Goal: Task Accomplishment & Management: Manage account settings

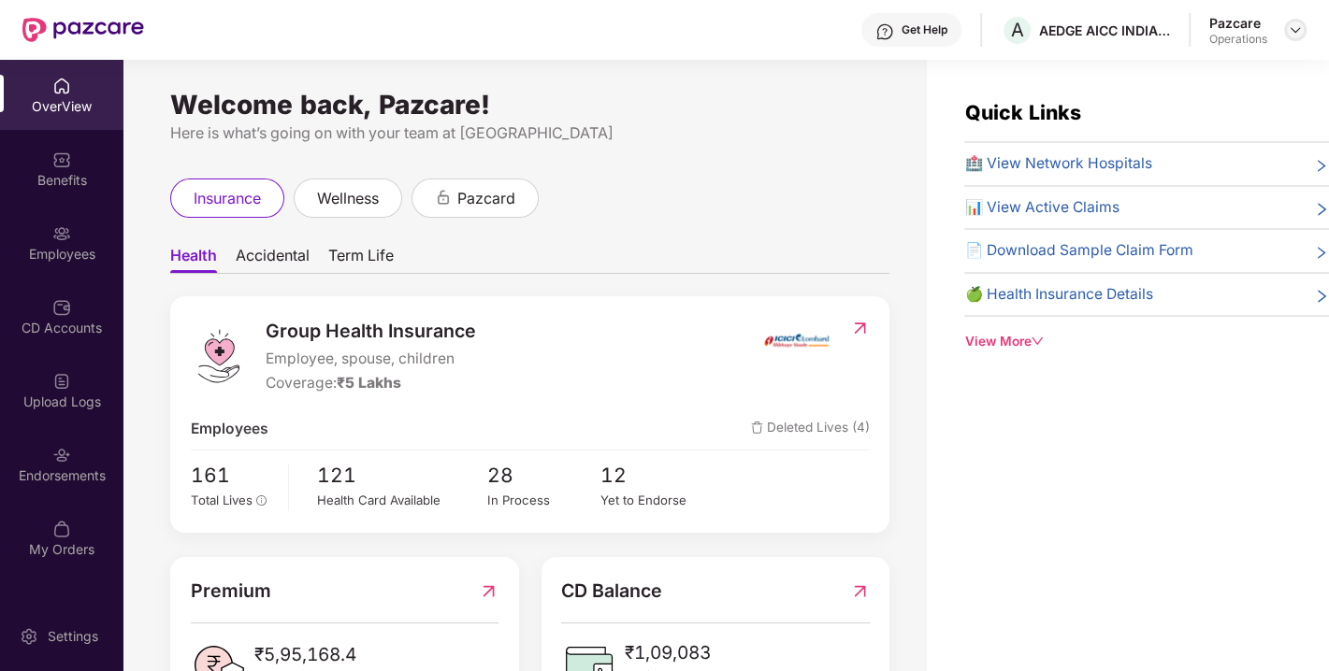
click at [1291, 29] on img at bounding box center [1295, 29] width 15 height 15
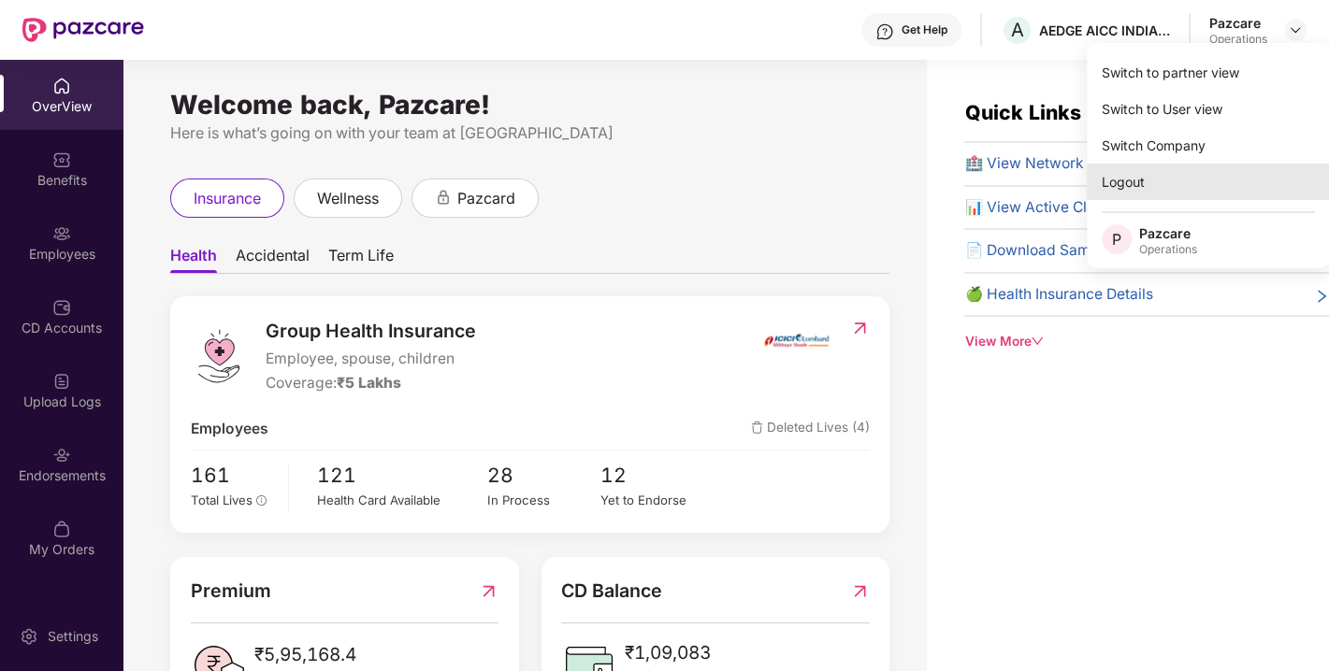
click at [1144, 177] on div "Logout" at bounding box center [1208, 182] width 243 height 36
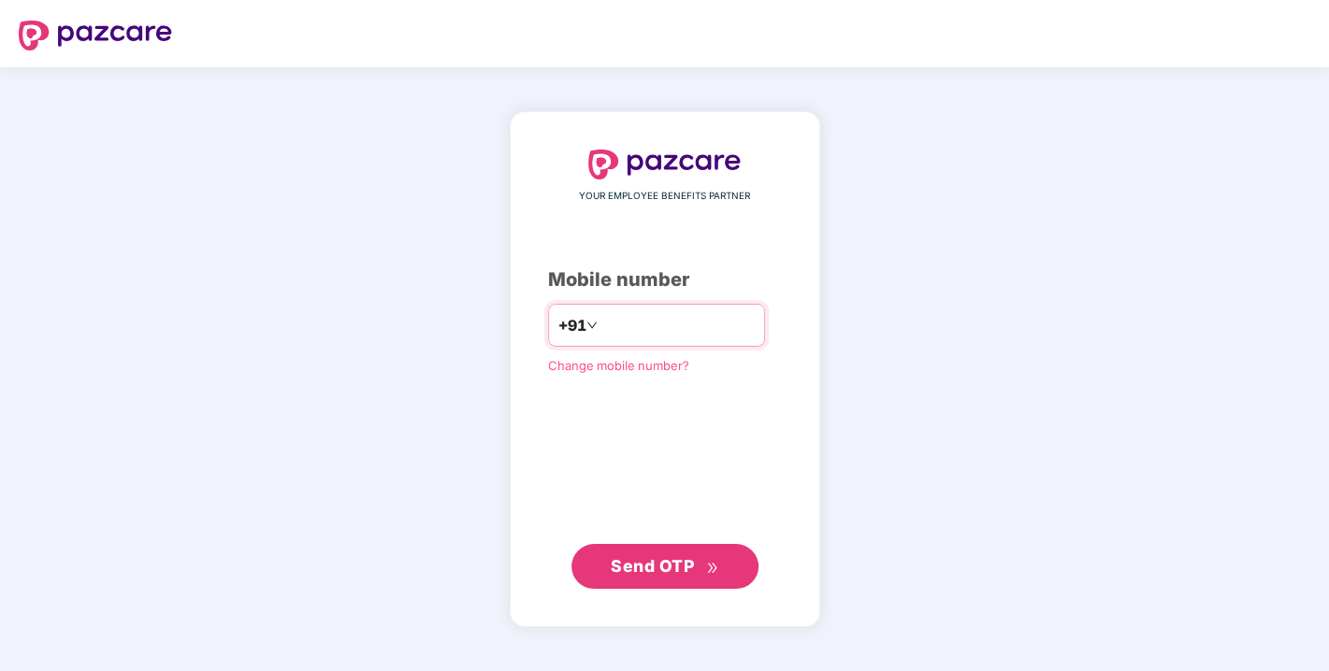
type input "**********"
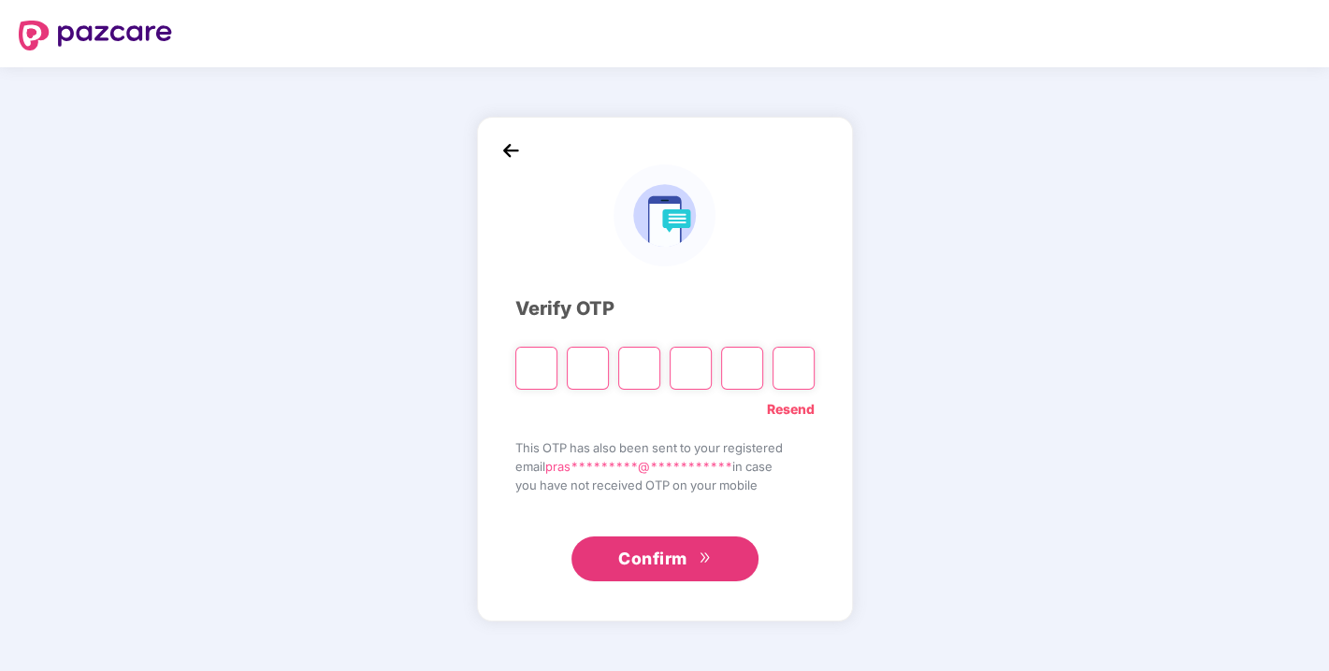
type input "*"
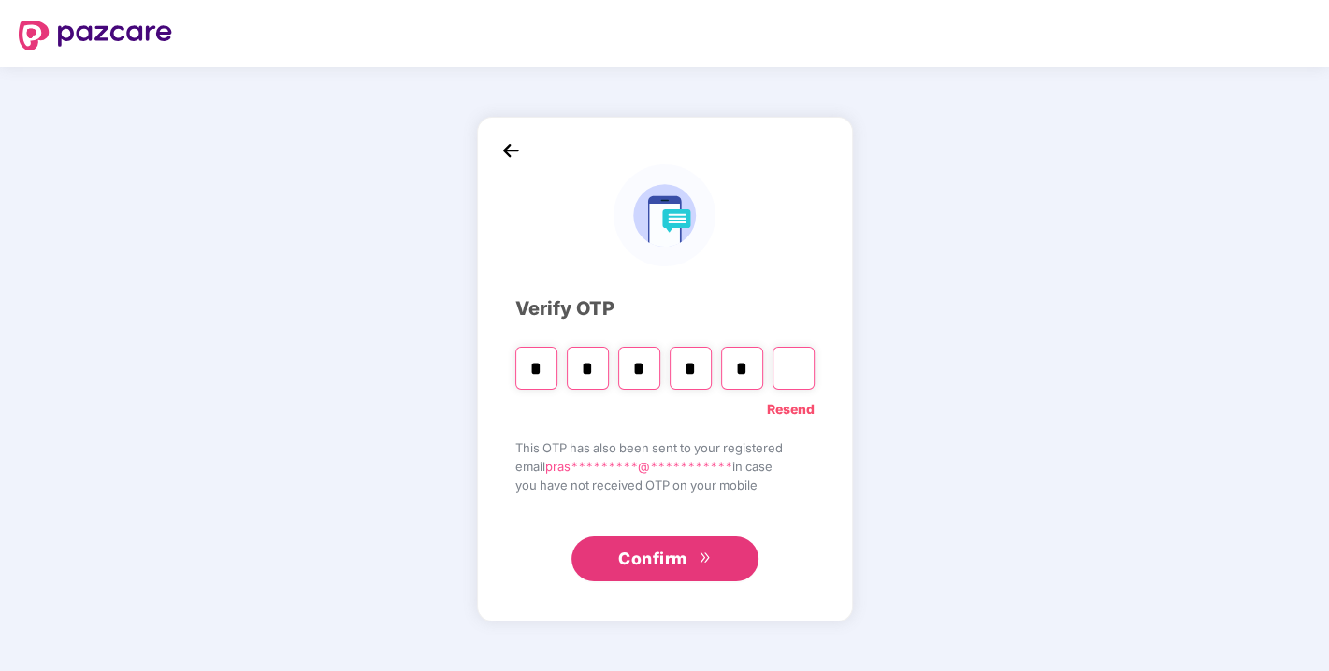
type input "*"
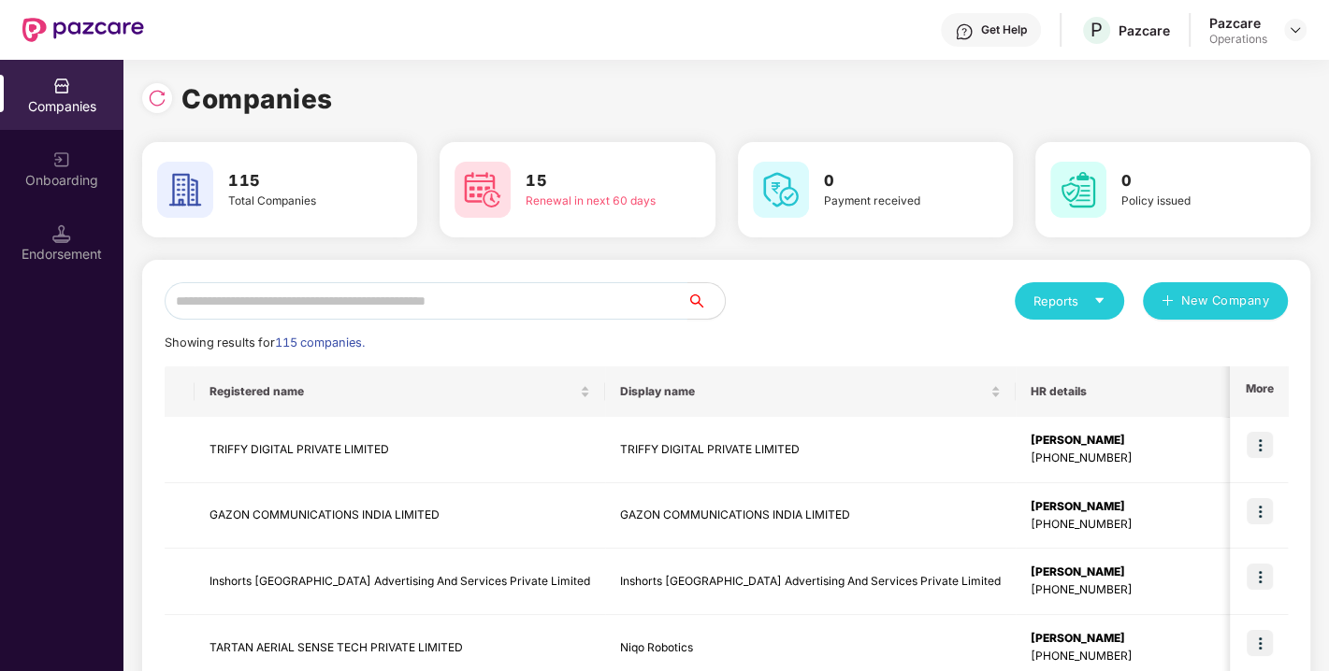
click at [425, 297] on input "text" at bounding box center [426, 300] width 523 height 37
click at [510, 287] on input "text" at bounding box center [426, 300] width 523 height 37
type input "*"
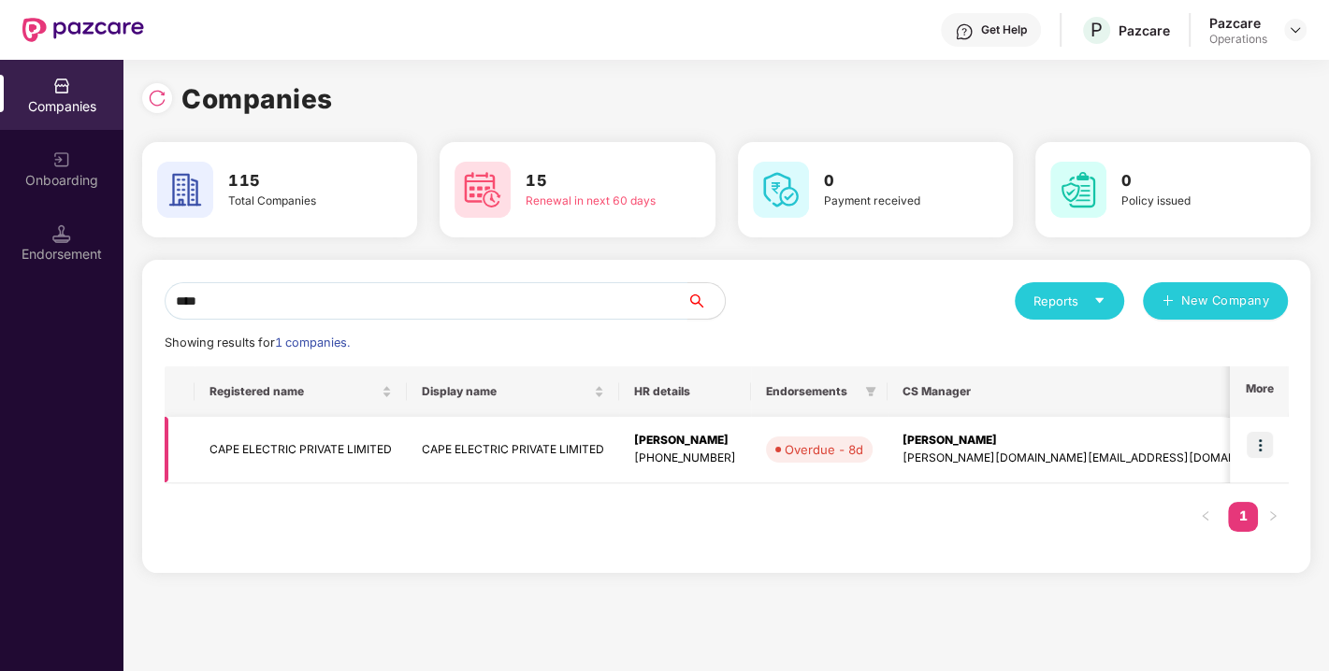
type input "****"
click at [1259, 435] on img at bounding box center [1259, 445] width 26 height 26
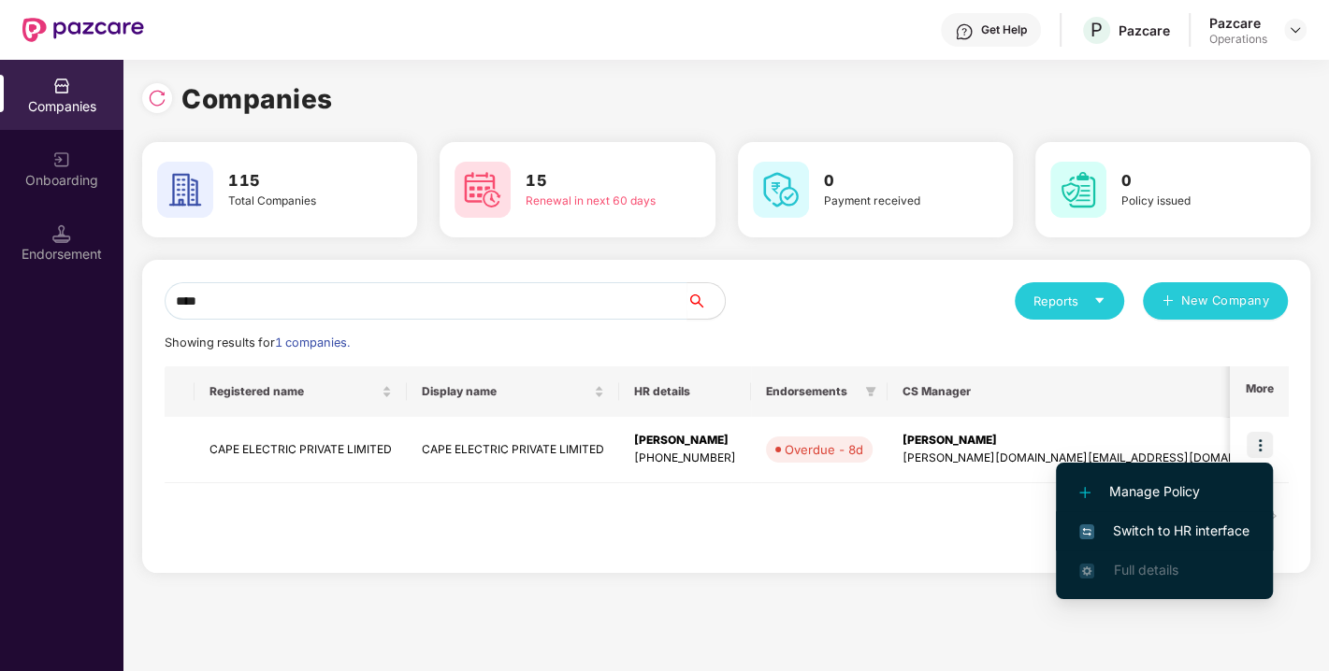
click at [1154, 528] on span "Switch to HR interface" at bounding box center [1164, 531] width 170 height 21
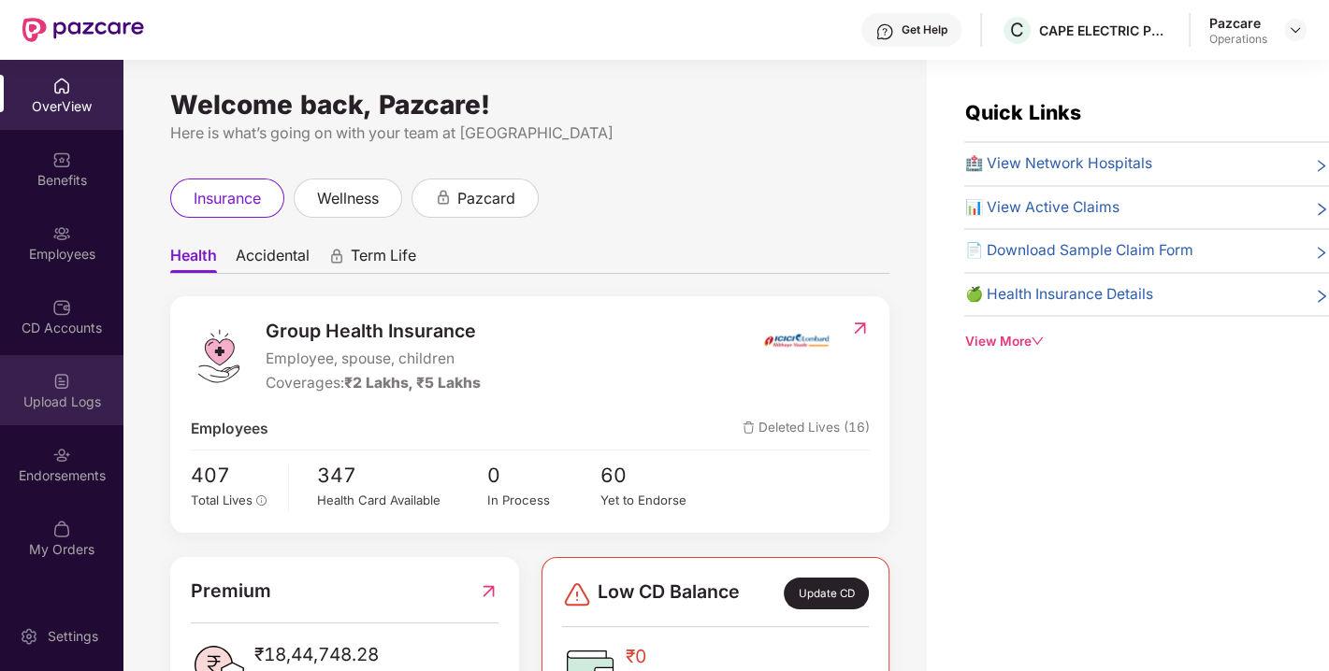
scroll to position [59, 0]
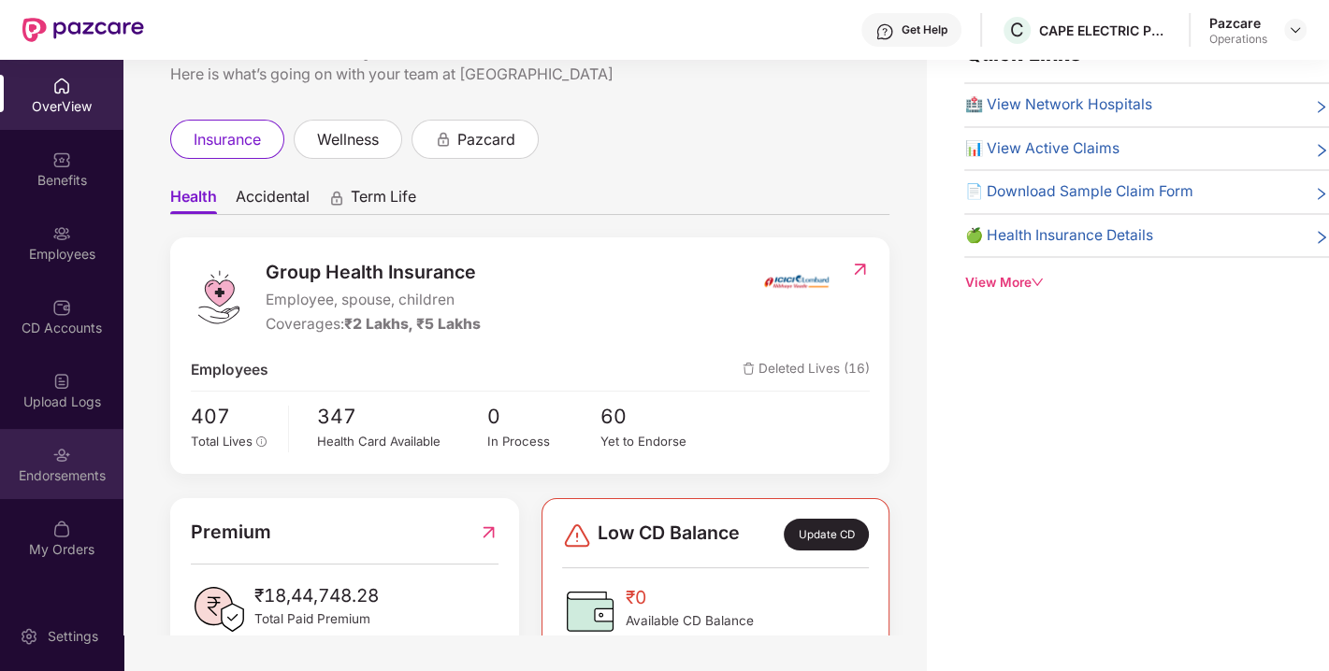
click at [34, 453] on div "Endorsements" at bounding box center [61, 464] width 123 height 70
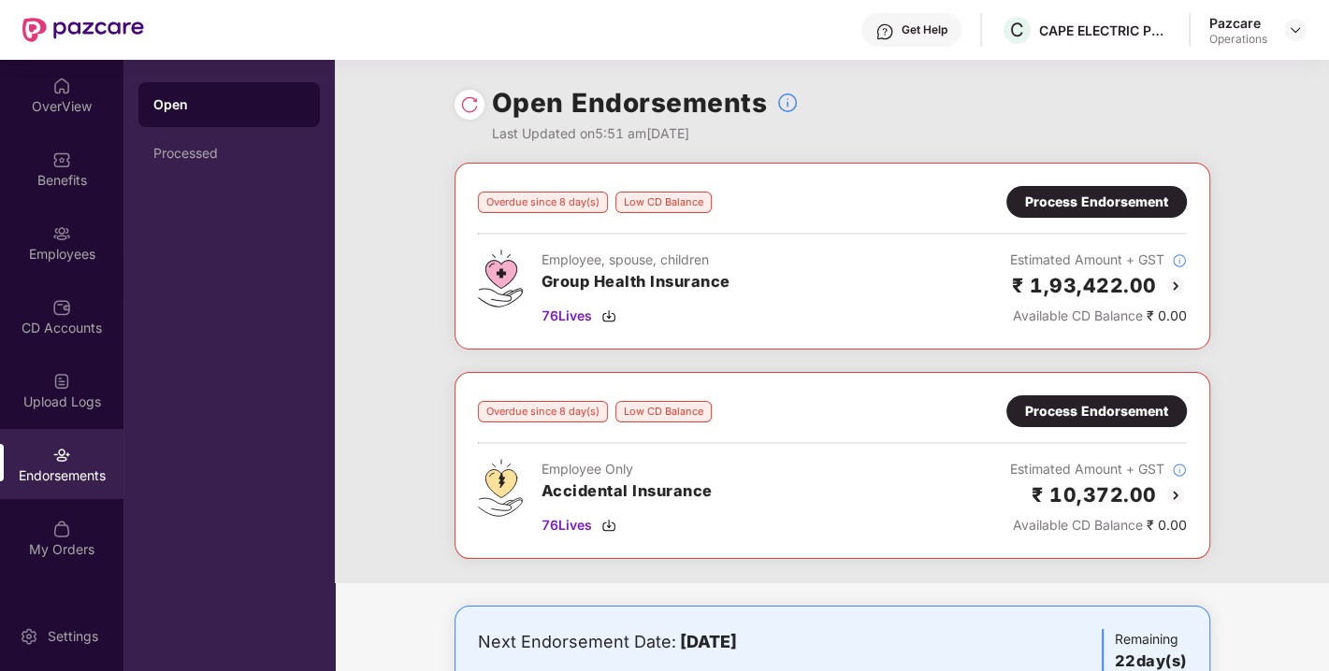
click at [1071, 206] on div "Process Endorsement" at bounding box center [1096, 202] width 143 height 21
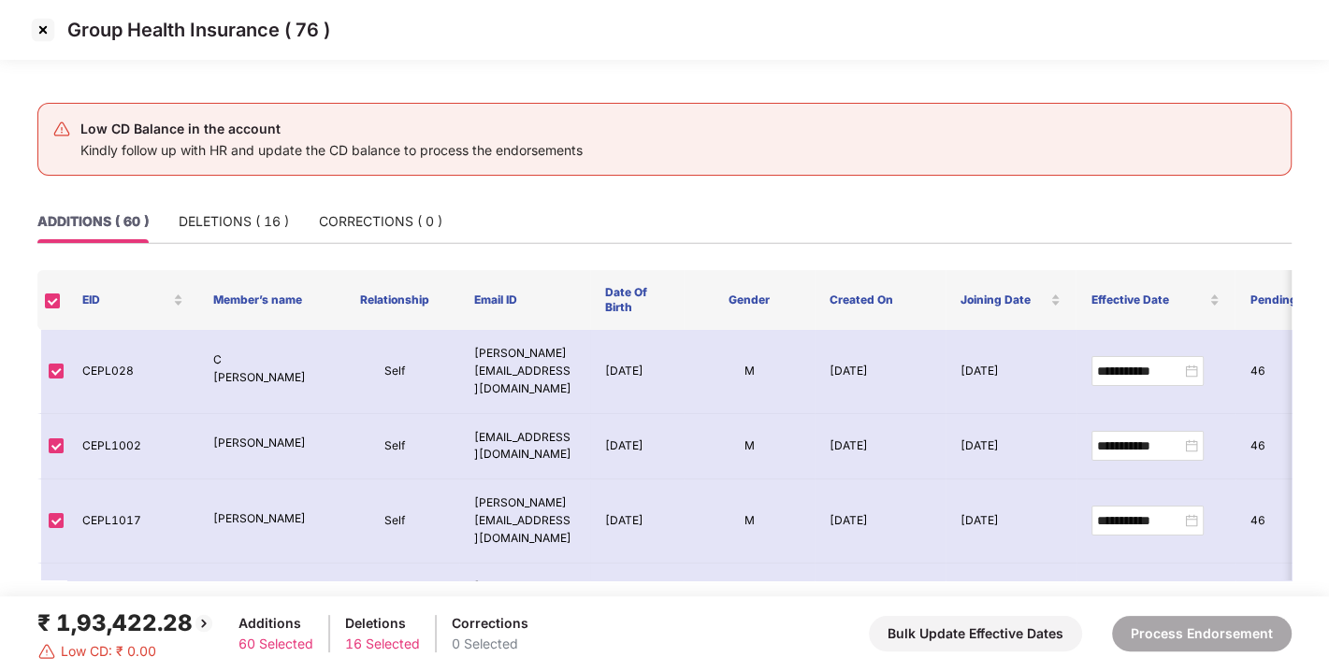
click at [44, 33] on img at bounding box center [43, 30] width 30 height 30
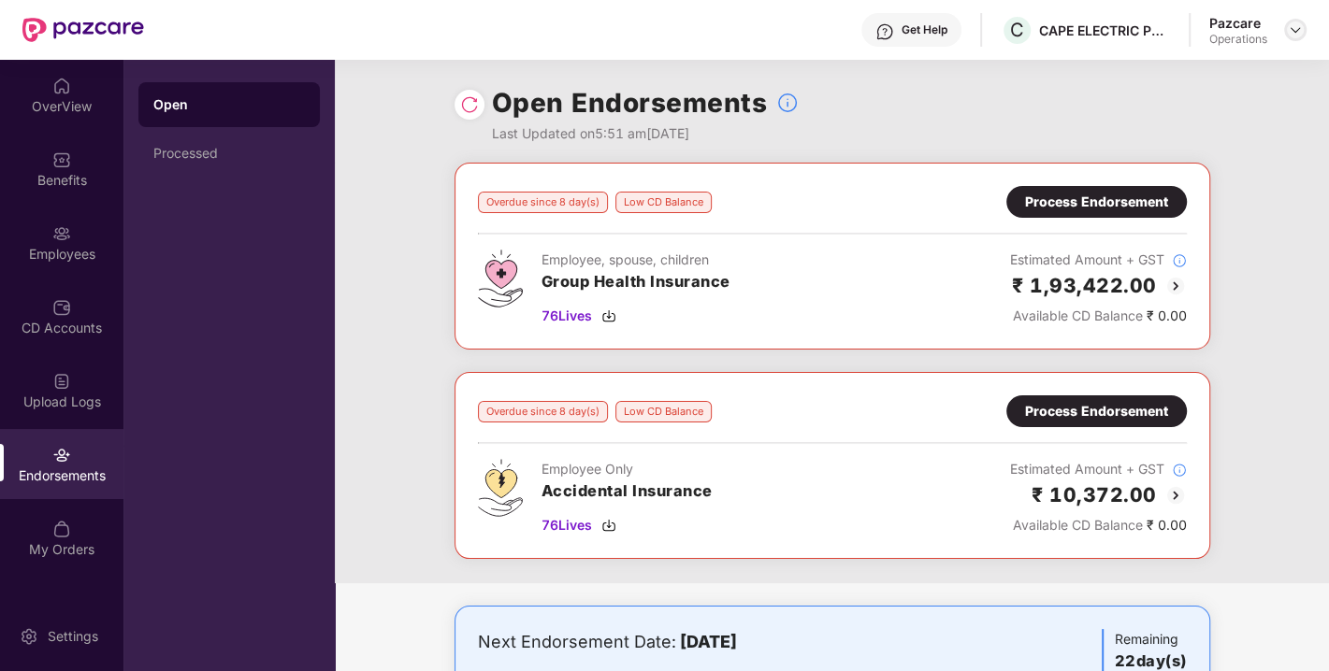
click at [1300, 26] on img at bounding box center [1295, 29] width 15 height 15
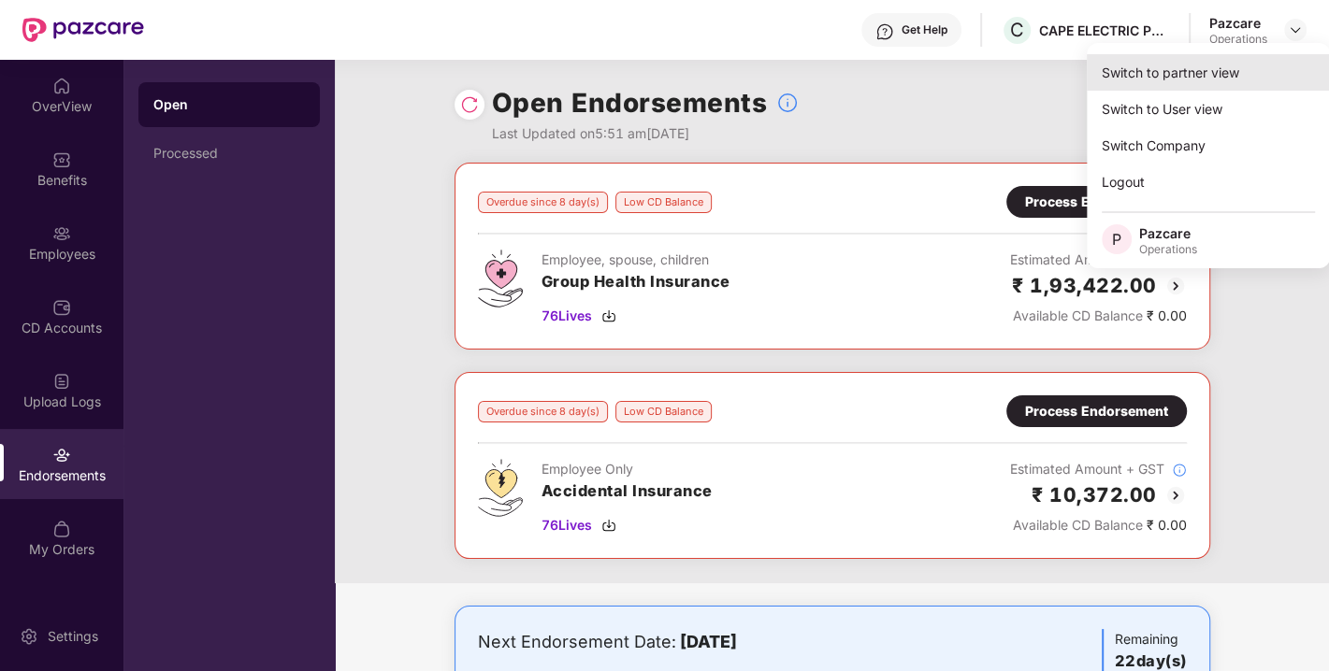
click at [1220, 71] on div "Switch to partner view" at bounding box center [1208, 72] width 243 height 36
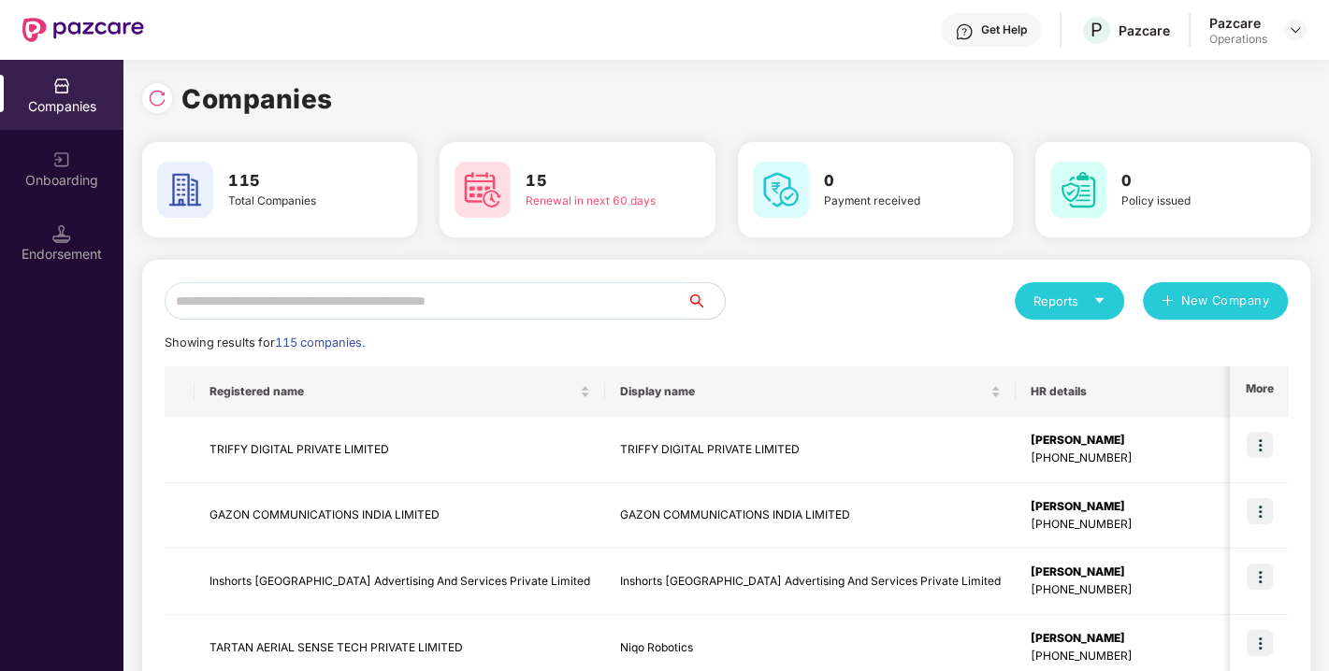
click at [510, 308] on input "text" at bounding box center [426, 300] width 523 height 37
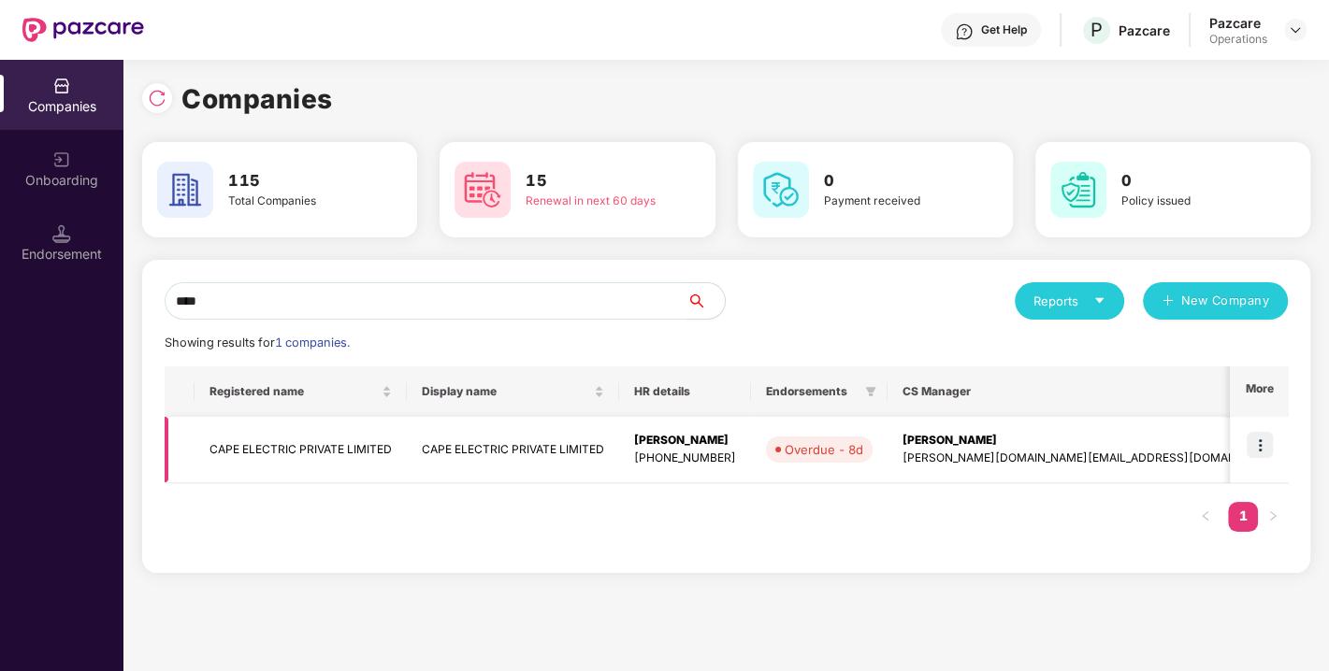
type input "****"
click at [339, 449] on td "CAPE ELECTRIC PRIVATE LIMITED" at bounding box center [300, 450] width 212 height 66
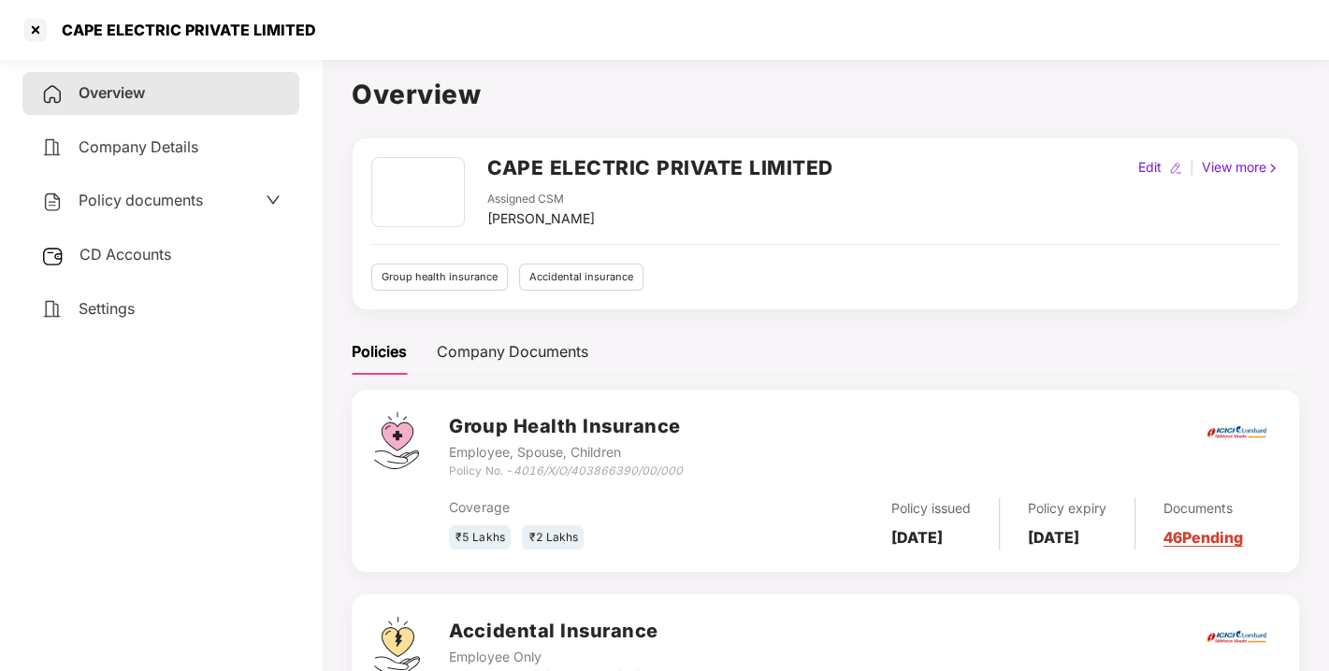
click at [120, 256] on span "CD Accounts" at bounding box center [125, 254] width 92 height 19
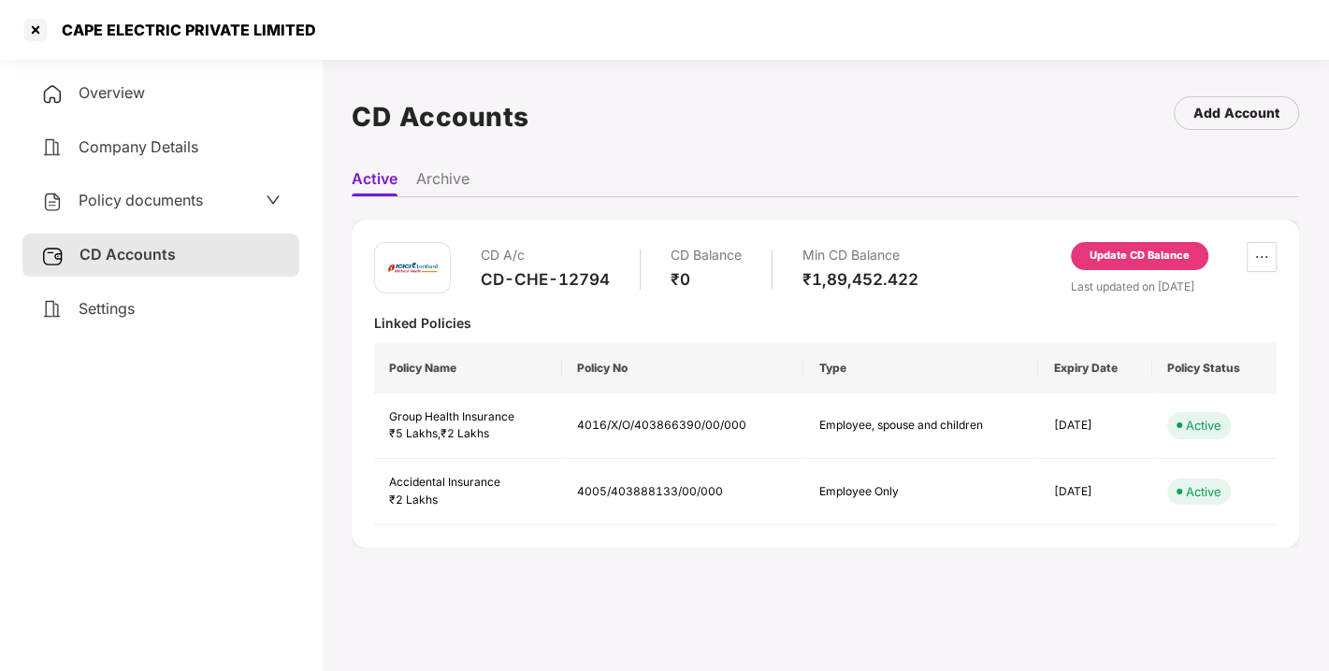
click at [162, 191] on span "Policy documents" at bounding box center [141, 200] width 124 height 19
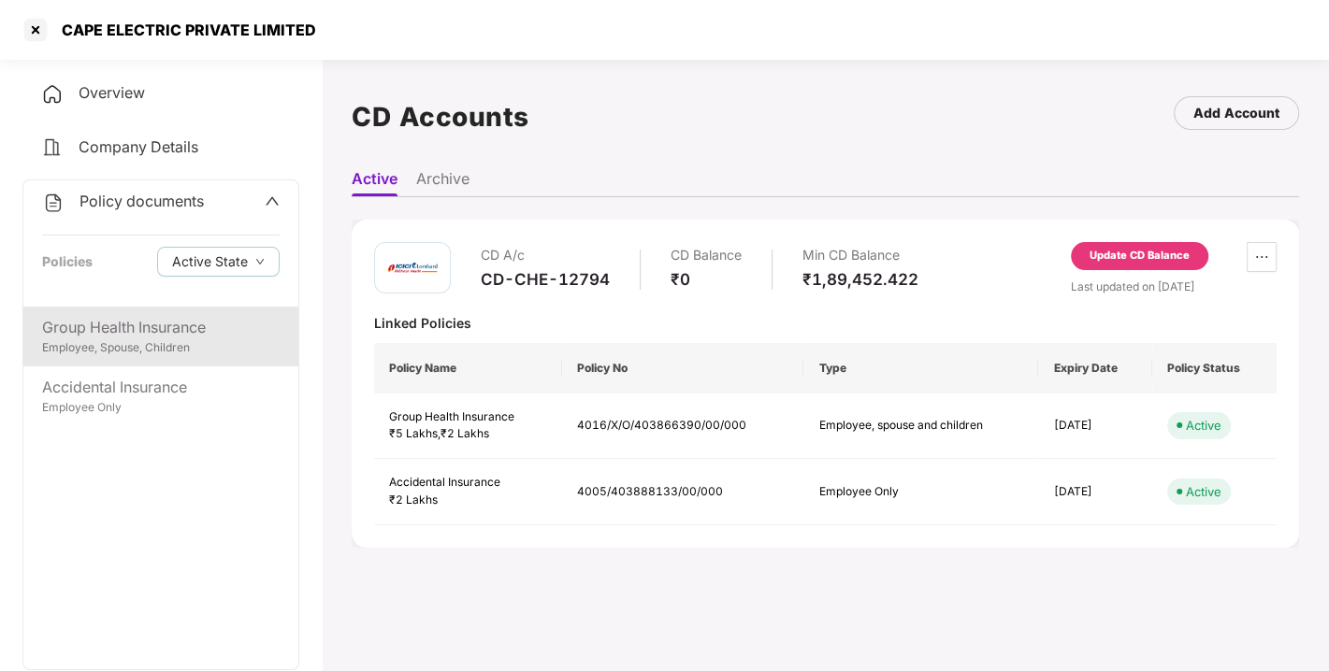
click at [132, 323] on div "Group Health Insurance" at bounding box center [160, 327] width 237 height 23
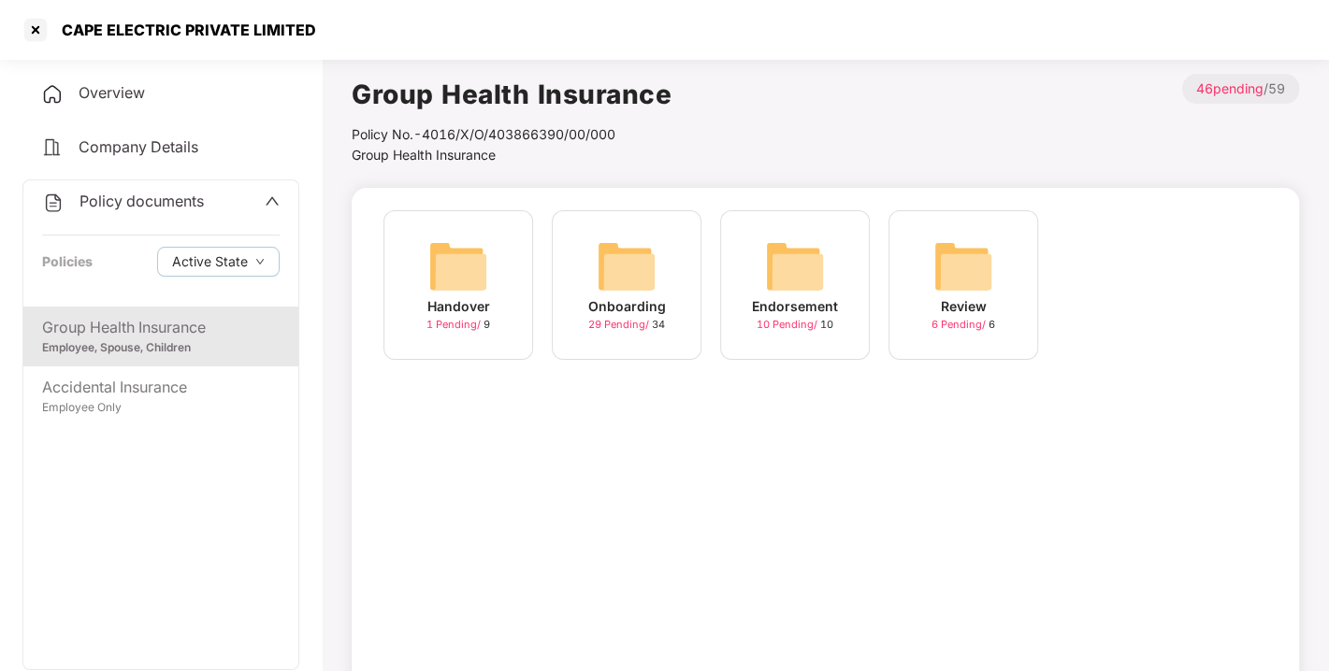
click at [608, 258] on img at bounding box center [627, 267] width 60 height 60
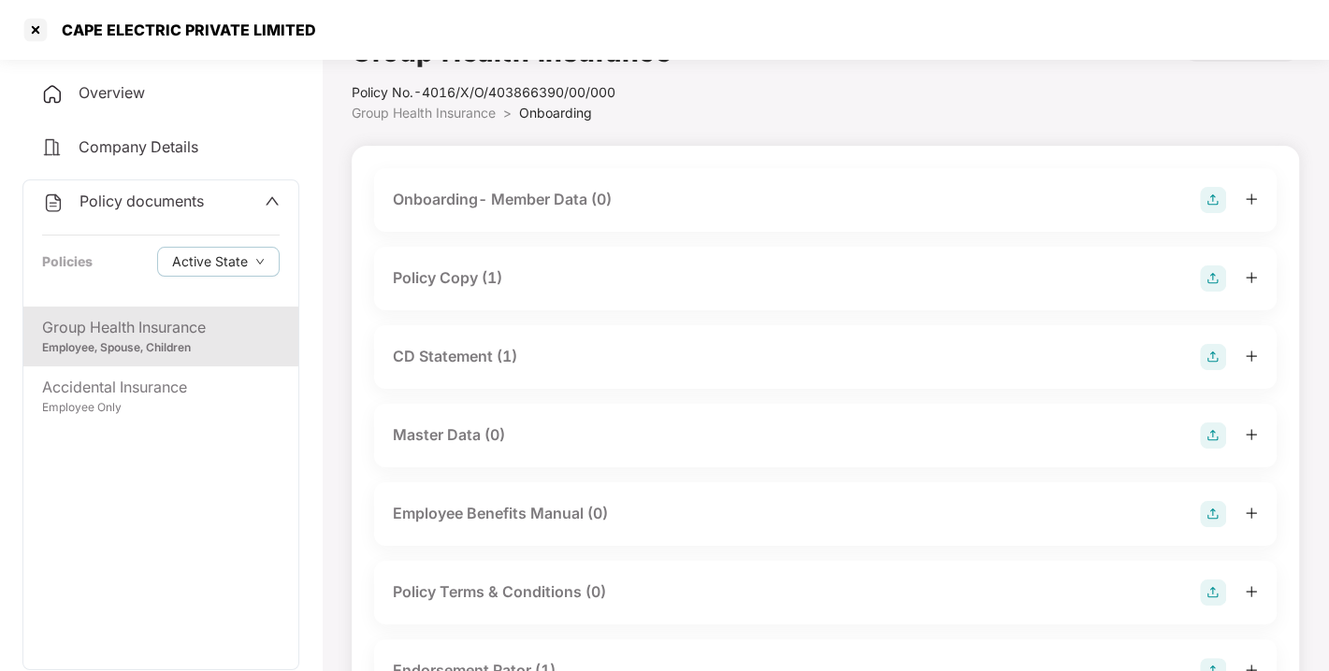
scroll to position [43, 0]
click at [449, 358] on div "CD Statement (1)" at bounding box center [455, 355] width 124 height 23
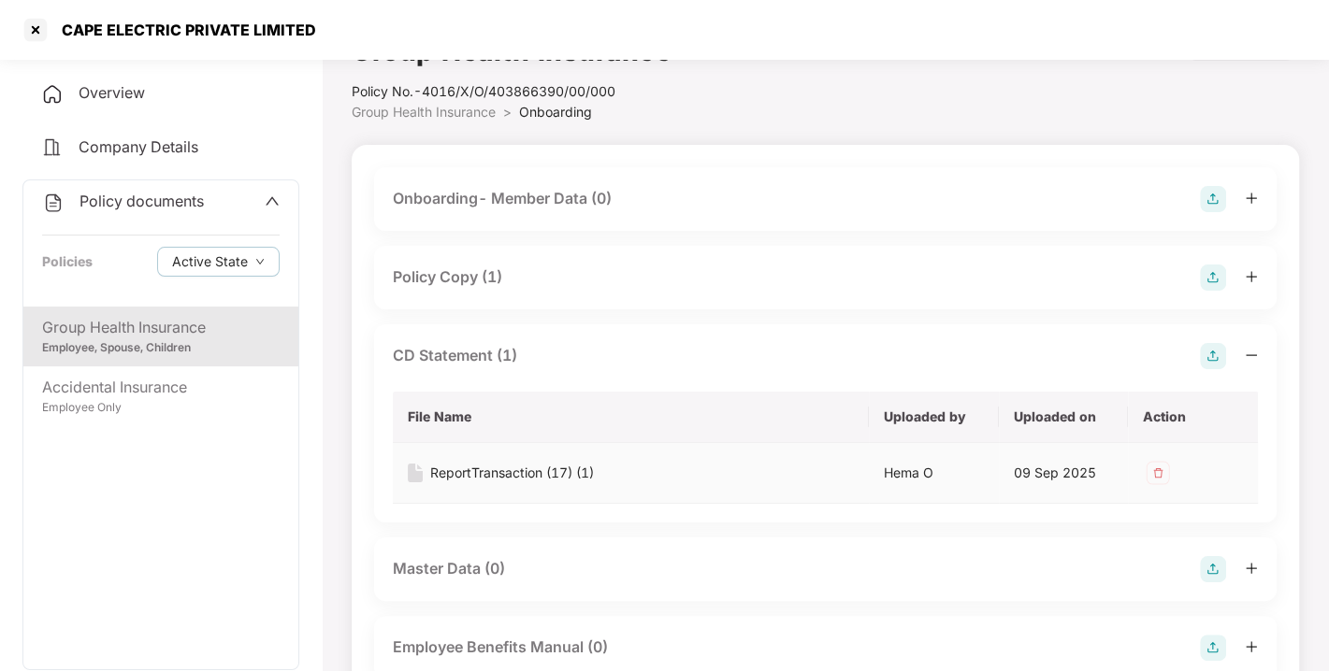
click at [502, 473] on div "ReportTransaction (17) (1)" at bounding box center [512, 473] width 164 height 21
click at [460, 281] on div "Policy Copy (1)" at bounding box center [447, 277] width 109 height 23
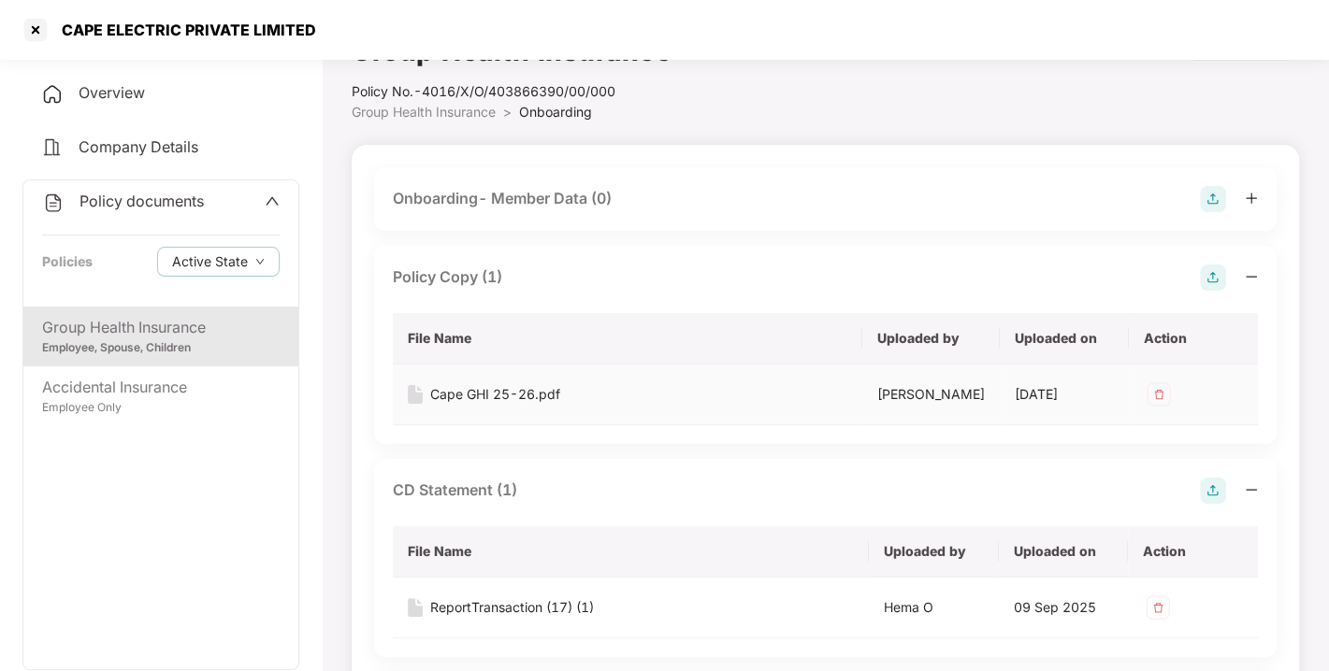
click at [477, 397] on div "Cape GHI 25-26.pdf" at bounding box center [495, 394] width 130 height 21
click at [38, 30] on div at bounding box center [36, 30] width 30 height 30
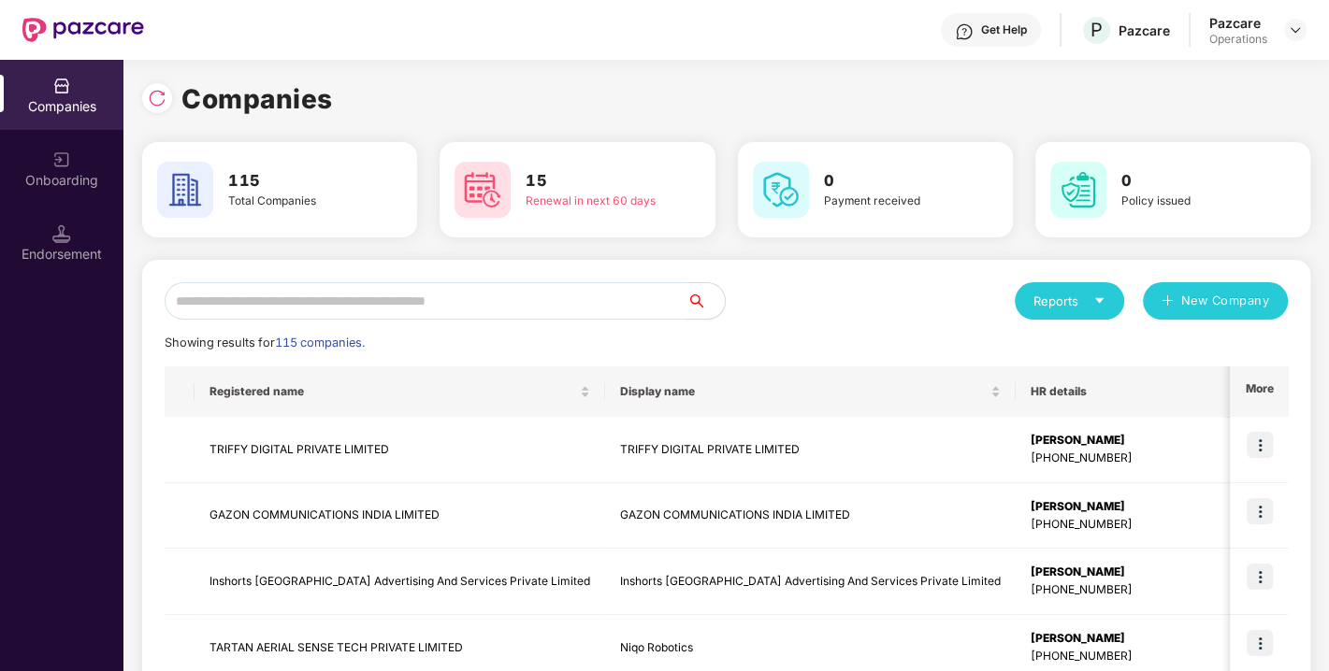
click at [369, 287] on input "text" at bounding box center [426, 300] width 523 height 37
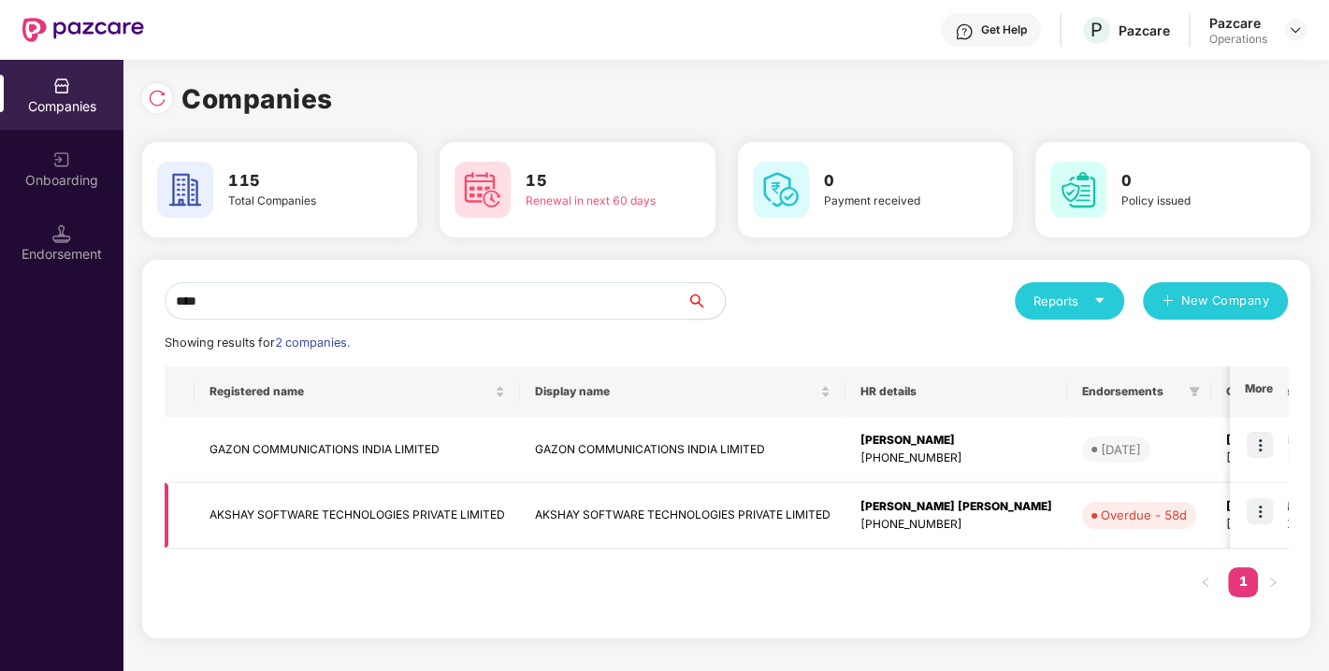
type input "****"
click at [1260, 505] on img at bounding box center [1259, 511] width 26 height 26
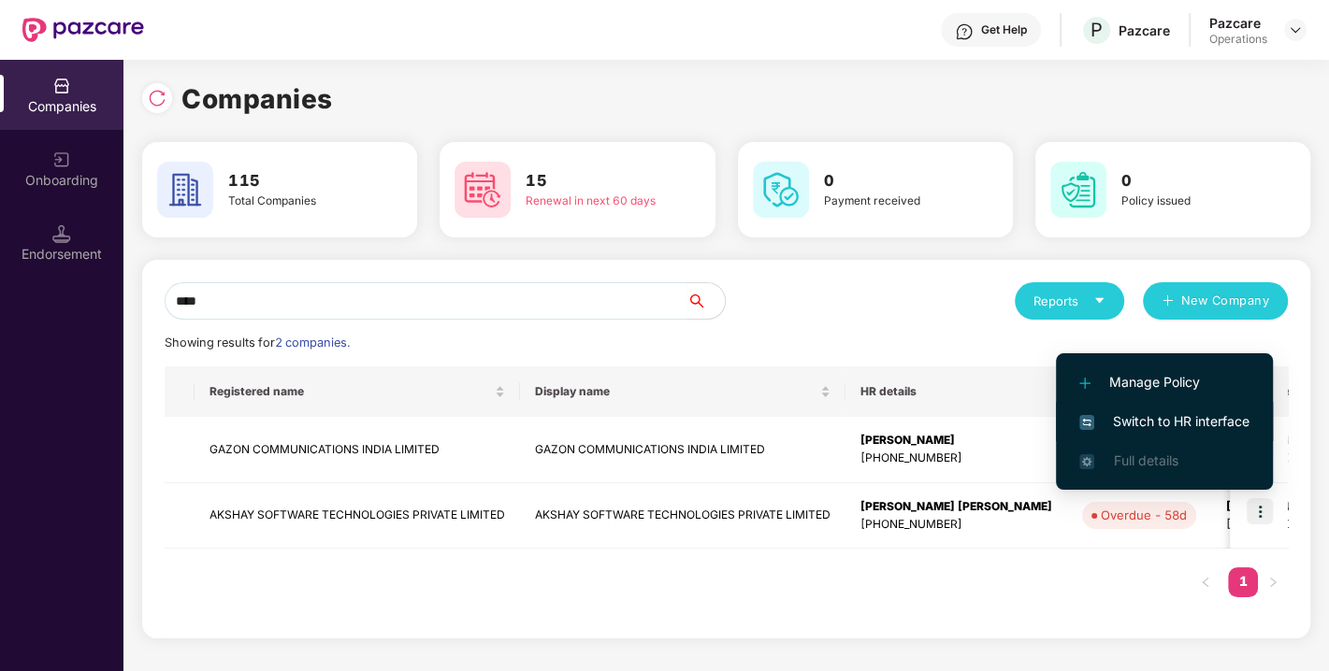
click at [1153, 421] on span "Switch to HR interface" at bounding box center [1164, 421] width 170 height 21
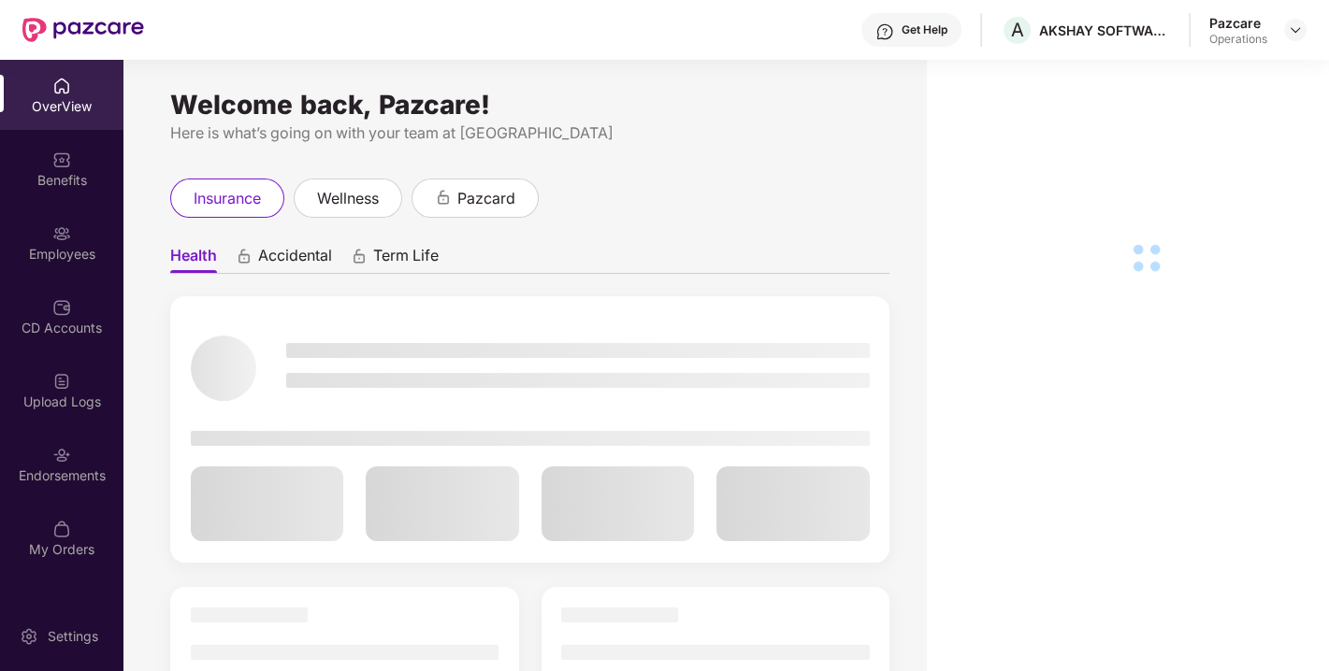
scroll to position [59, 0]
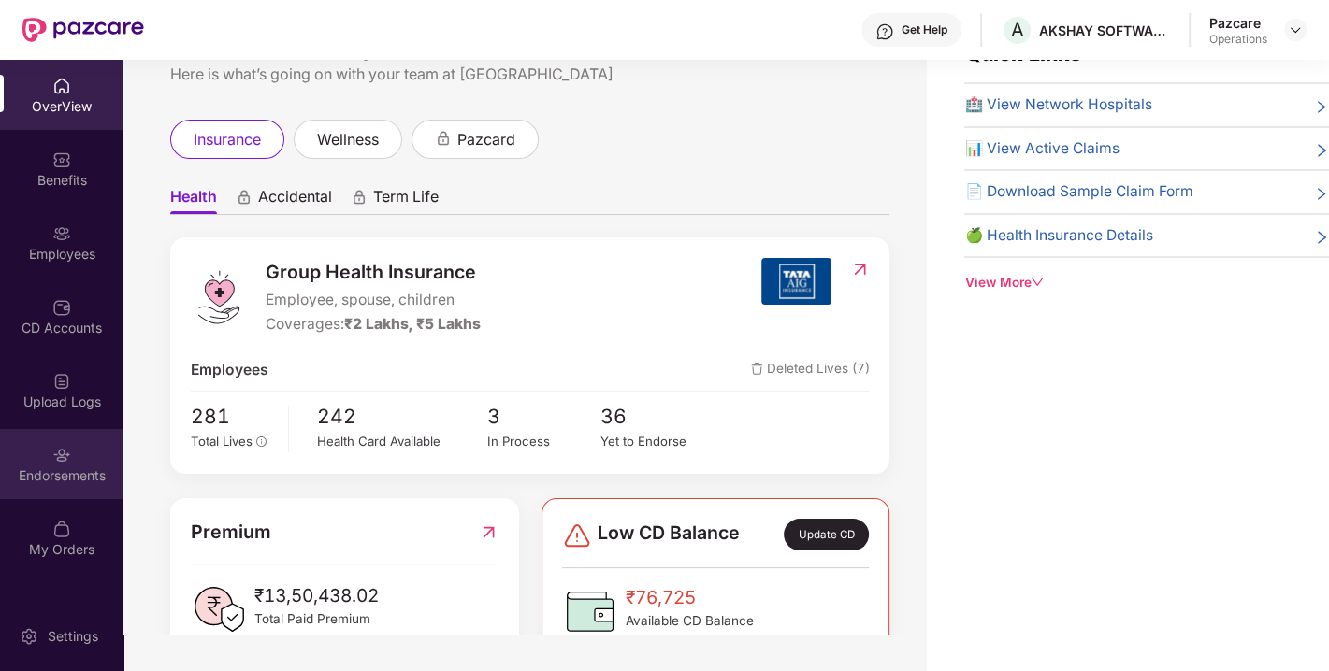
click at [46, 455] on div "Endorsements" at bounding box center [61, 464] width 123 height 70
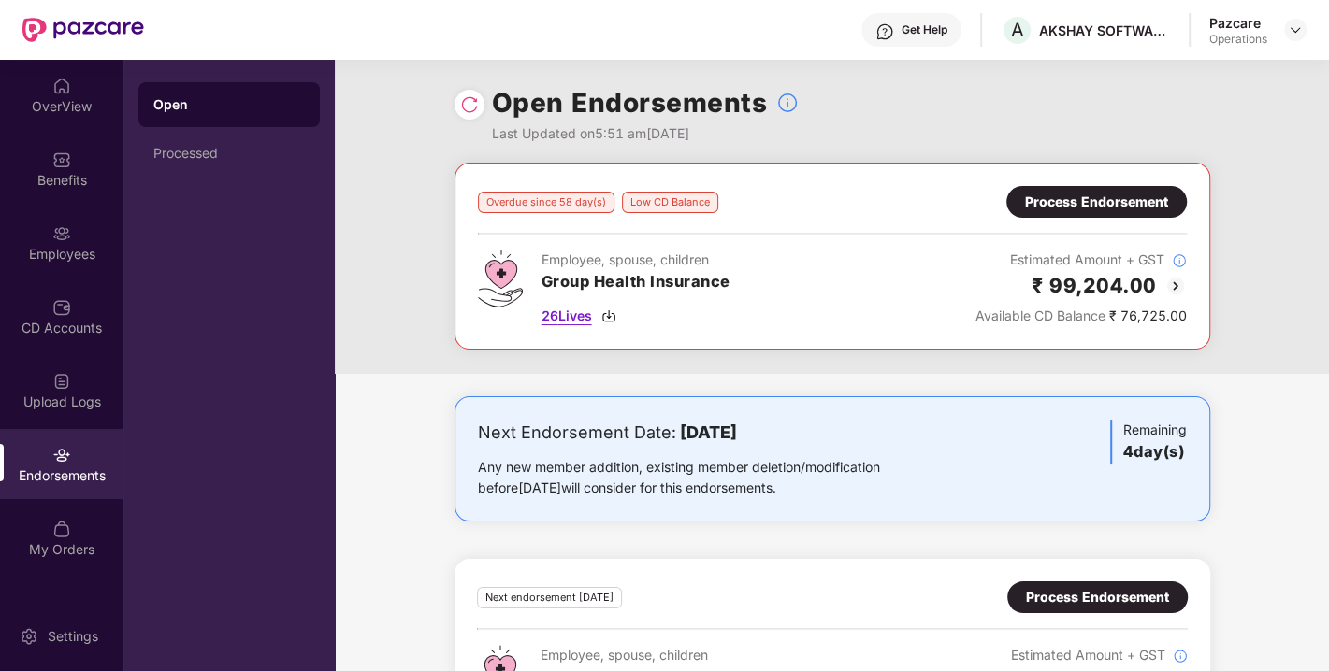
click at [565, 315] on span "26 Lives" at bounding box center [566, 316] width 50 height 21
click at [1073, 209] on div "Process Endorsement" at bounding box center [1096, 202] width 143 height 21
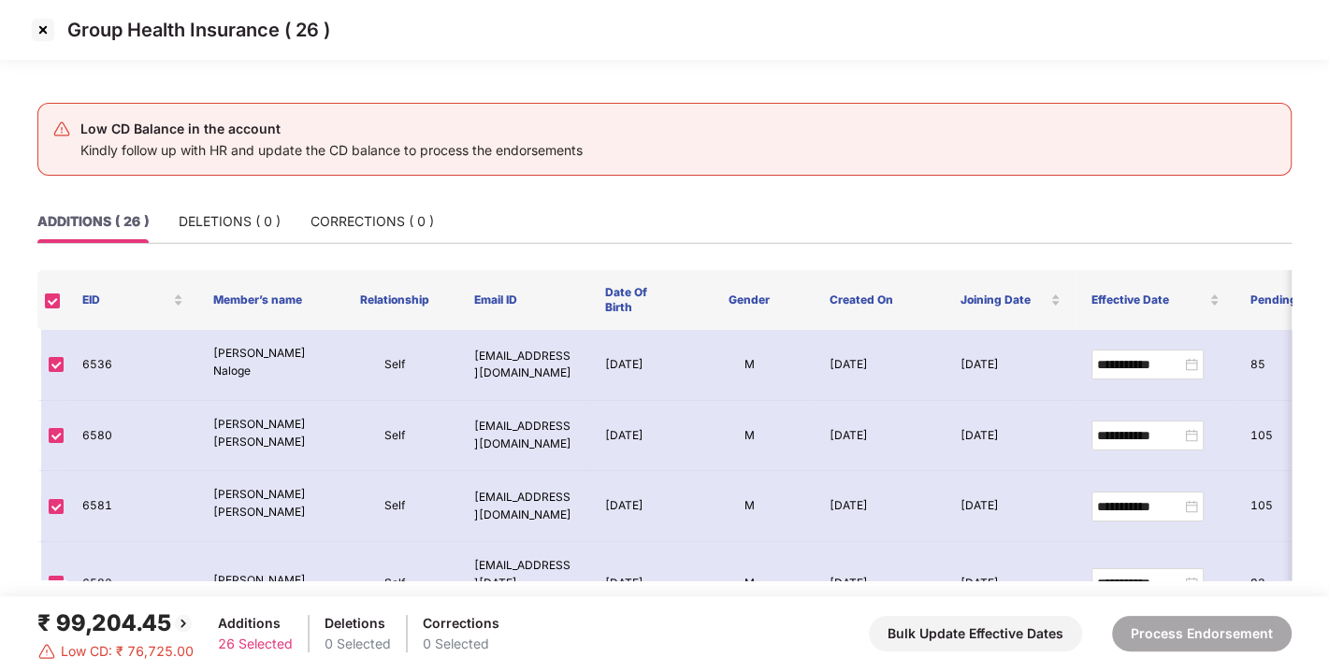
click at [39, 29] on img at bounding box center [43, 30] width 30 height 30
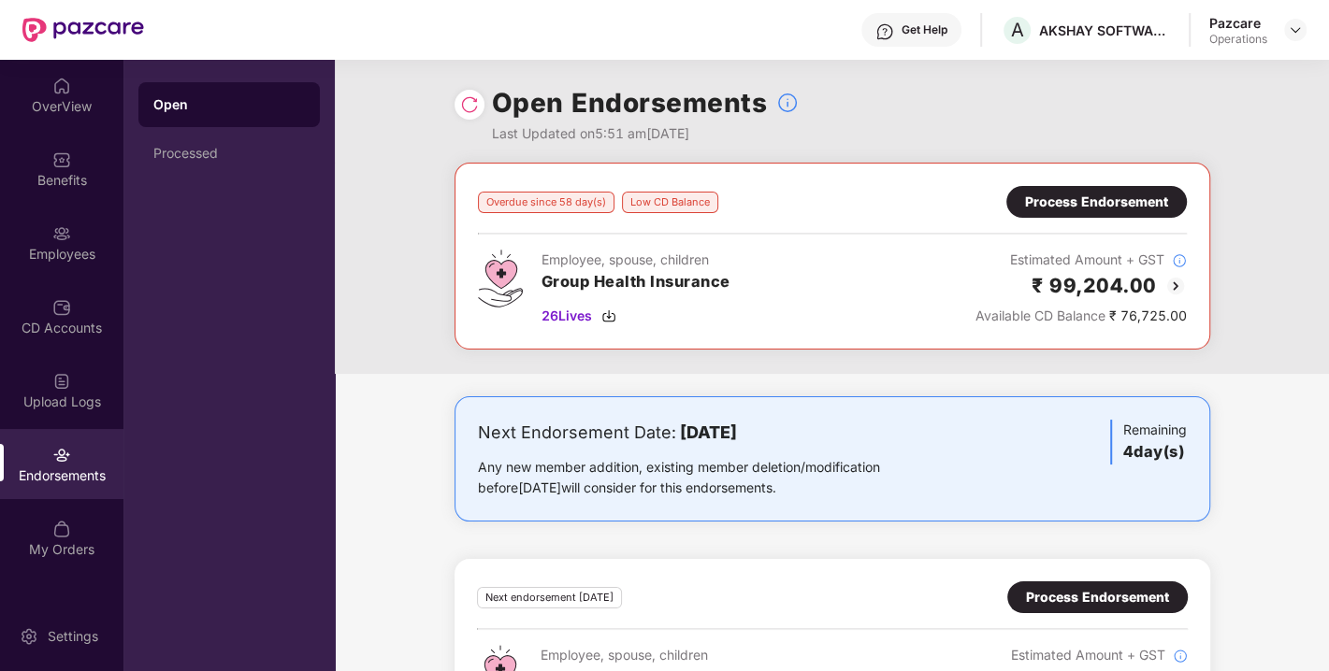
scroll to position [94, 0]
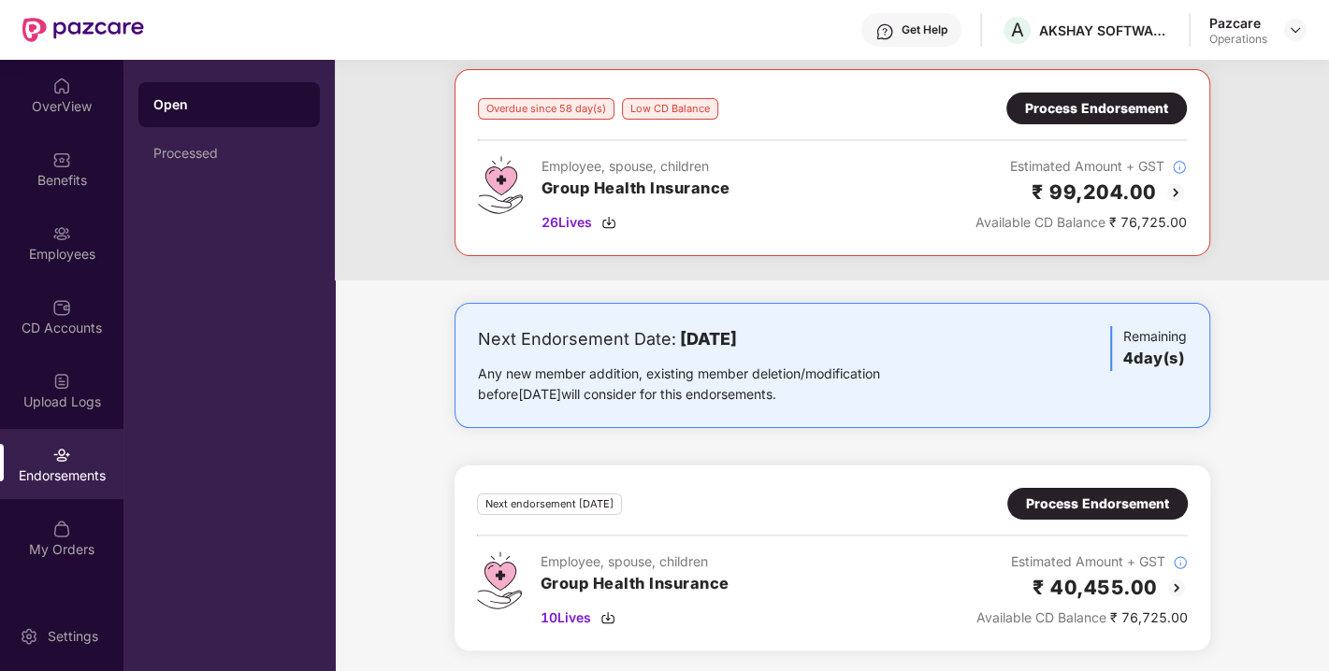
click at [1078, 515] on div "Process Endorsement" at bounding box center [1097, 504] width 180 height 32
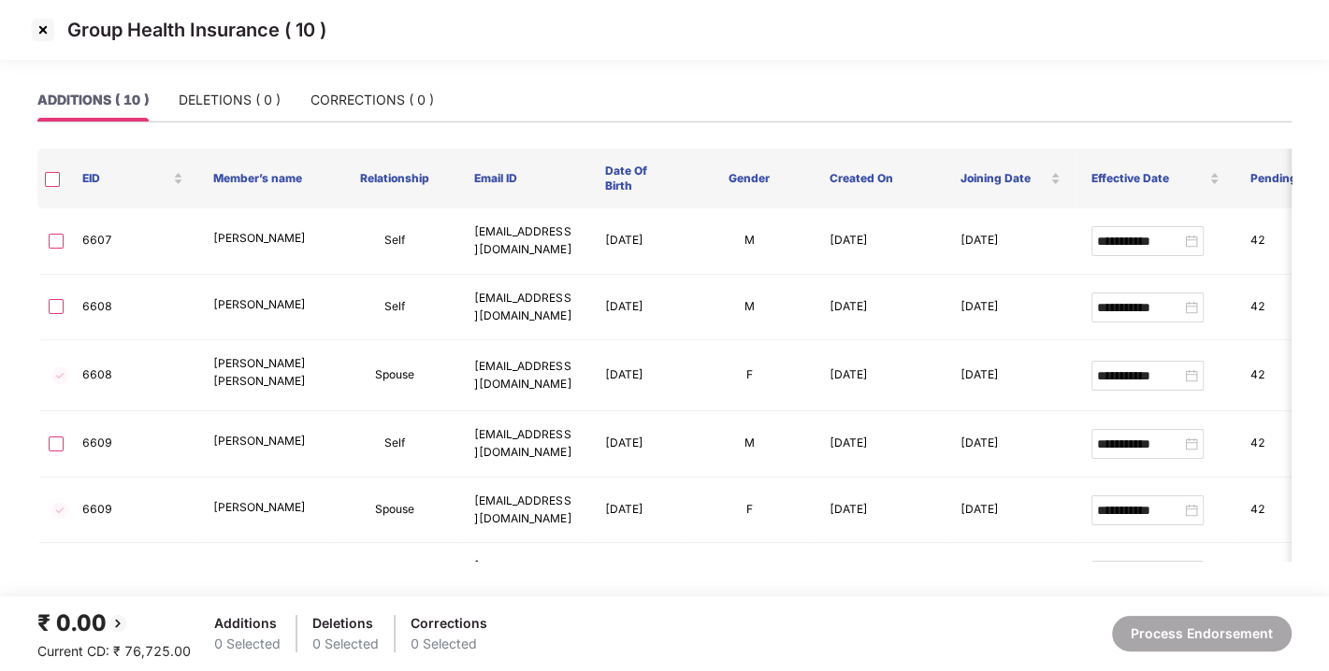
click at [41, 35] on img at bounding box center [43, 30] width 30 height 30
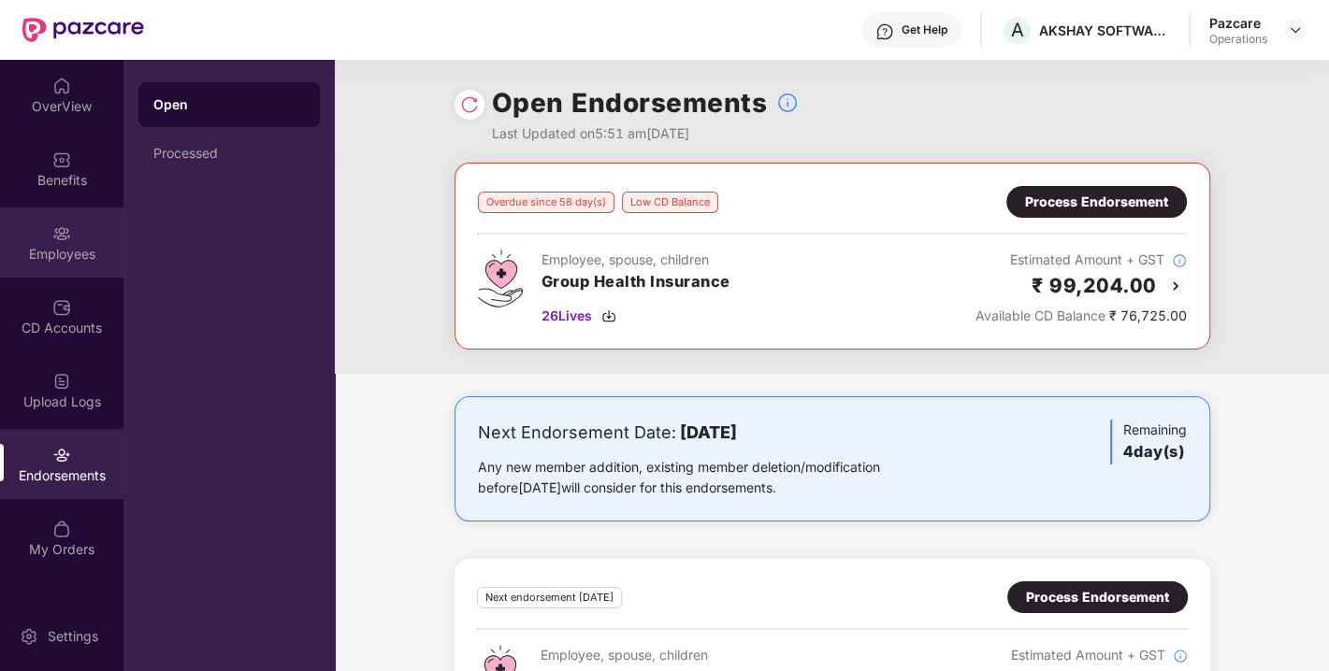
click at [42, 242] on div "Employees" at bounding box center [61, 243] width 123 height 70
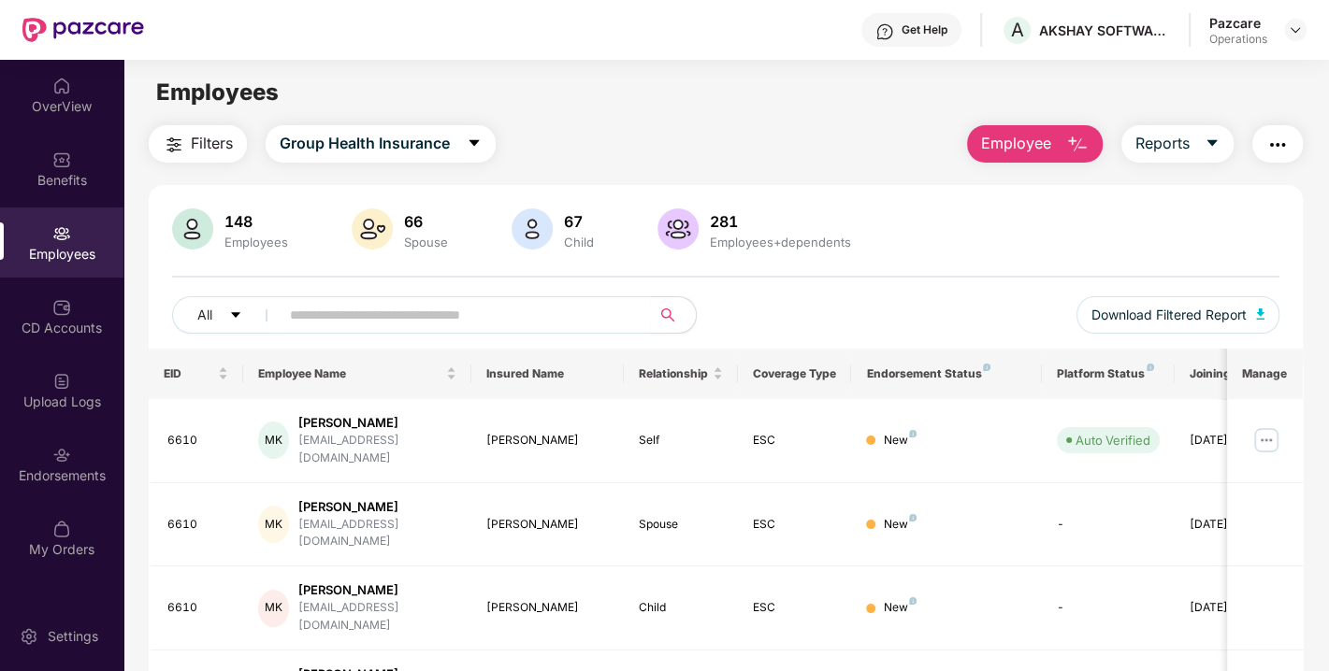
click at [867, 112] on main "Employees Filters Group Health Insurance Employee Reports 148 Employees 66 Spou…" at bounding box center [725, 395] width 1204 height 671
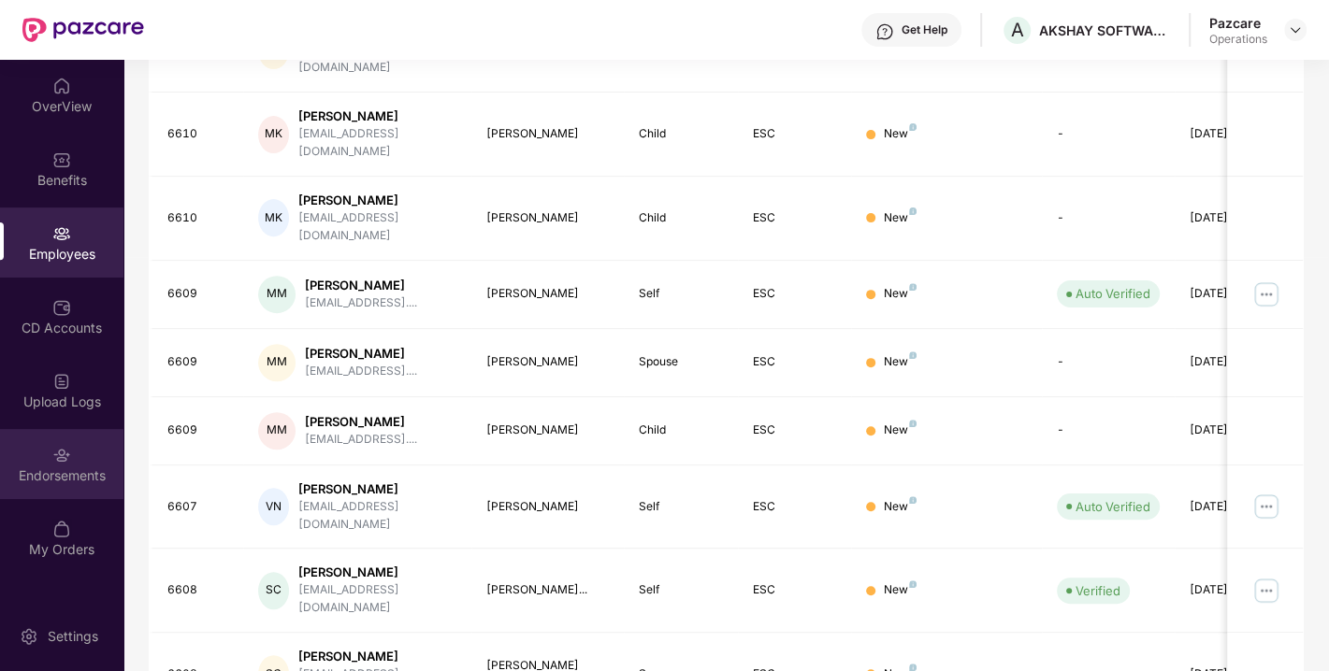
click at [52, 448] on img at bounding box center [61, 455] width 19 height 19
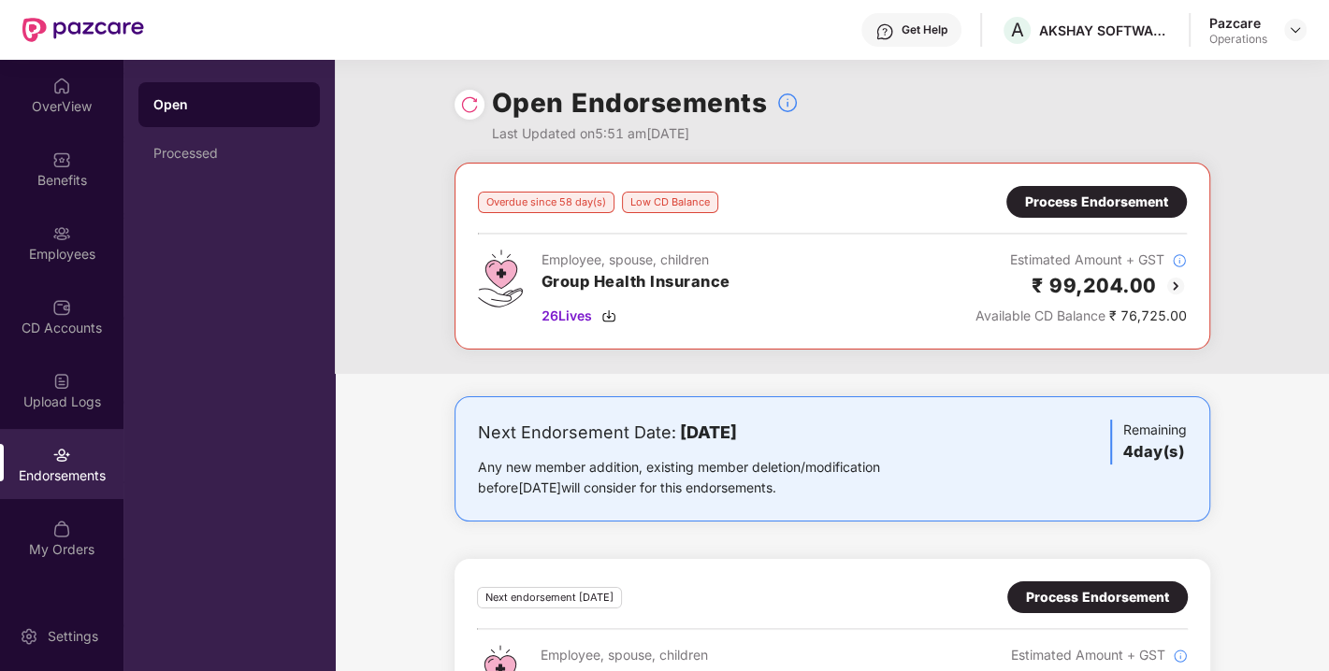
click at [1074, 203] on div "Process Endorsement" at bounding box center [1096, 202] width 143 height 21
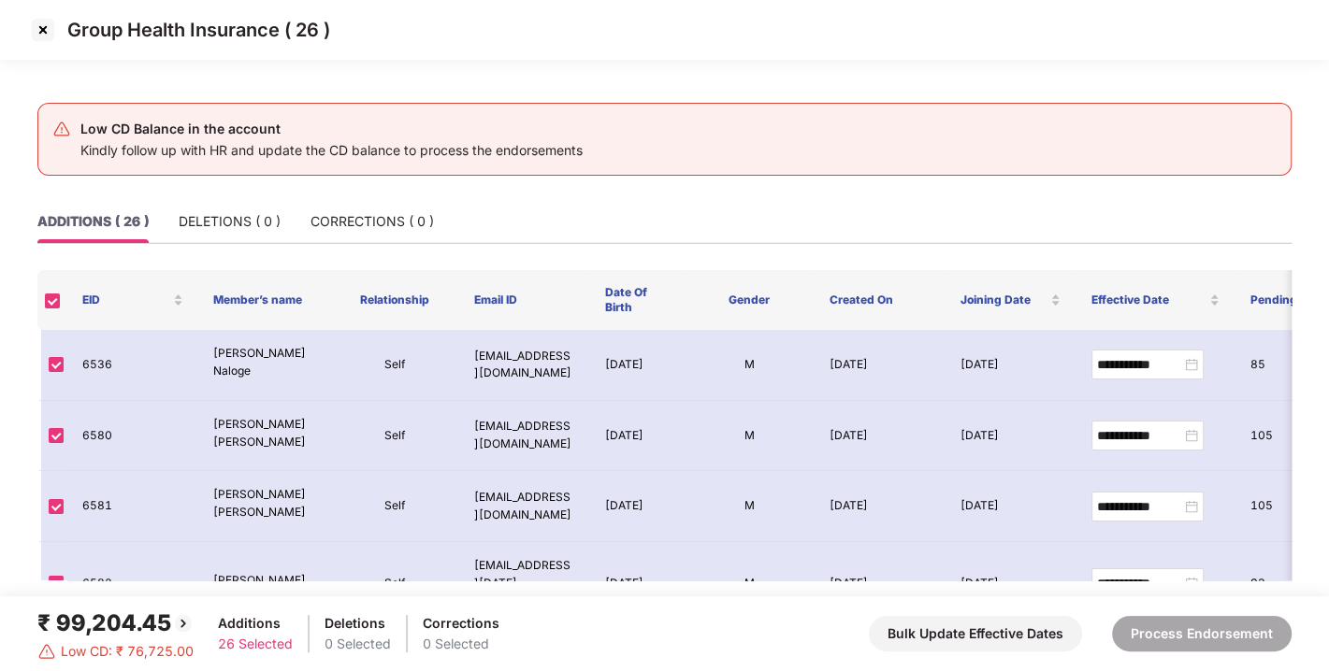
click at [37, 26] on img at bounding box center [43, 30] width 30 height 30
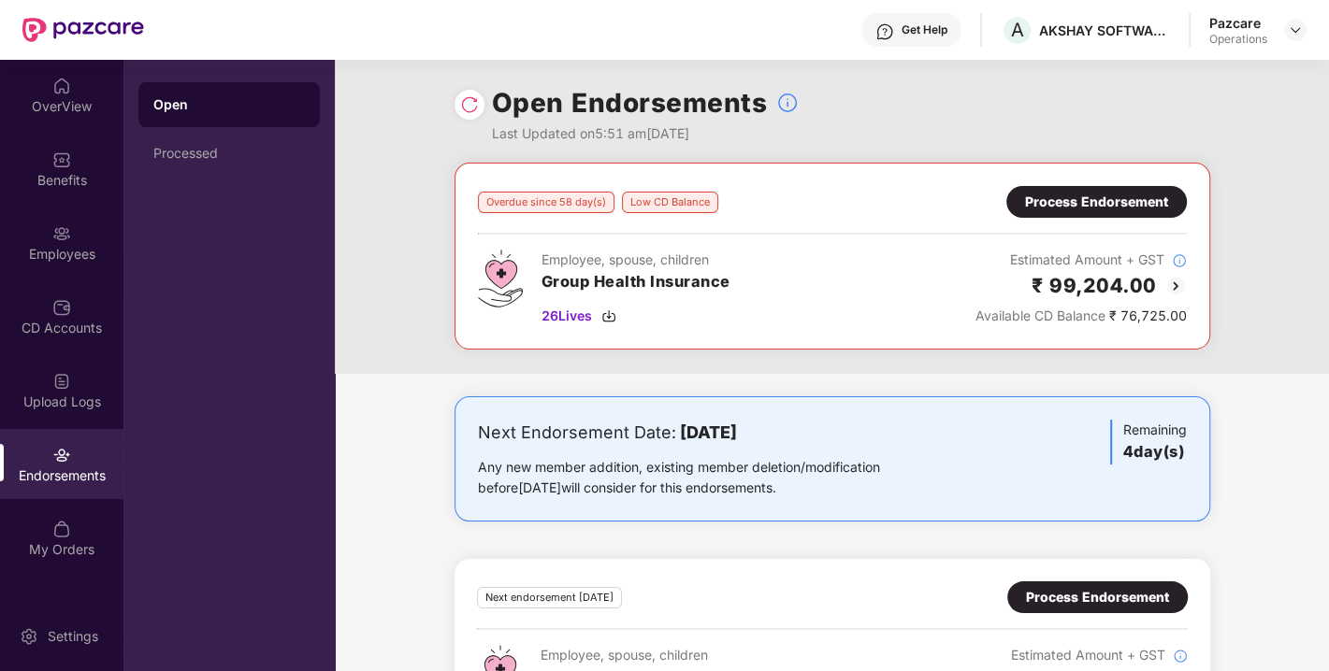
scroll to position [94, 0]
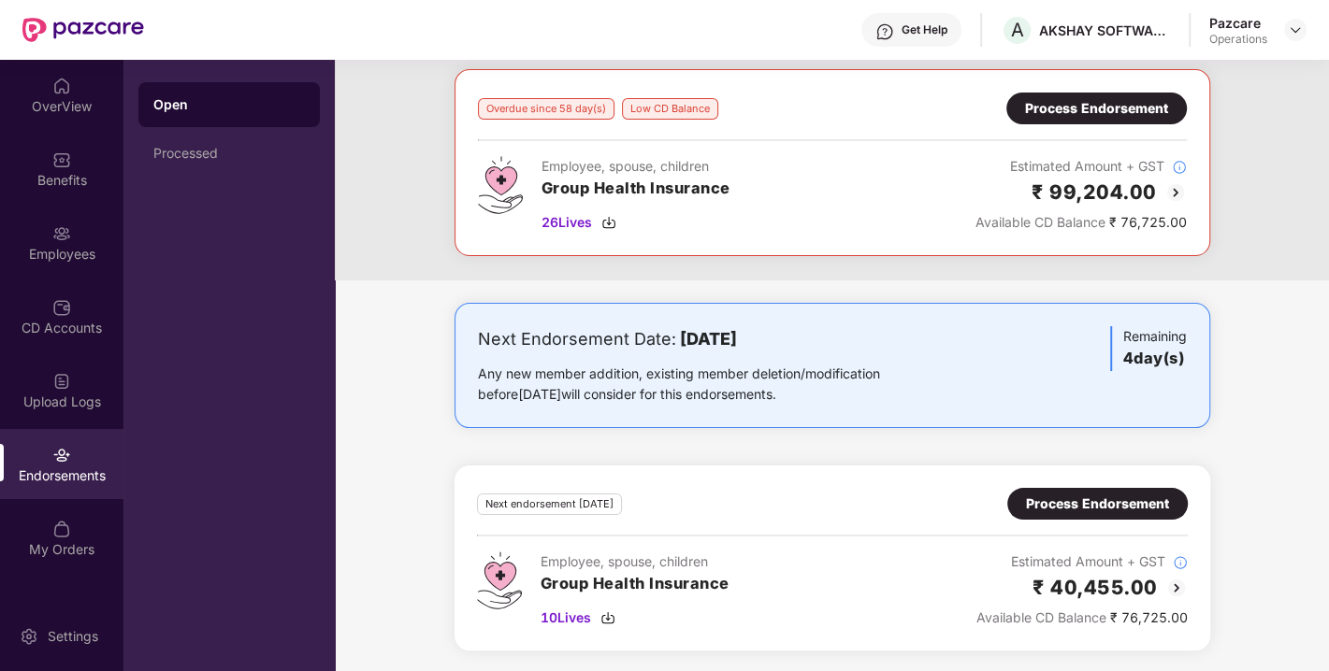
click at [1097, 502] on div "Process Endorsement" at bounding box center [1097, 504] width 143 height 21
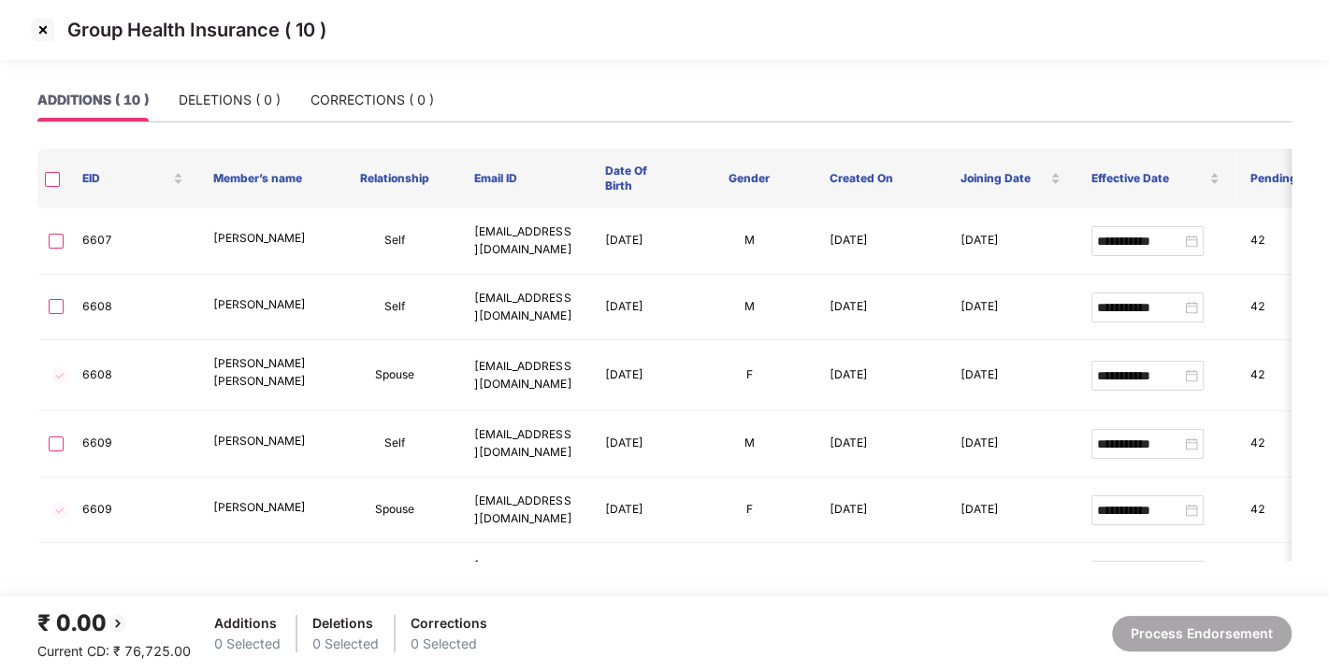
click at [46, 37] on img at bounding box center [43, 30] width 30 height 30
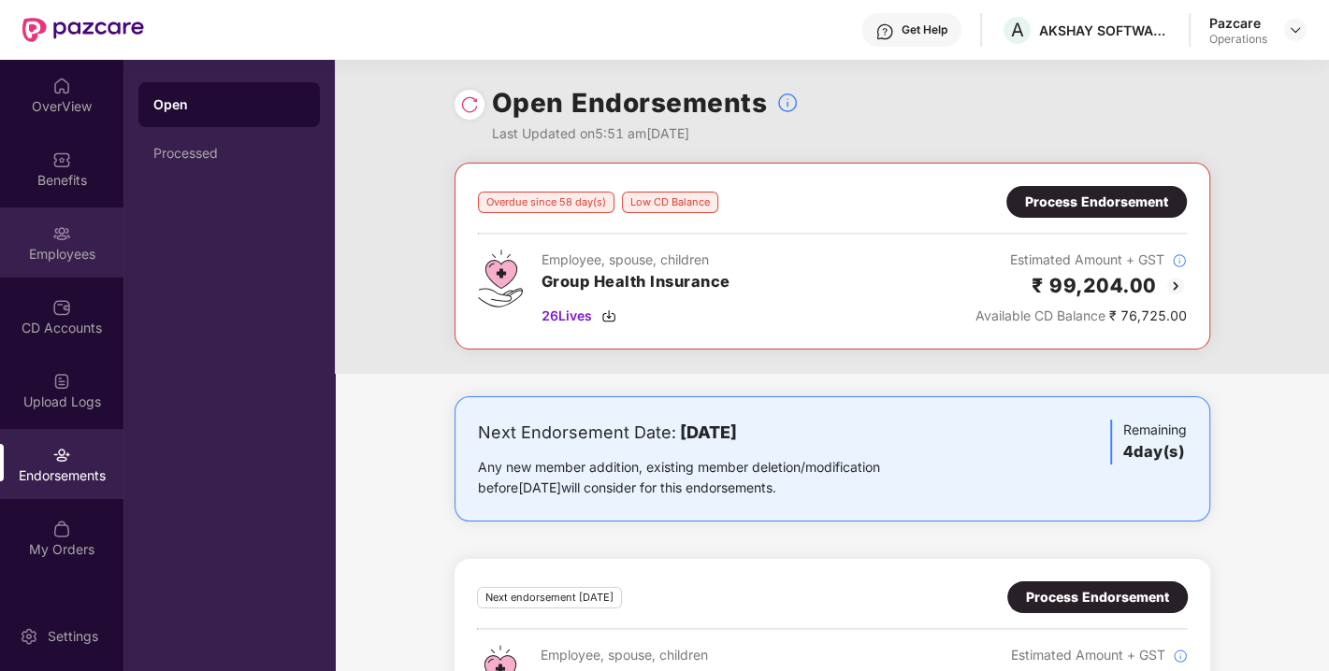
click at [46, 232] on div "Employees" at bounding box center [61, 243] width 123 height 70
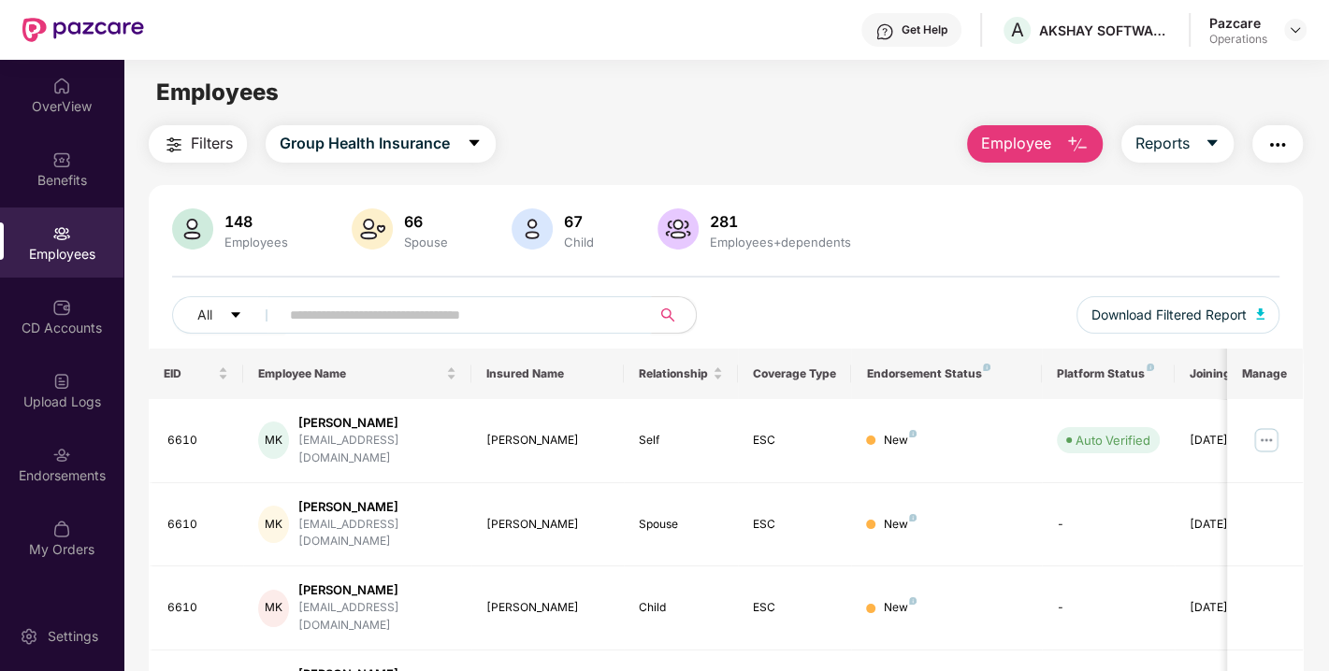
paste input "****"
click at [413, 319] on input "text" at bounding box center [458, 315] width 336 height 28
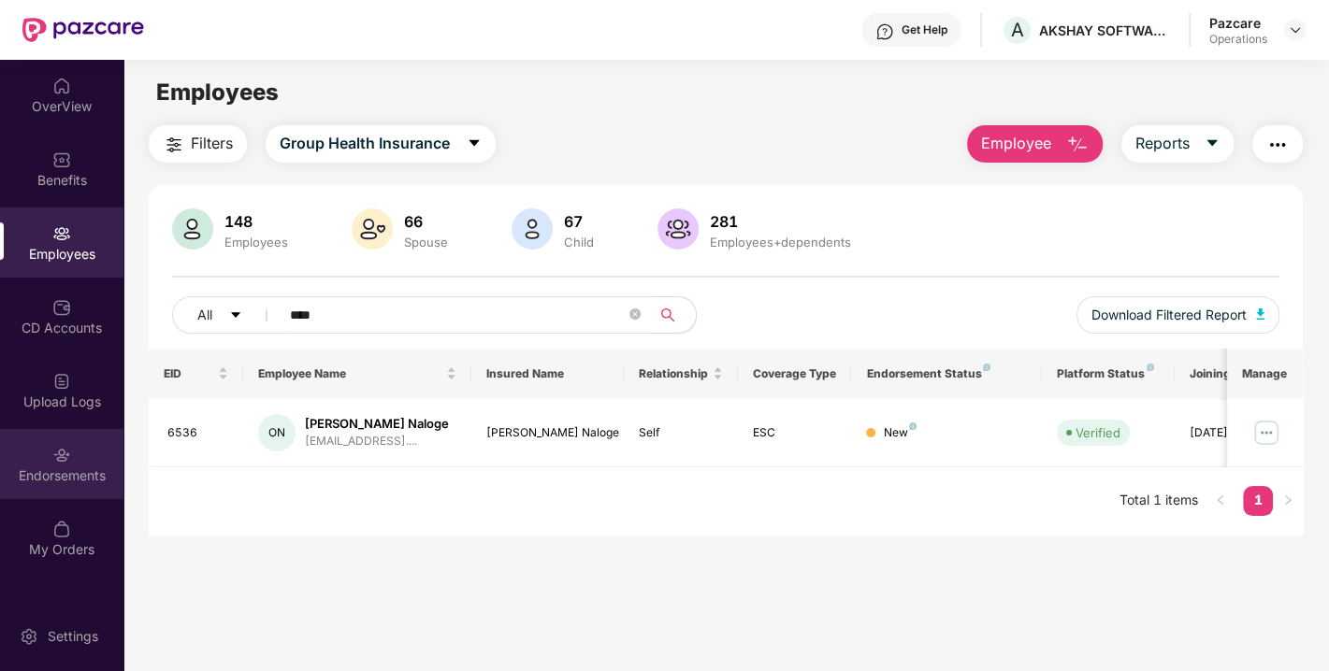
type input "****"
click at [37, 441] on div "Endorsements" at bounding box center [61, 464] width 123 height 70
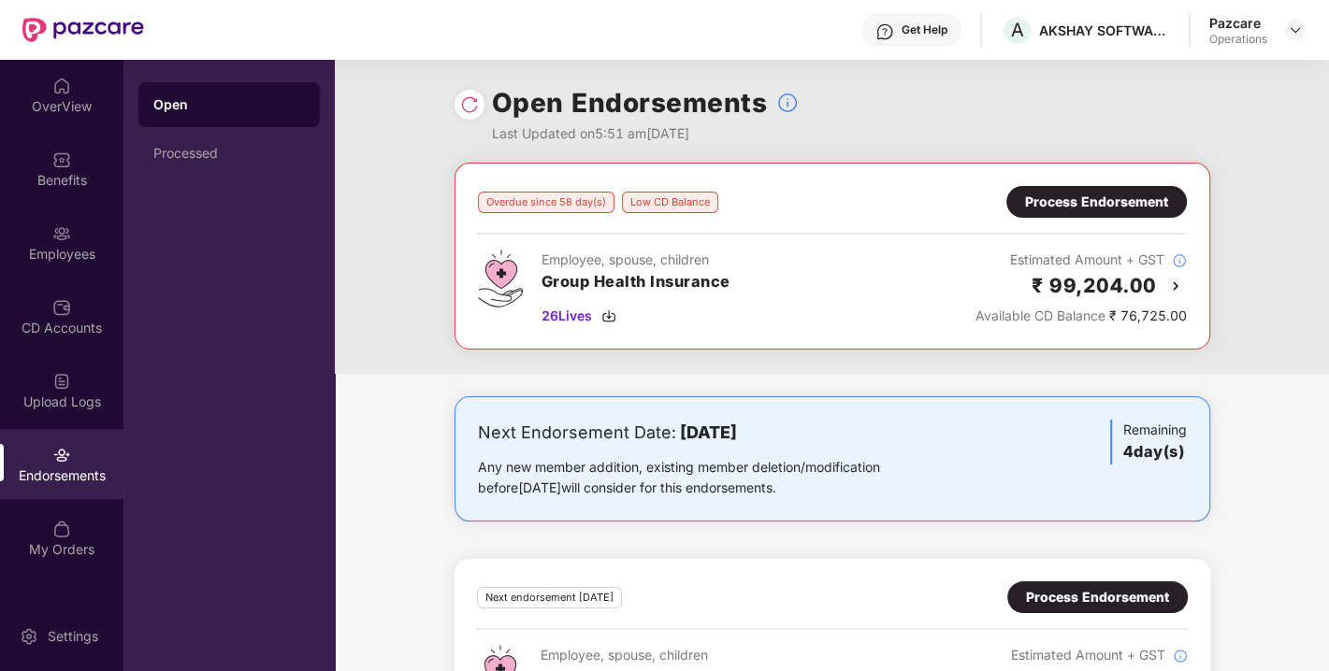
click at [1045, 208] on div "Process Endorsement" at bounding box center [1096, 202] width 143 height 21
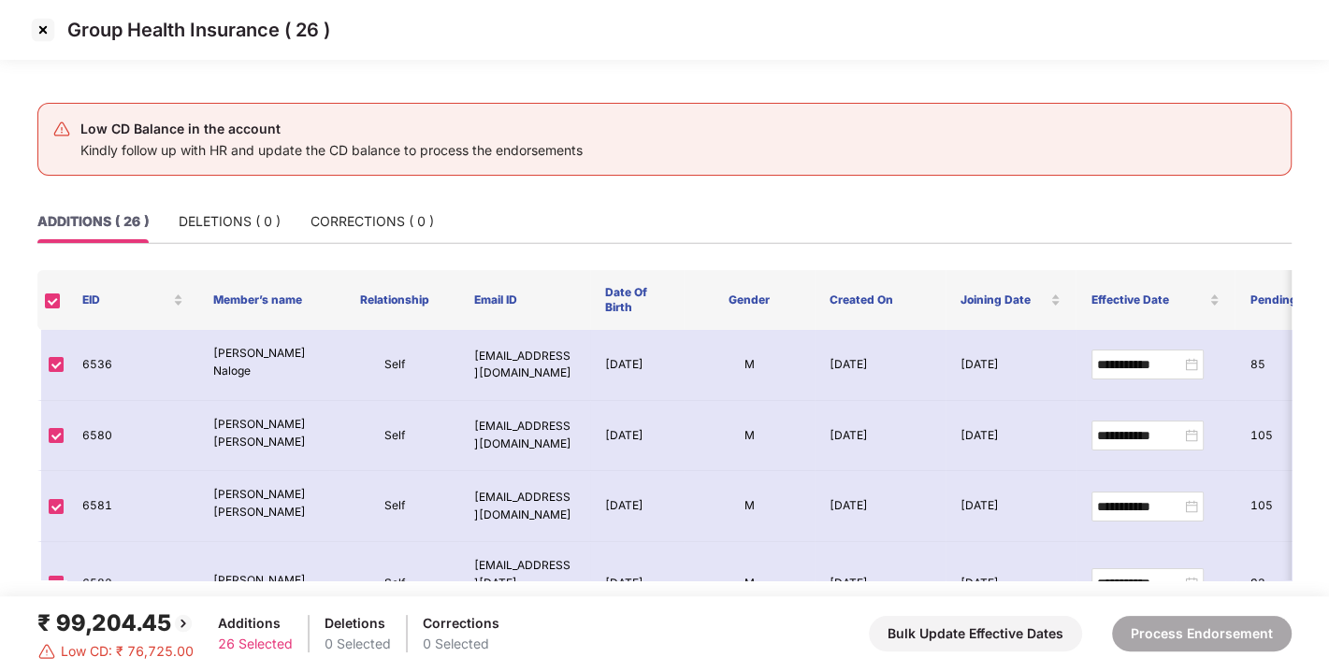
click at [41, 30] on img at bounding box center [43, 30] width 30 height 30
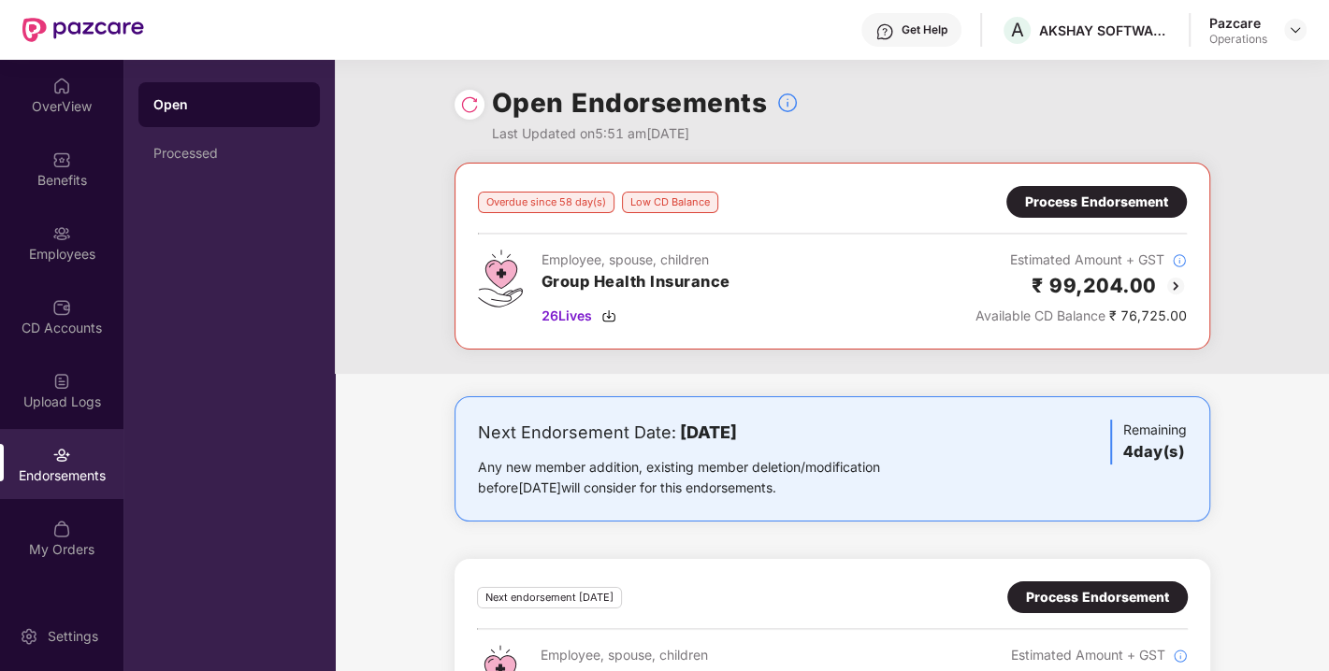
scroll to position [94, 0]
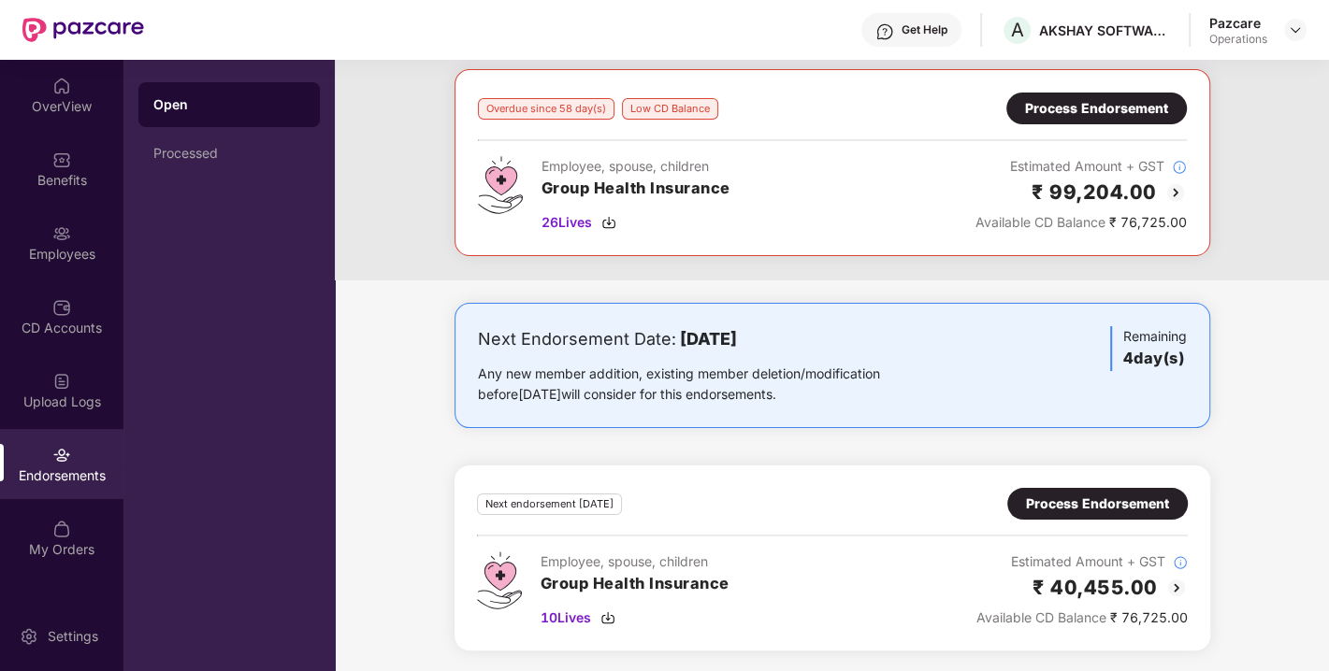
click at [1083, 495] on div "Process Endorsement" at bounding box center [1097, 504] width 143 height 21
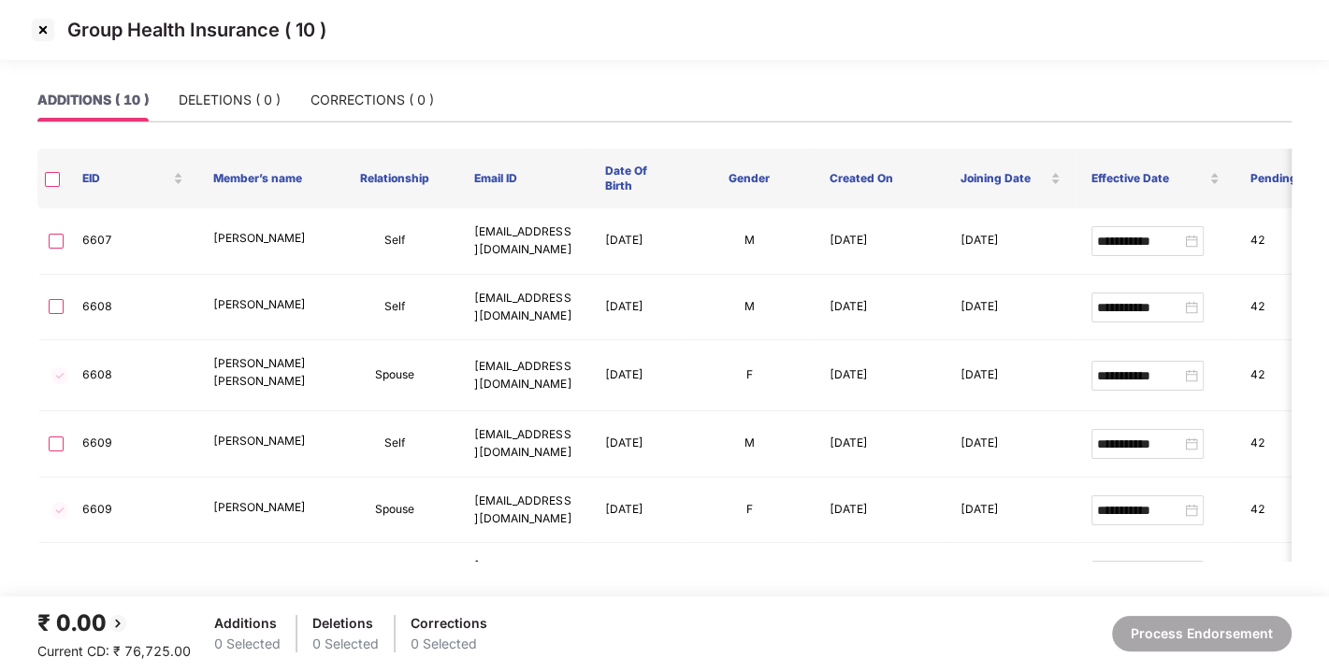
click at [39, 27] on img at bounding box center [43, 30] width 30 height 30
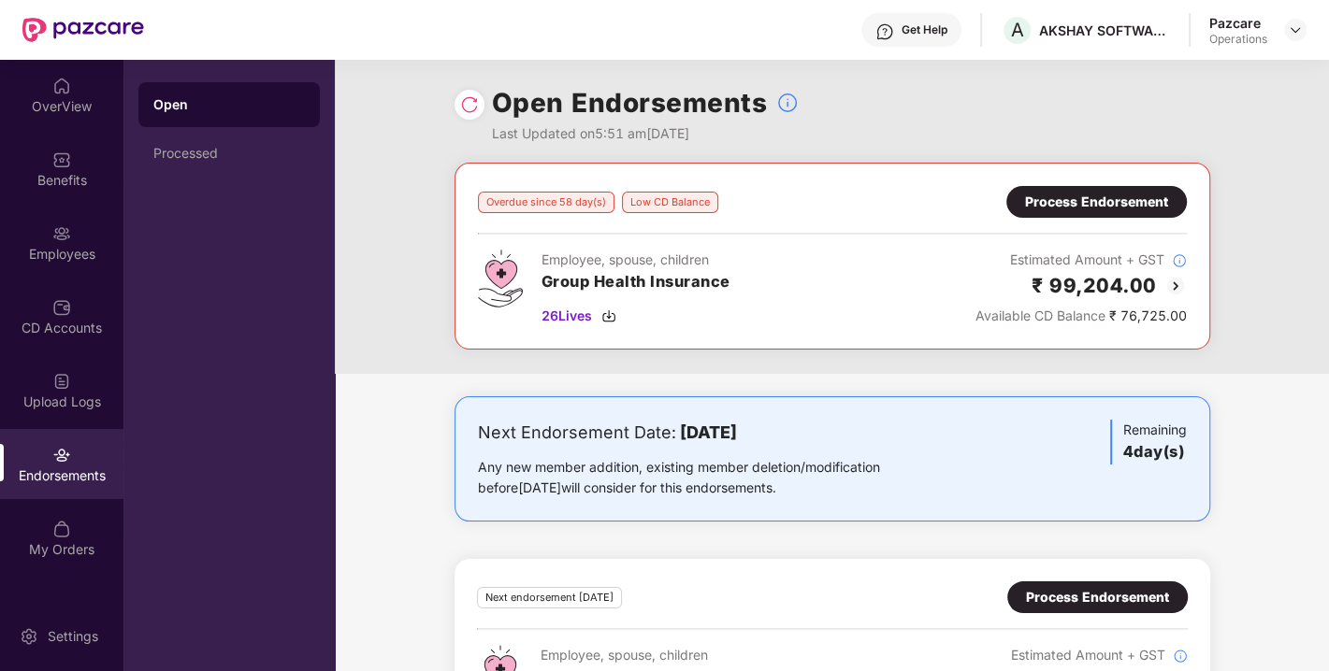
scroll to position [94, 0]
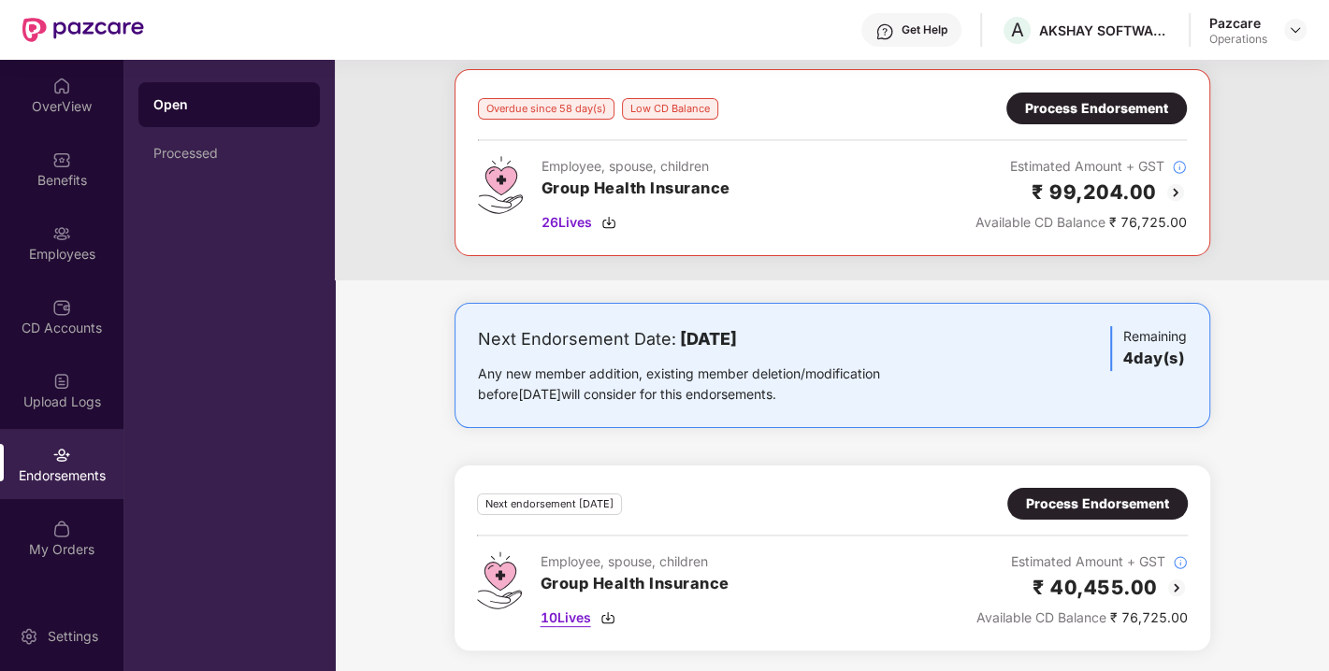
click at [554, 612] on span "10 Lives" at bounding box center [565, 618] width 50 height 21
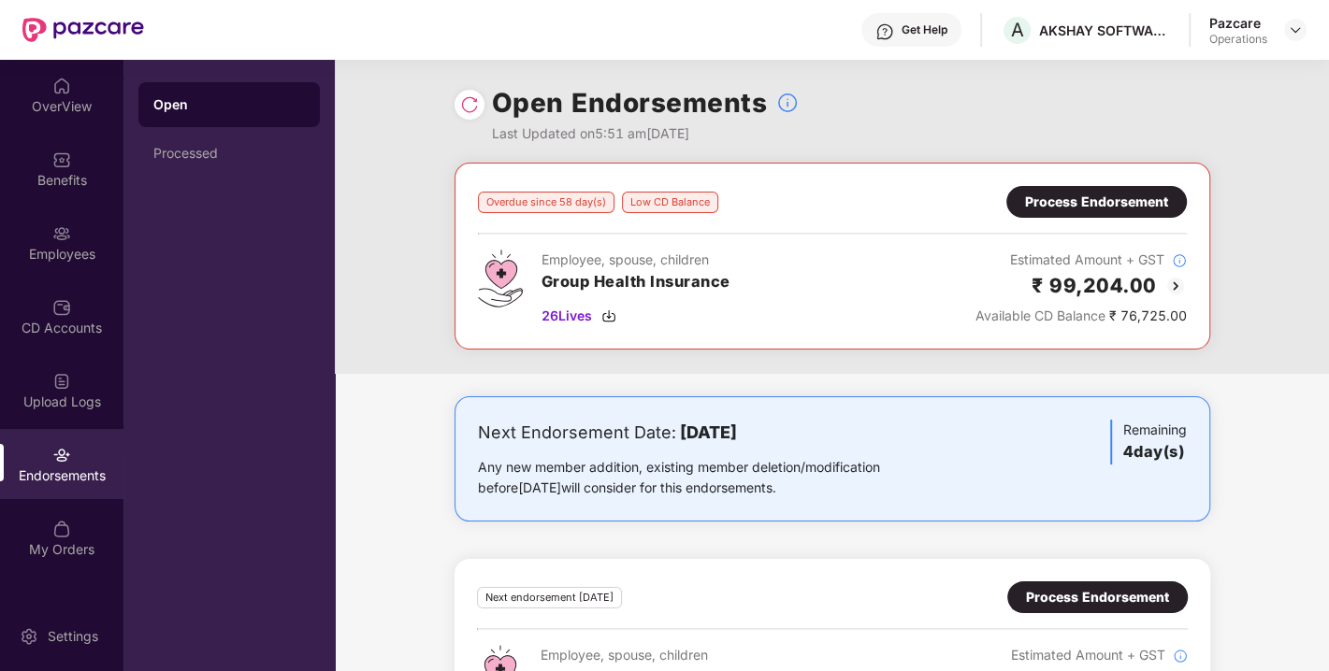
click at [1105, 181] on div "Overdue since 58 day(s) Low CD Balance Process Endorsement Employee, spouse, ch…" at bounding box center [832, 256] width 756 height 187
click at [1101, 203] on div "Process Endorsement" at bounding box center [1096, 202] width 143 height 21
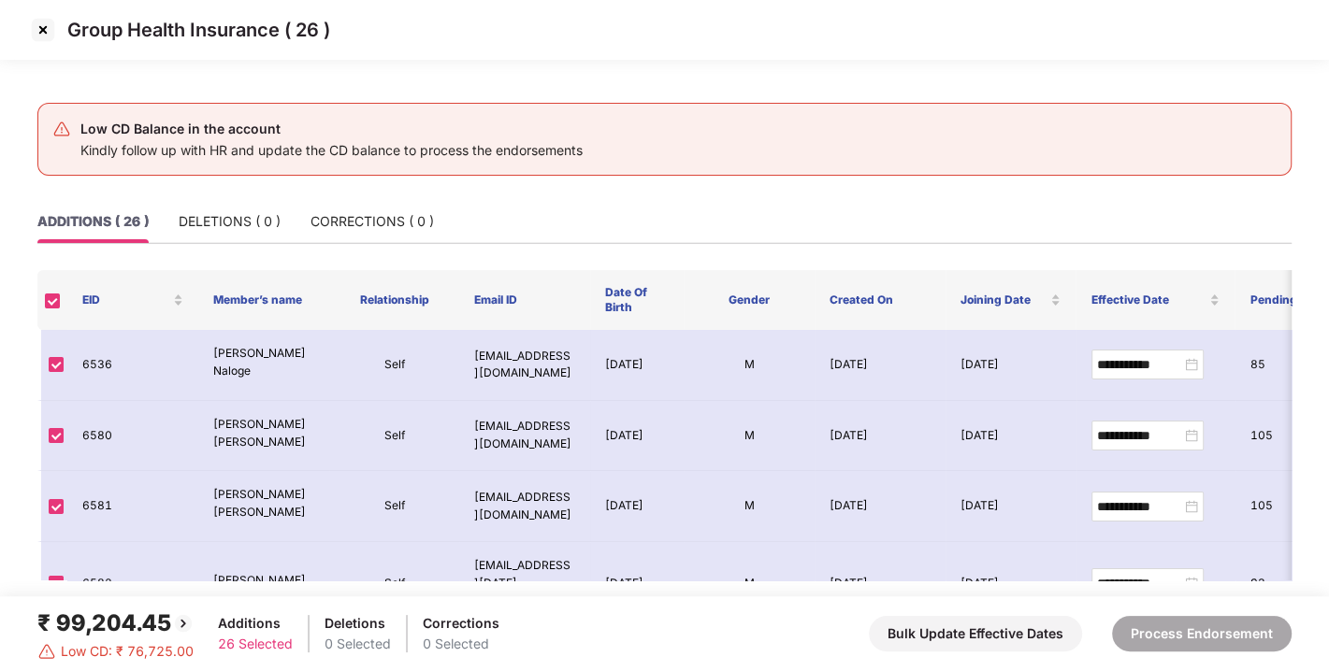
click at [36, 29] on img at bounding box center [43, 30] width 30 height 30
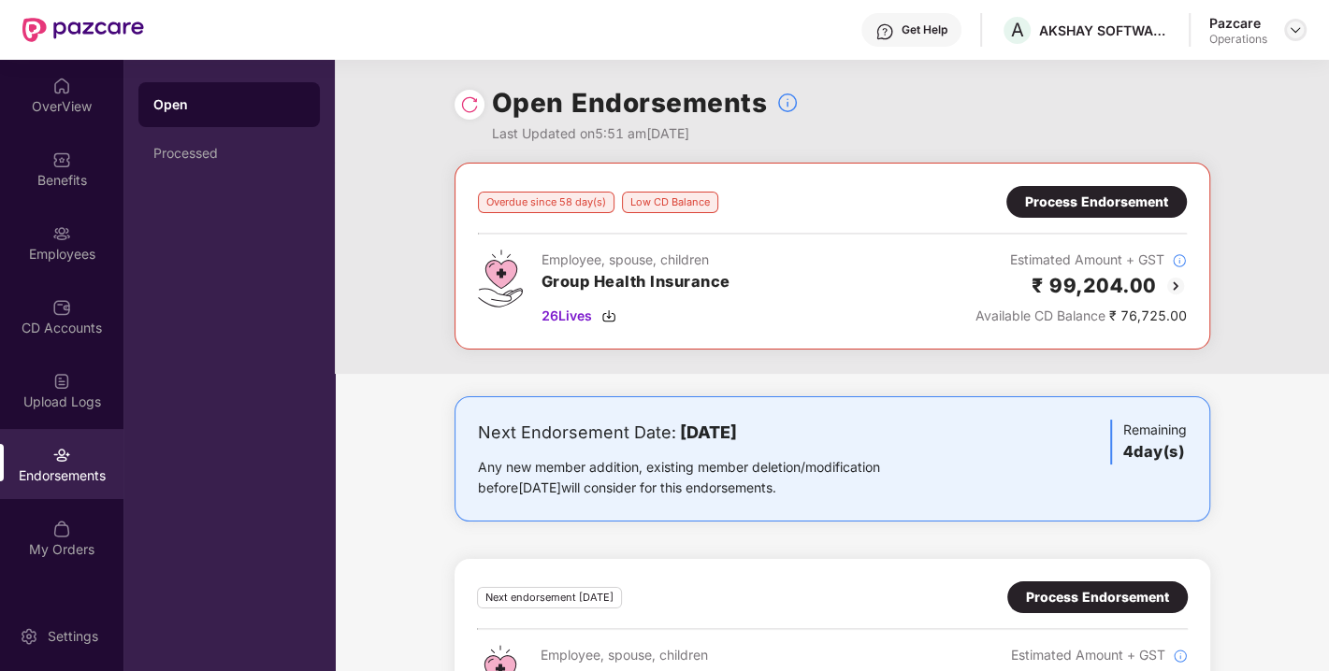
click at [1293, 35] on img at bounding box center [1295, 29] width 15 height 15
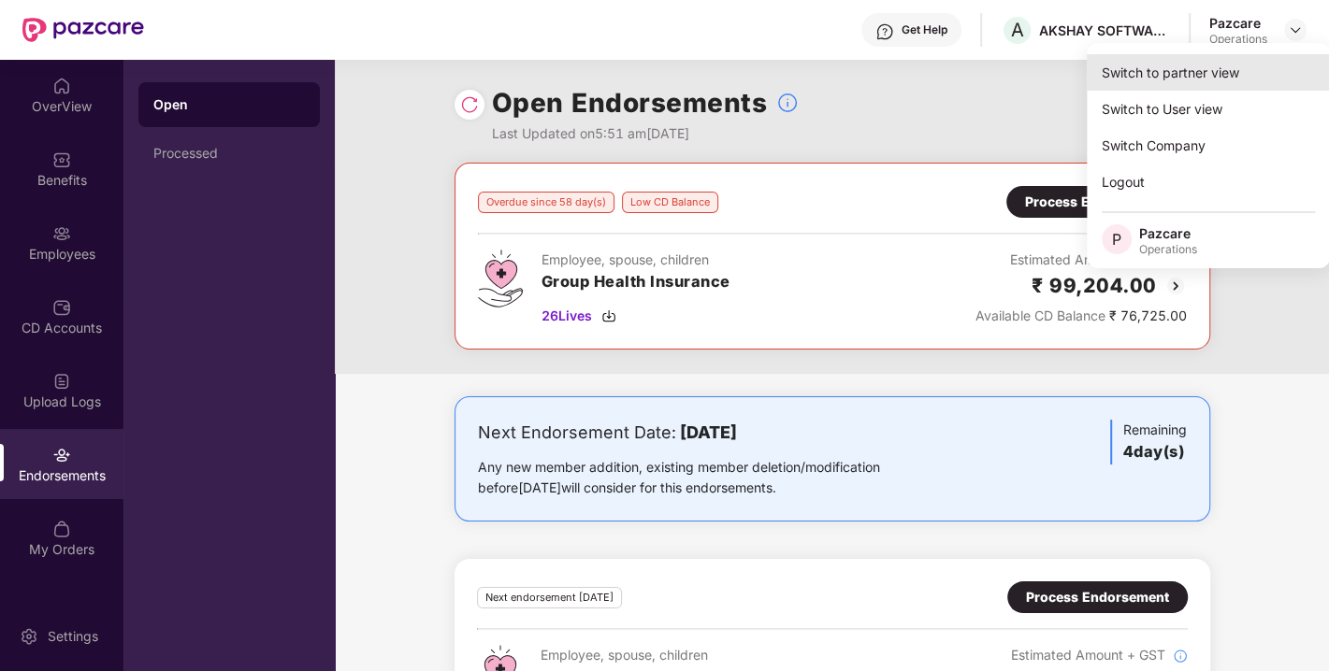
click at [1199, 65] on div "Switch to partner view" at bounding box center [1208, 72] width 243 height 36
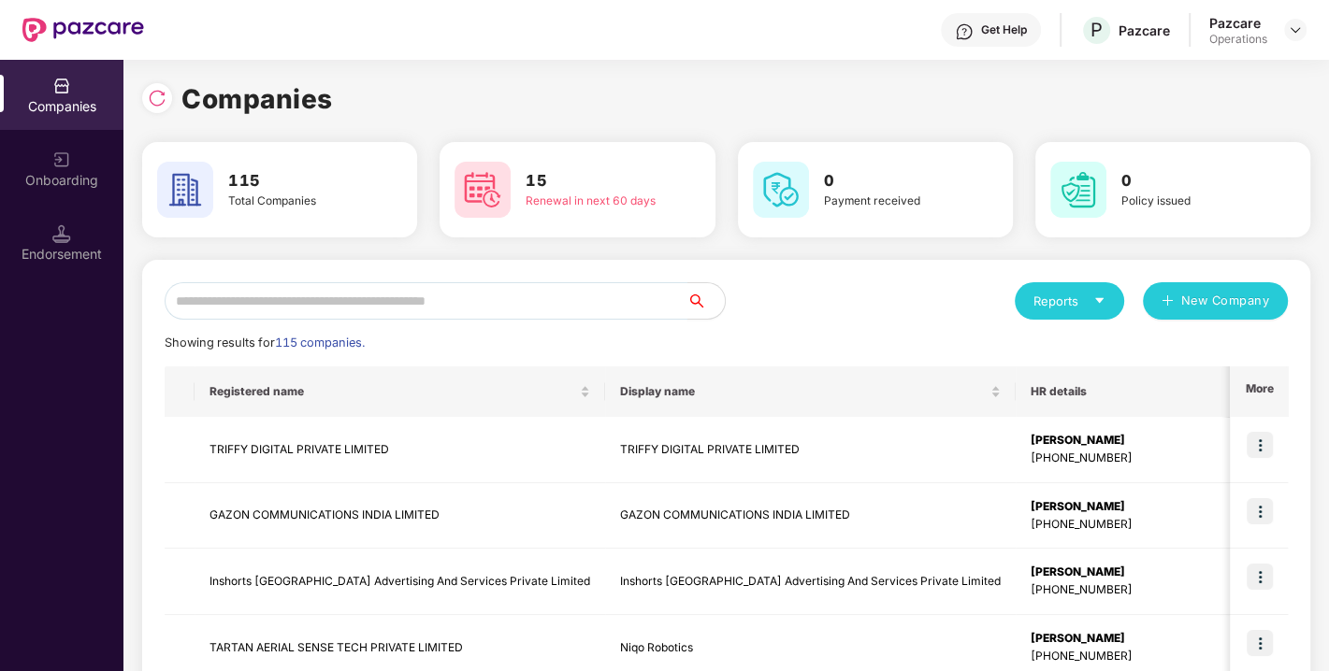
click at [620, 290] on input "text" at bounding box center [426, 300] width 523 height 37
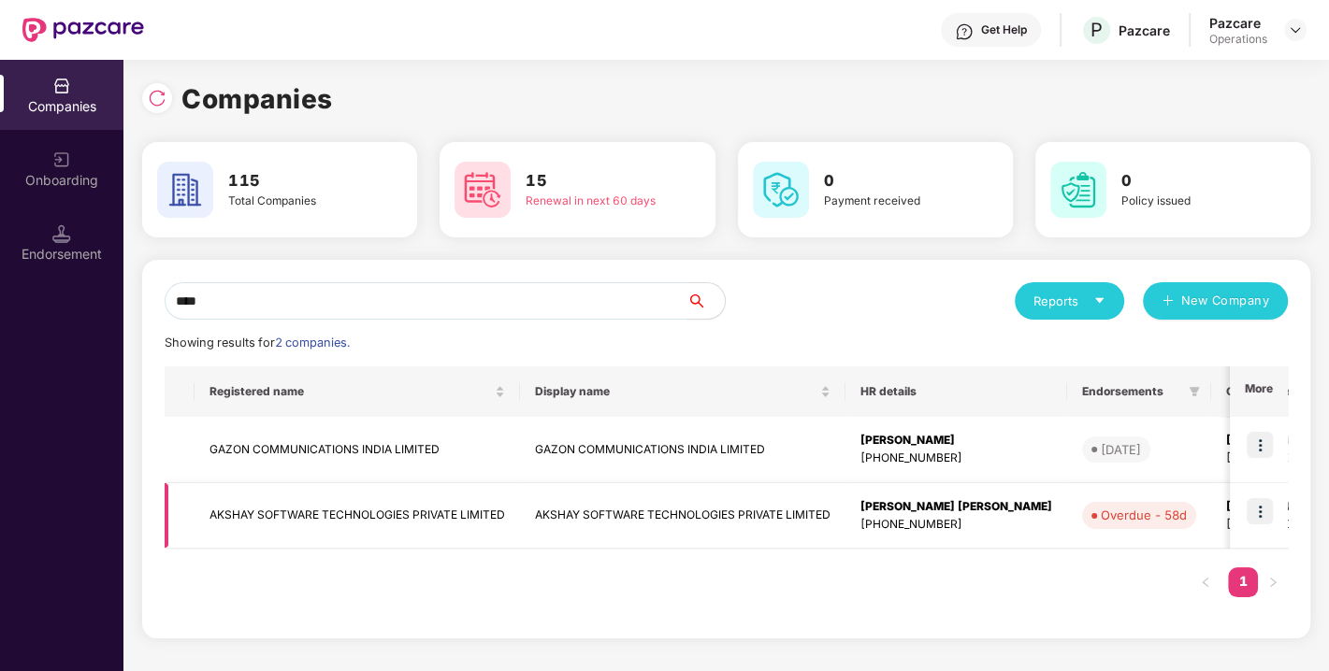
type input "****"
click at [338, 513] on td "AKSHAY SOFTWARE TECHNOLOGIES PRIVATE LIMITED" at bounding box center [356, 516] width 325 height 66
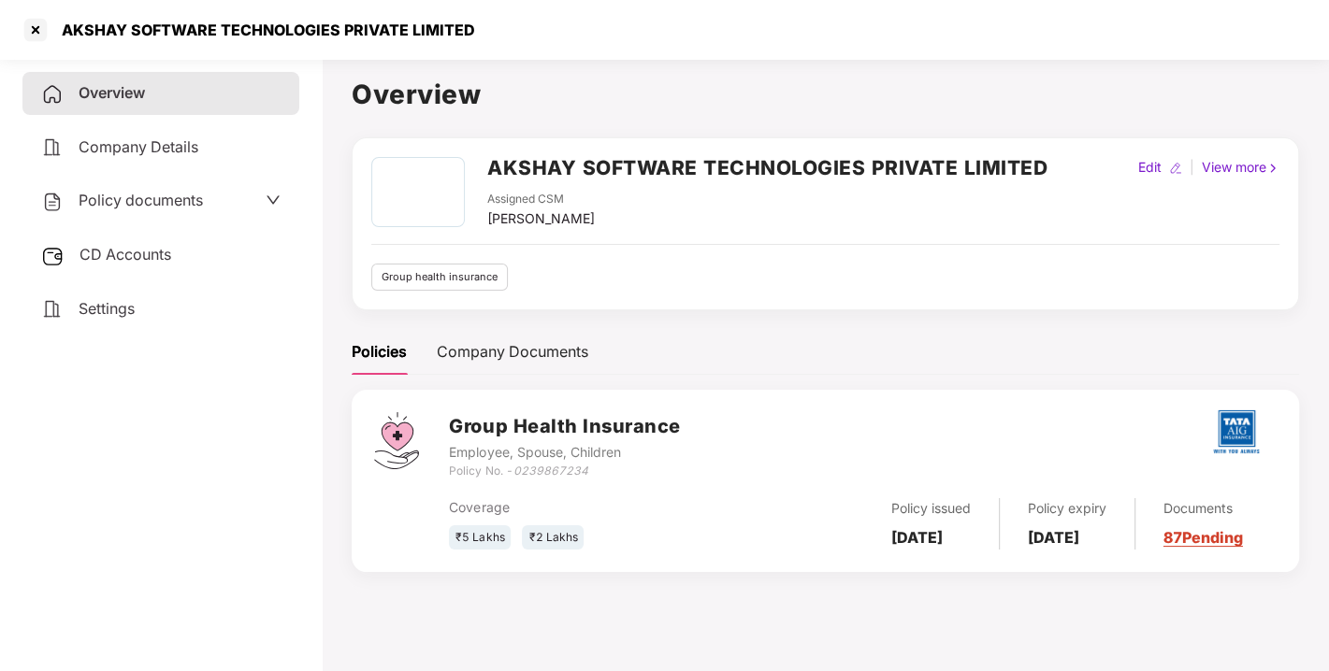
click at [114, 250] on span "CD Accounts" at bounding box center [125, 254] width 92 height 19
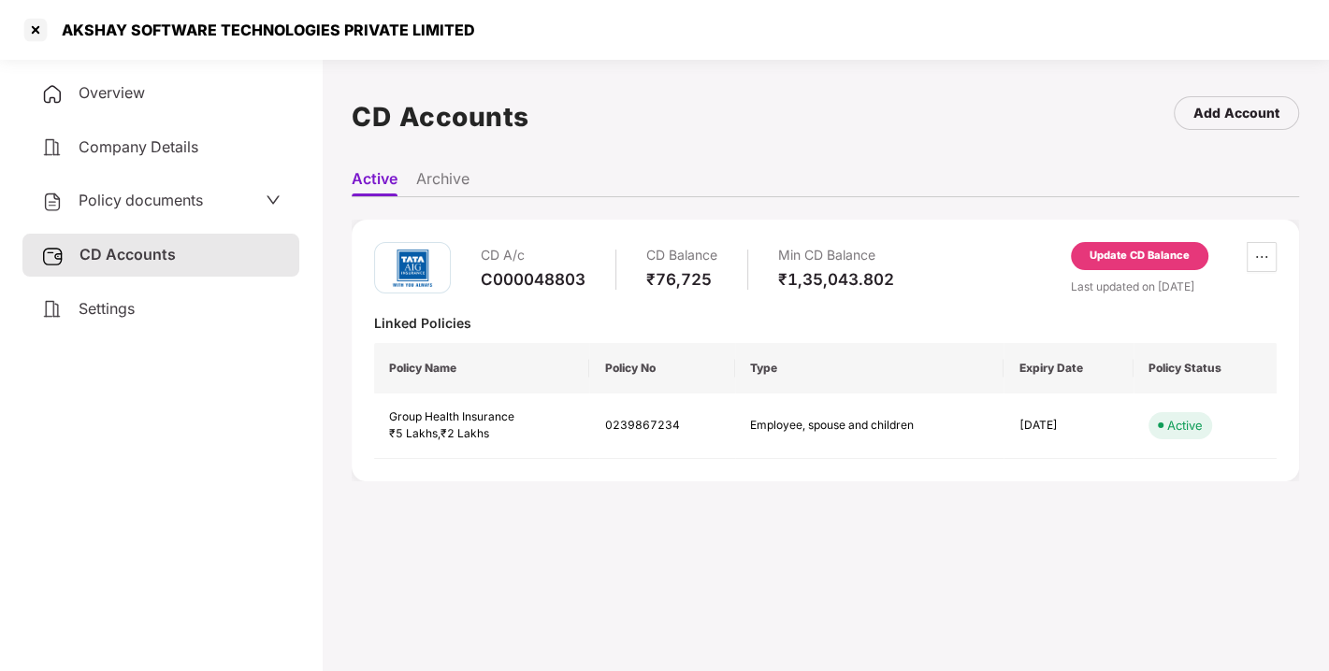
click at [1107, 255] on div "Update CD Balance" at bounding box center [1139, 256] width 100 height 17
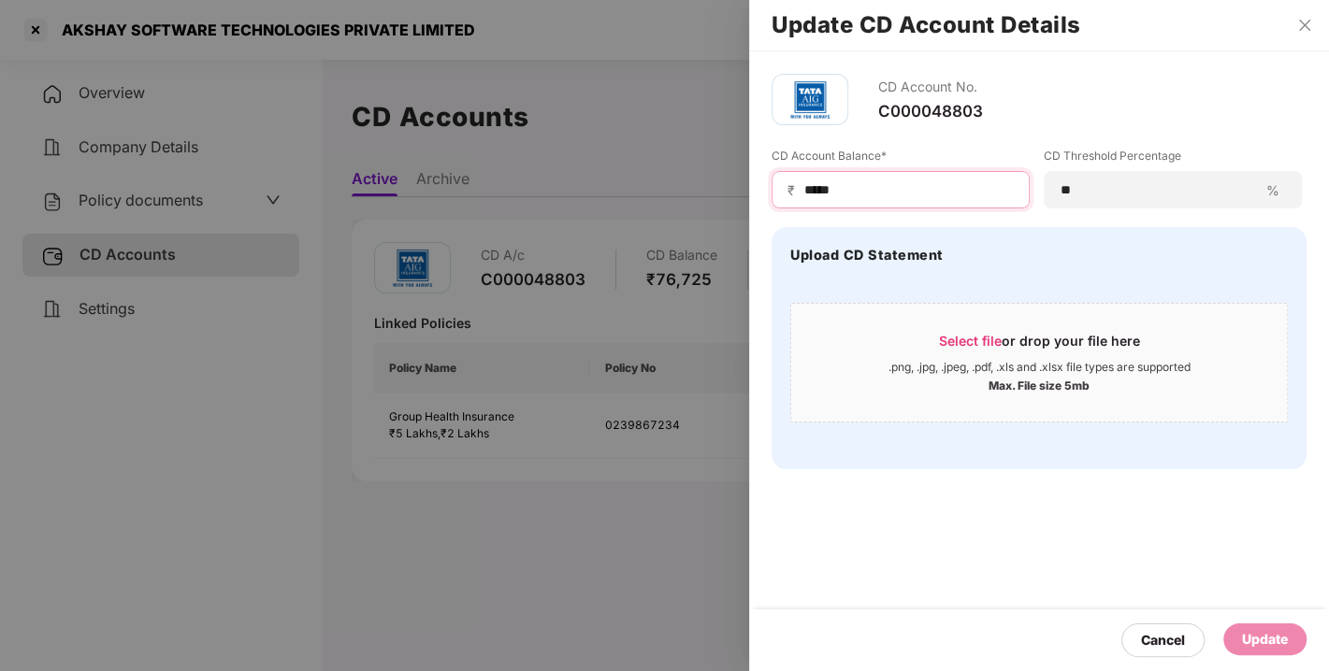
click at [878, 191] on input "*****" at bounding box center [907, 190] width 211 height 20
type input "*"
type input "******"
click at [1275, 629] on div "Update" at bounding box center [1265, 639] width 46 height 21
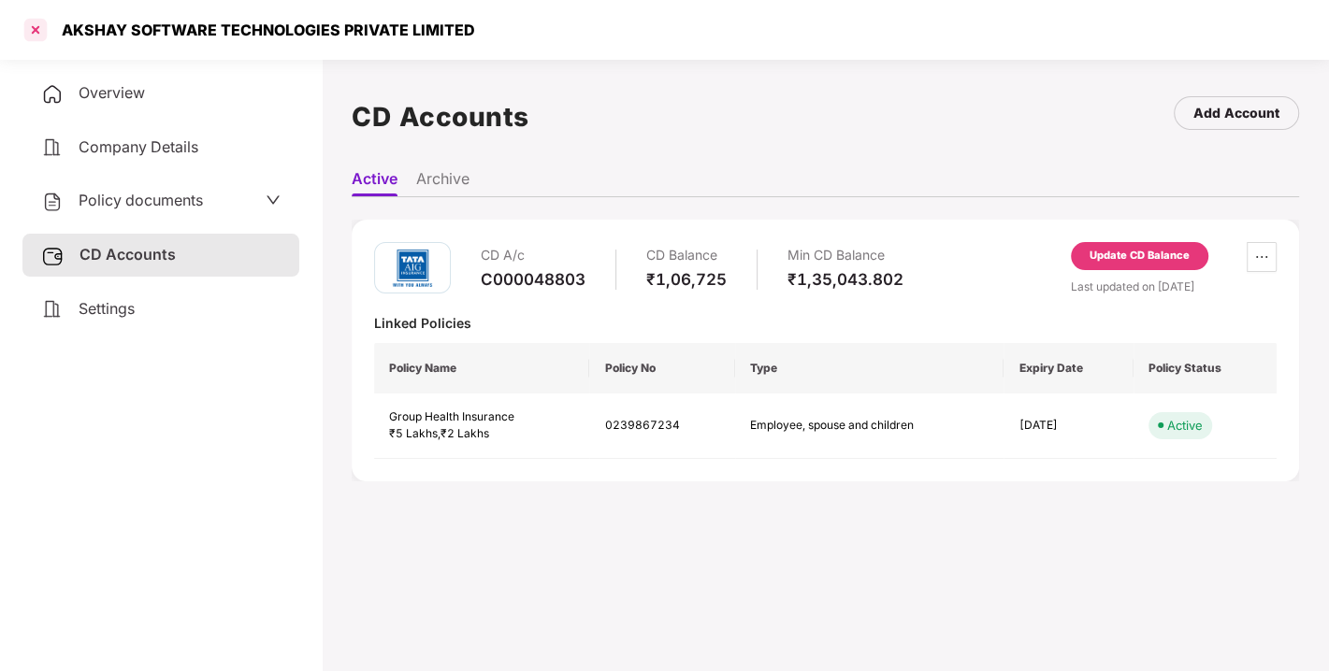
click at [29, 27] on div at bounding box center [36, 30] width 30 height 30
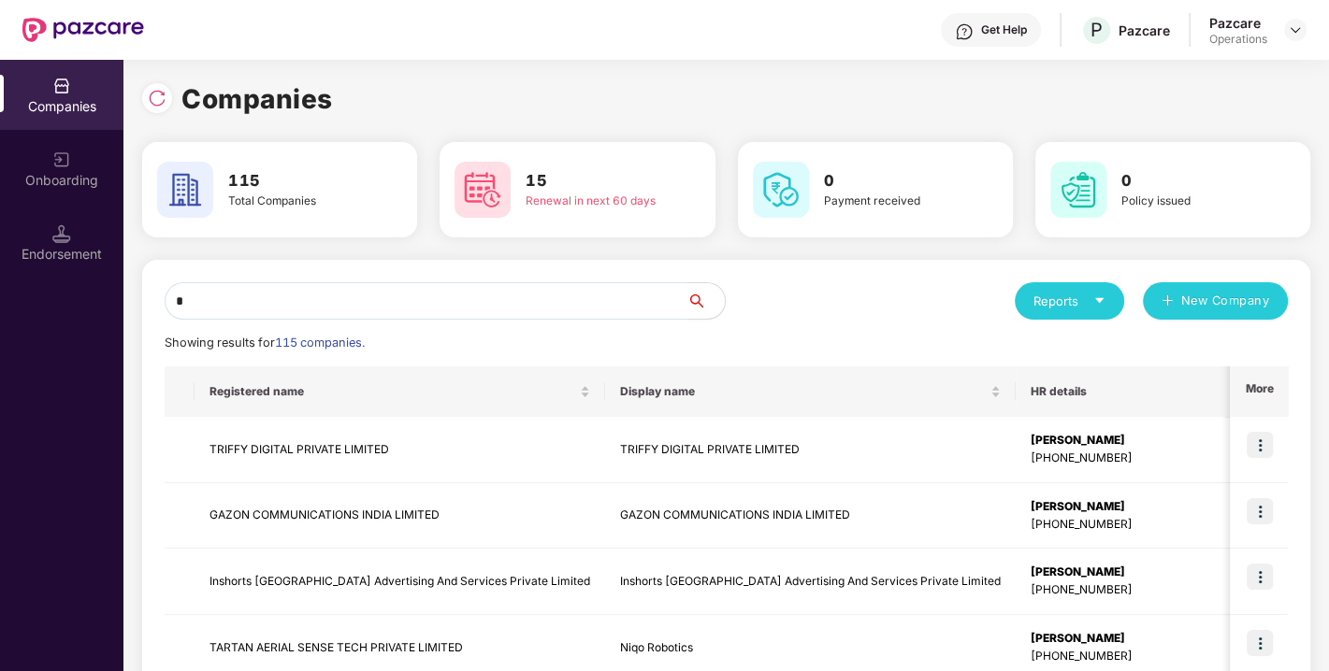
click at [351, 304] on input "*" at bounding box center [426, 300] width 523 height 37
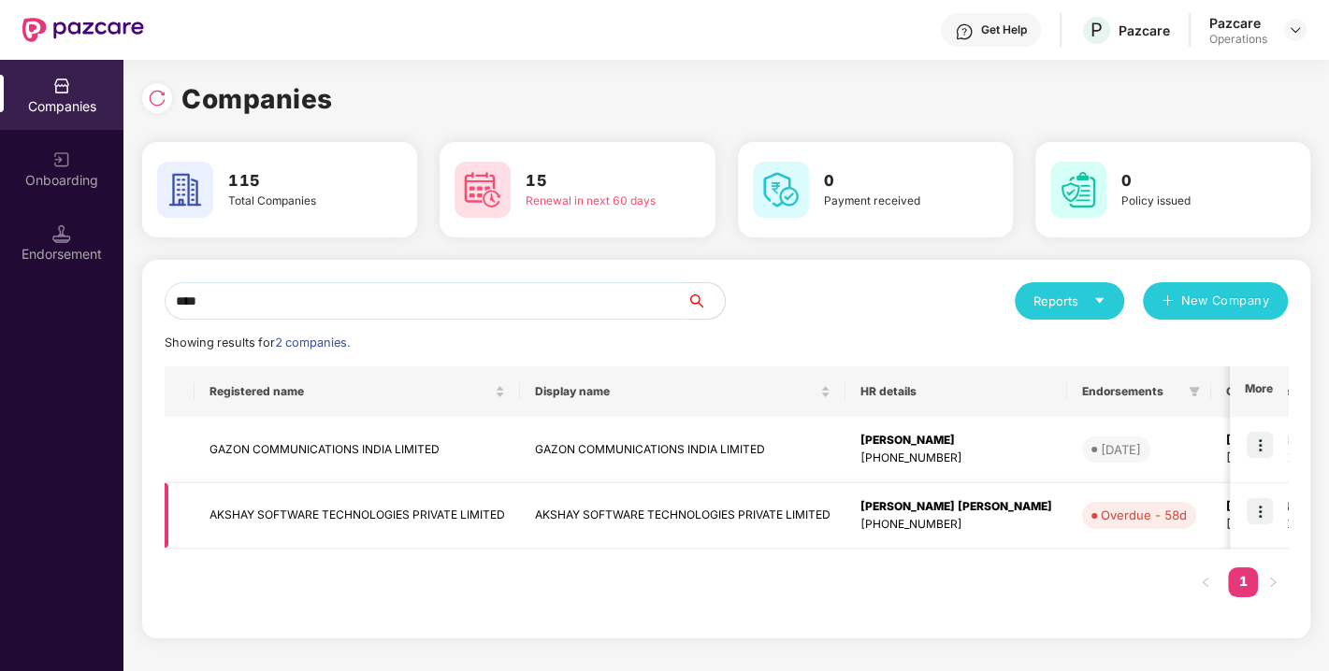
type input "****"
click at [1256, 505] on img at bounding box center [1259, 511] width 26 height 26
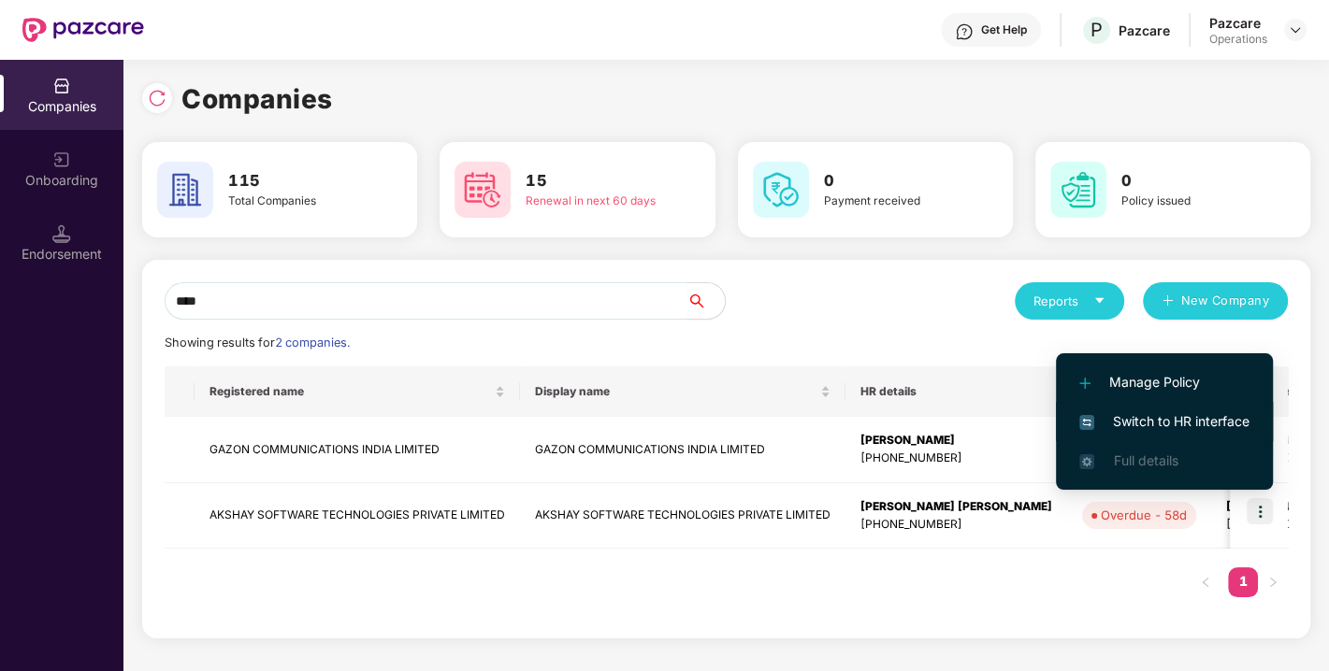
click at [1148, 422] on span "Switch to HR interface" at bounding box center [1164, 421] width 170 height 21
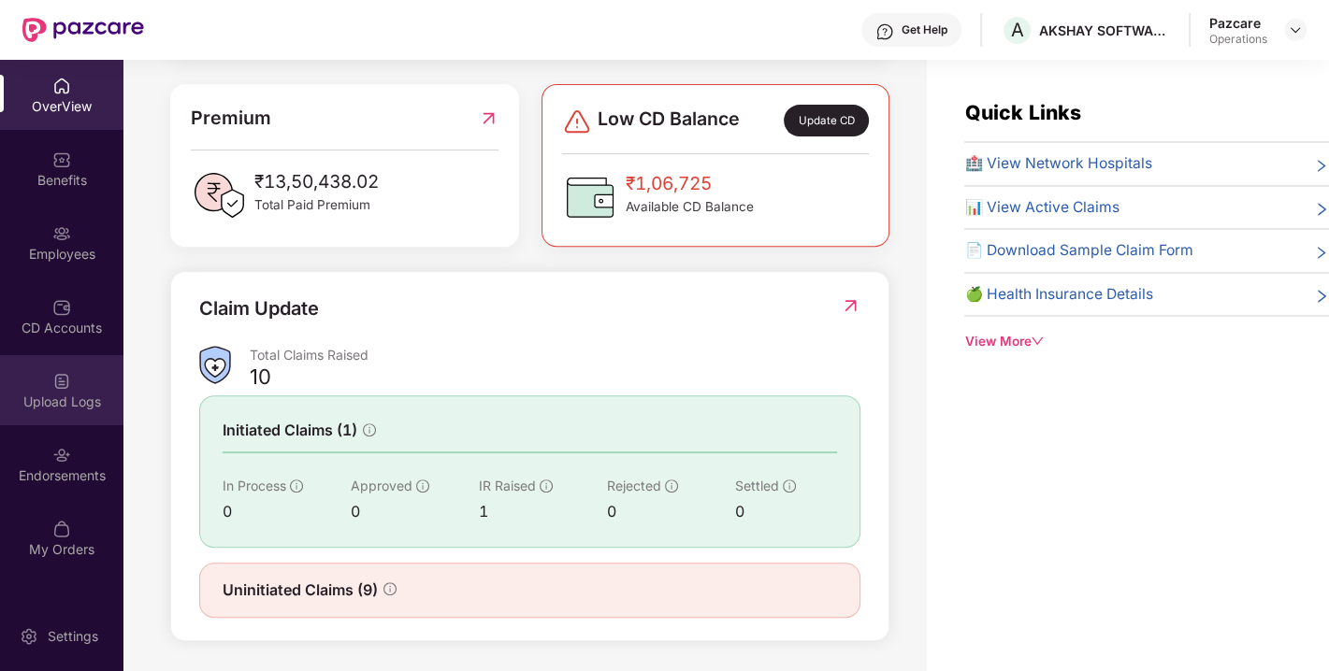
scroll to position [59, 0]
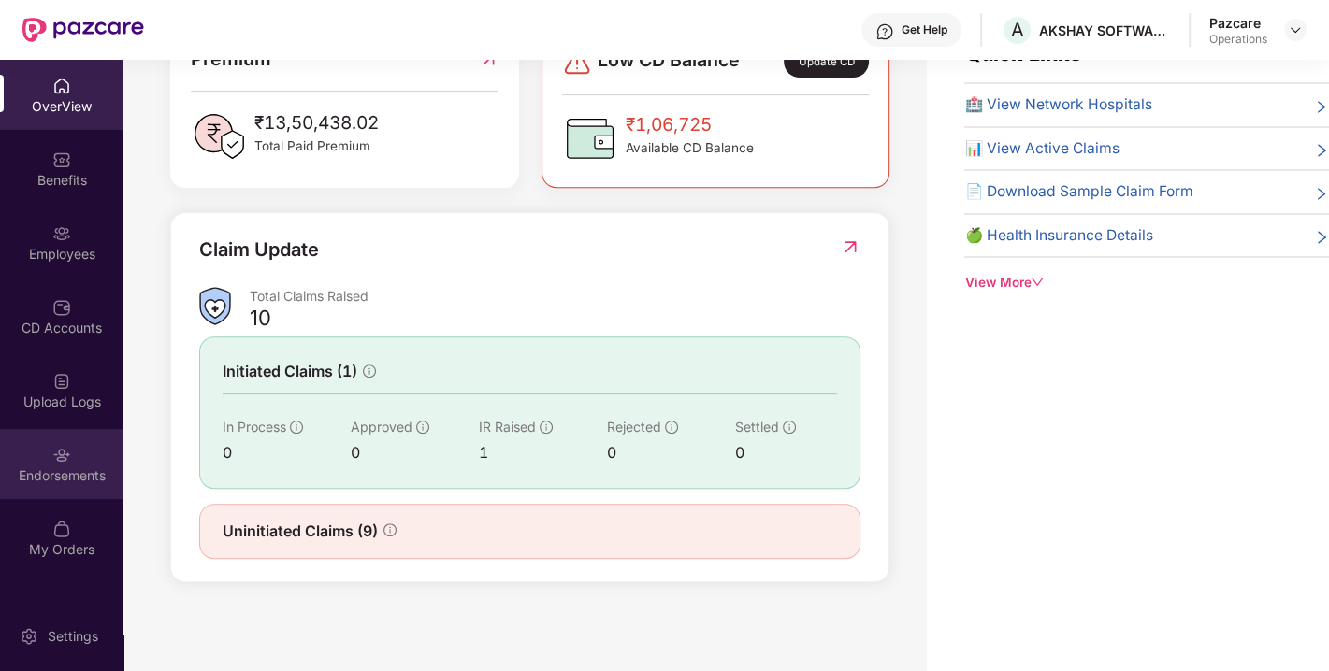
click at [50, 484] on div "Endorsements" at bounding box center [61, 464] width 123 height 70
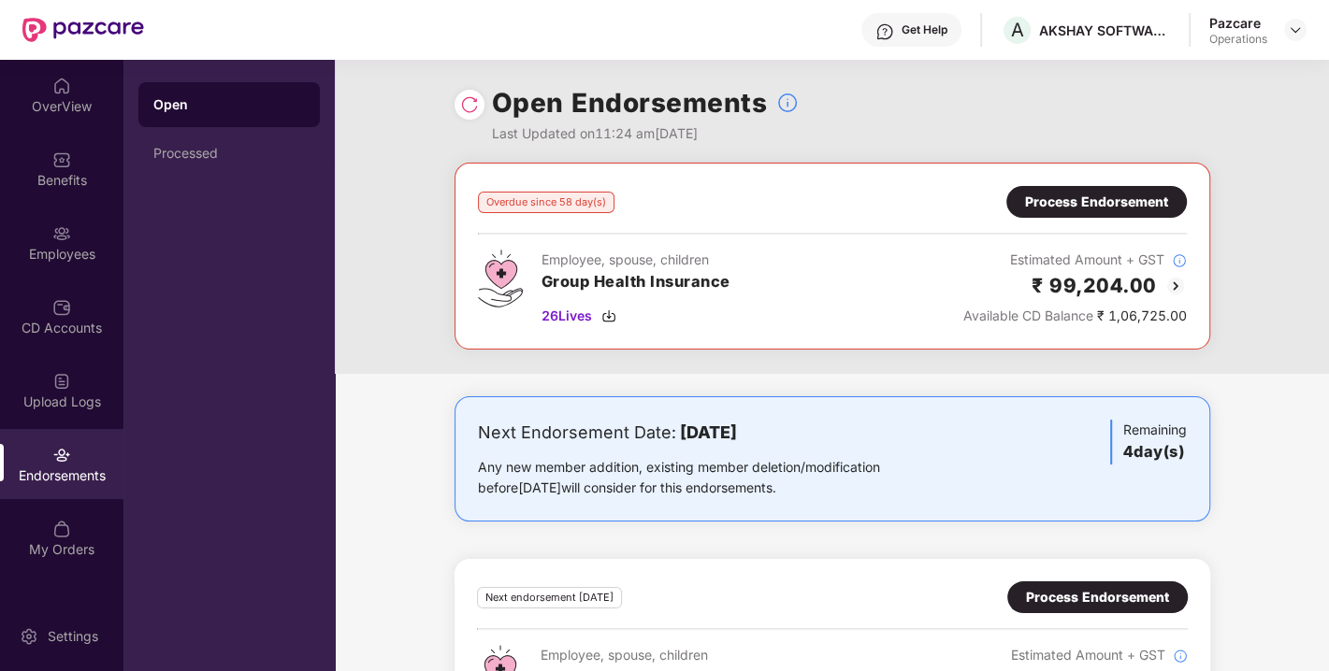
click at [1127, 204] on div "Process Endorsement" at bounding box center [1096, 202] width 143 height 21
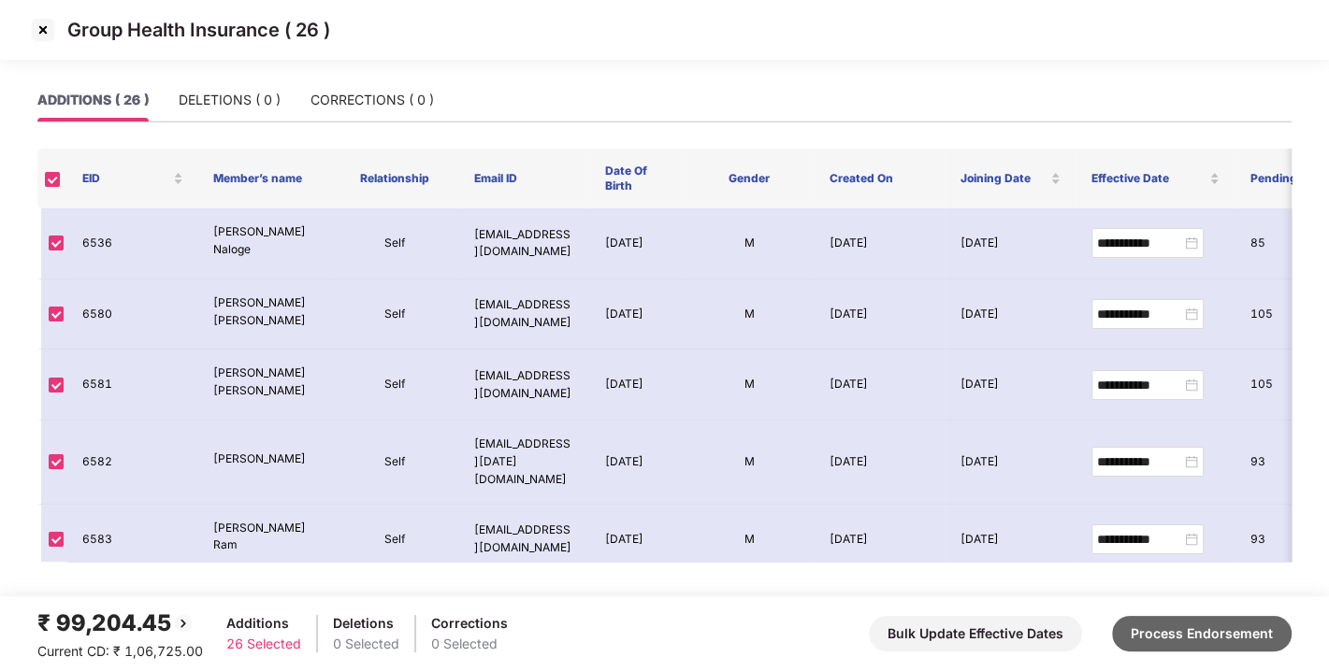
click at [1191, 641] on button "Process Endorsement" at bounding box center [1202, 634] width 180 height 36
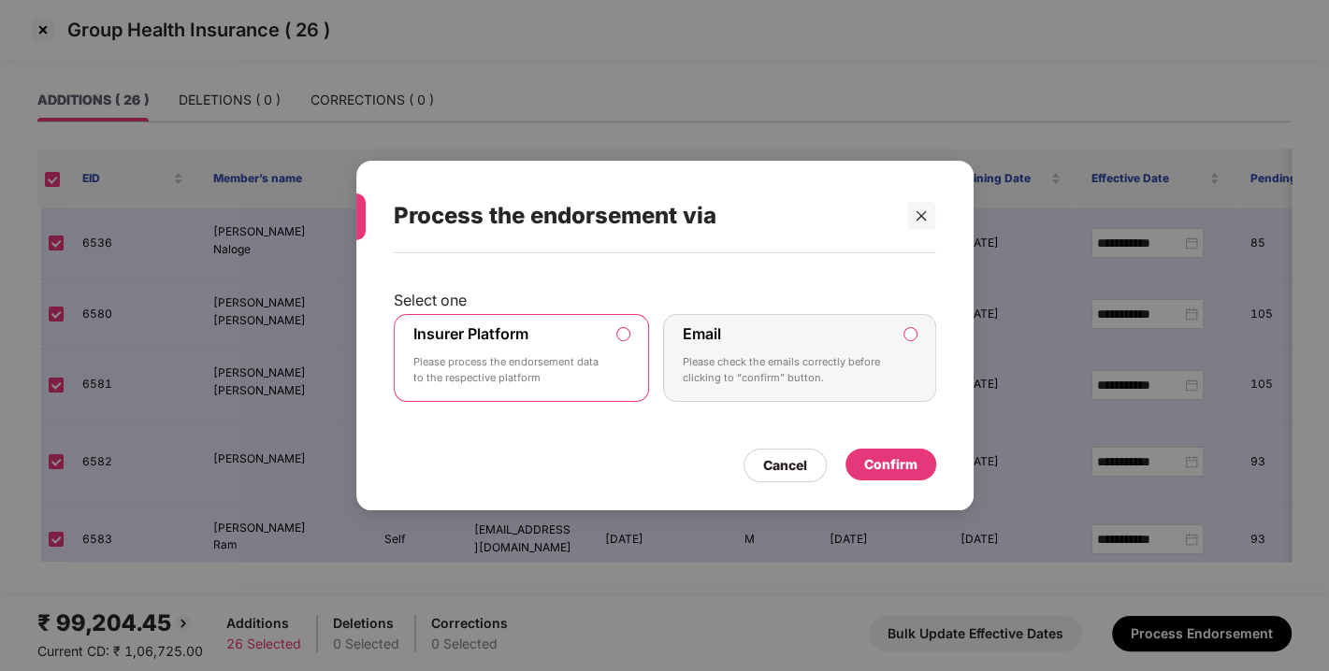
click at [876, 458] on div "Confirm" at bounding box center [890, 464] width 53 height 21
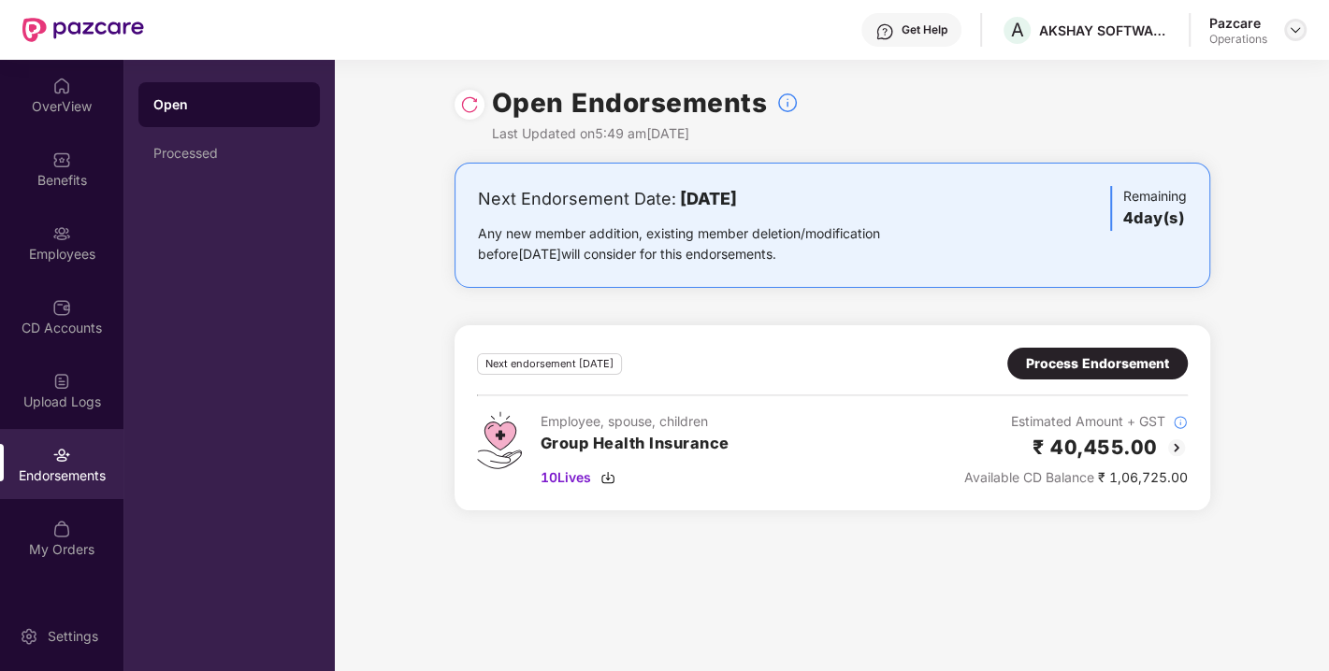
click at [1293, 30] on img at bounding box center [1295, 29] width 15 height 15
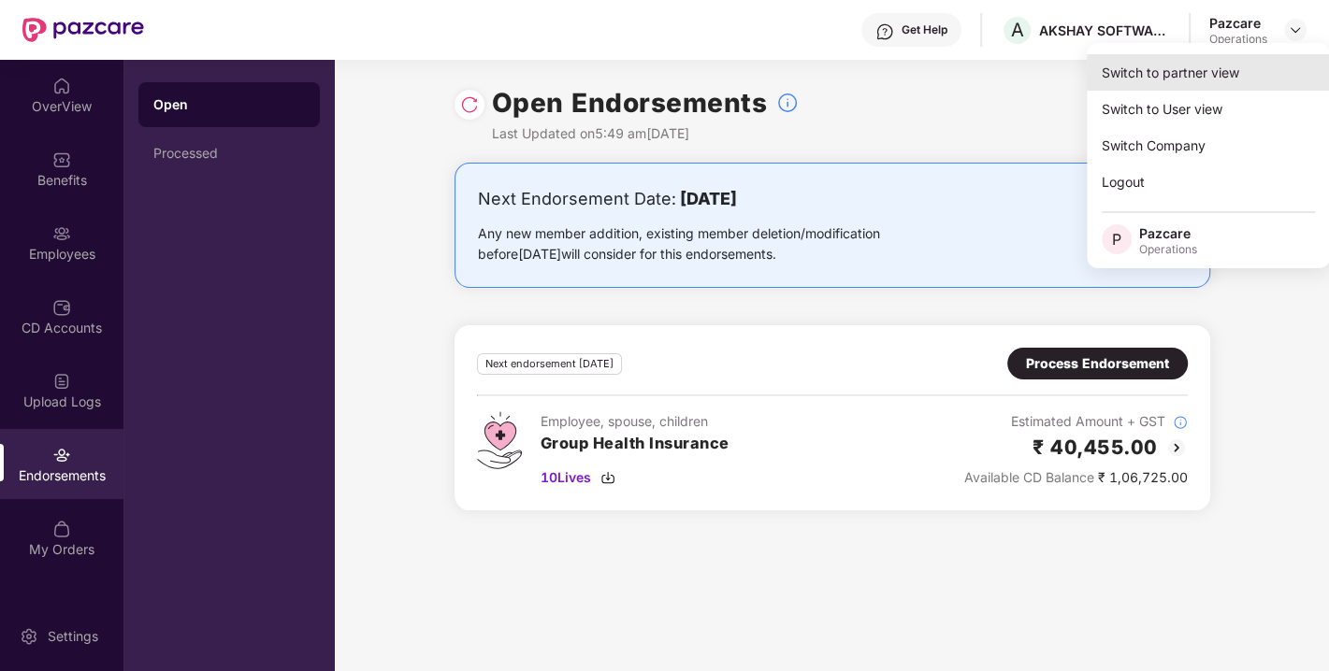
click at [1188, 64] on div "Switch to partner view" at bounding box center [1208, 72] width 243 height 36
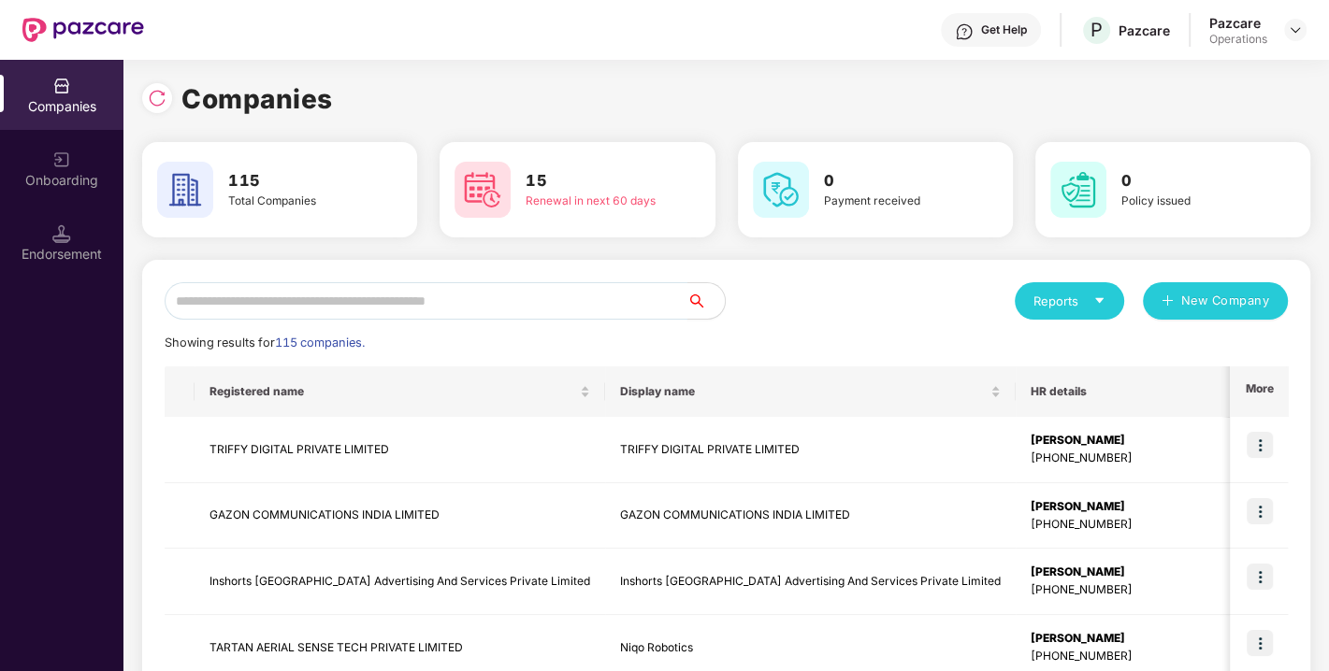
click at [555, 301] on input "text" at bounding box center [426, 300] width 523 height 37
type input "*"
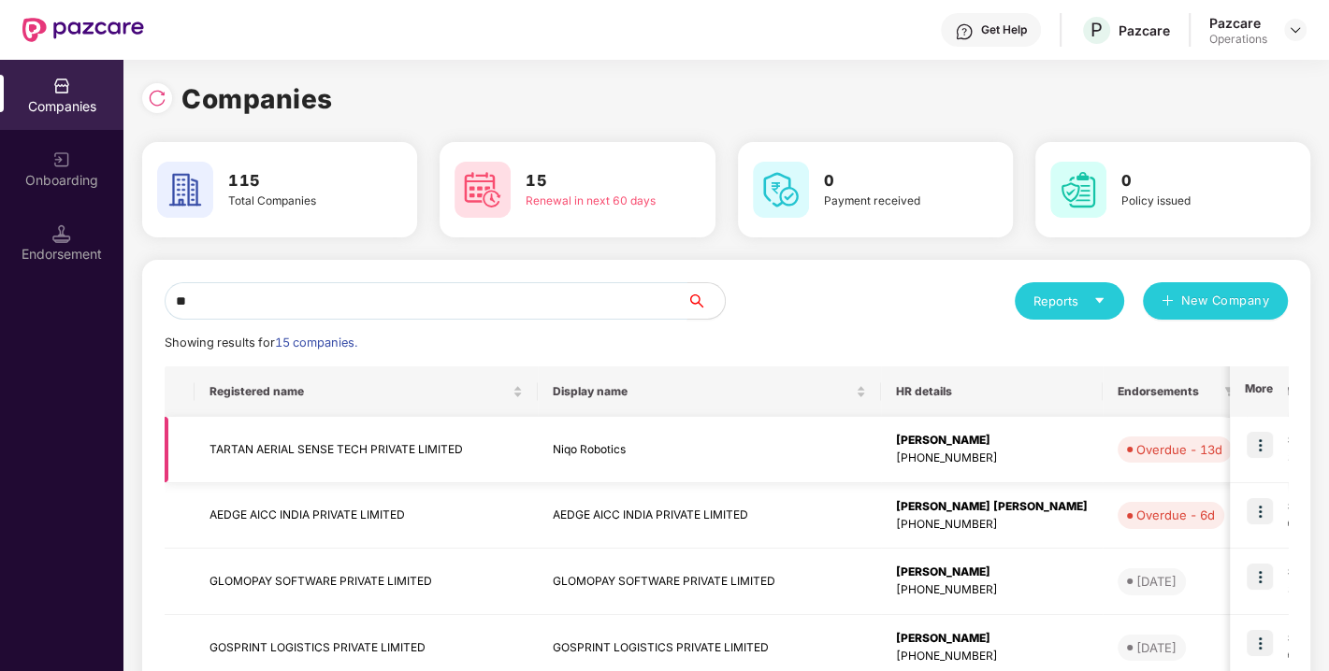
type input "*"
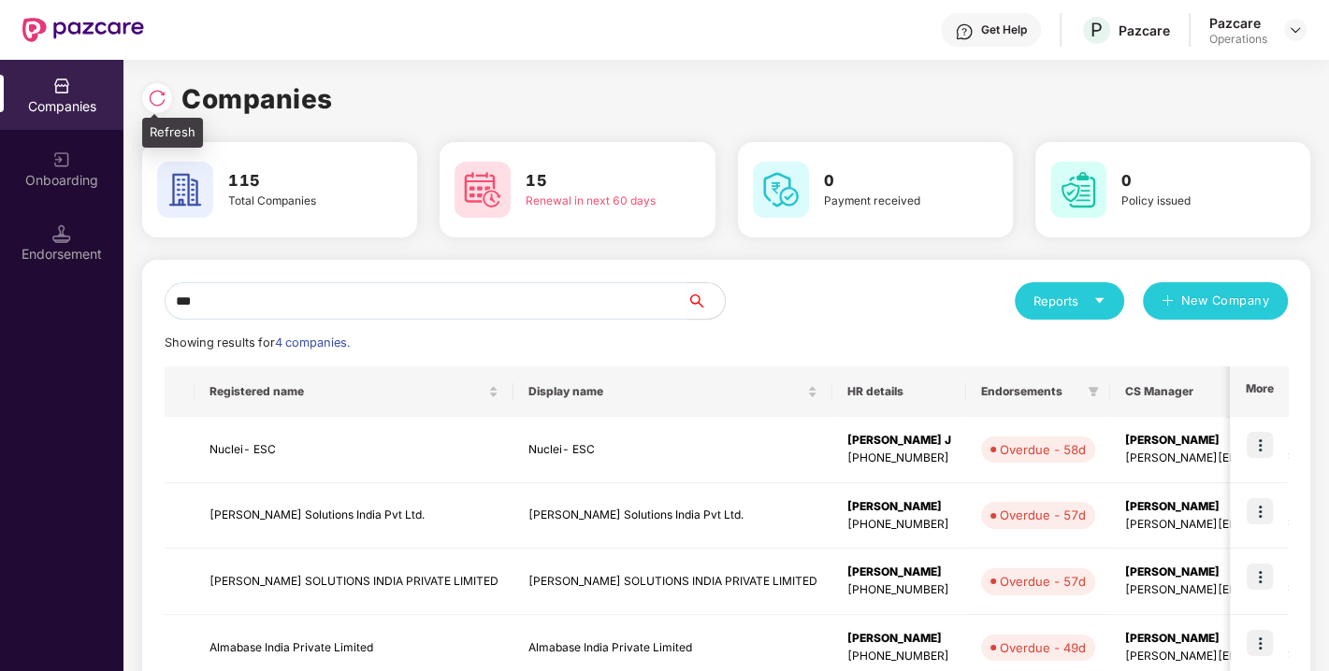
click at [164, 96] on img at bounding box center [157, 98] width 19 height 19
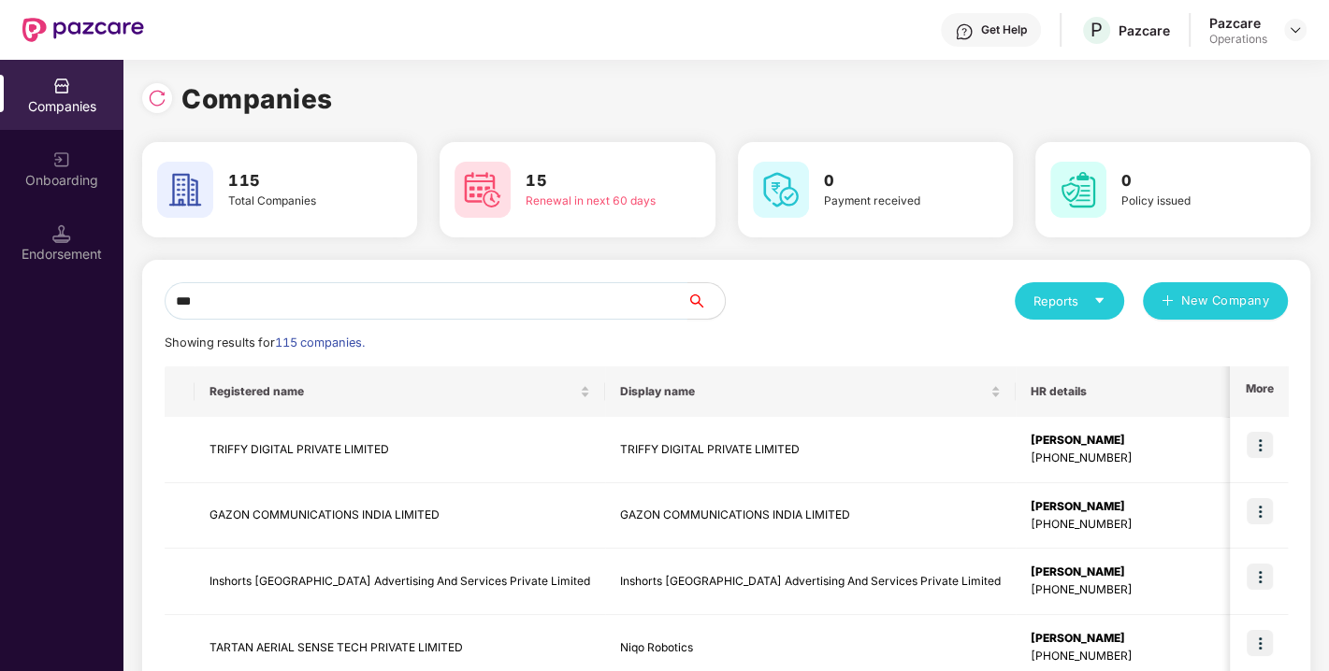
click at [338, 306] on input "***" at bounding box center [426, 300] width 523 height 37
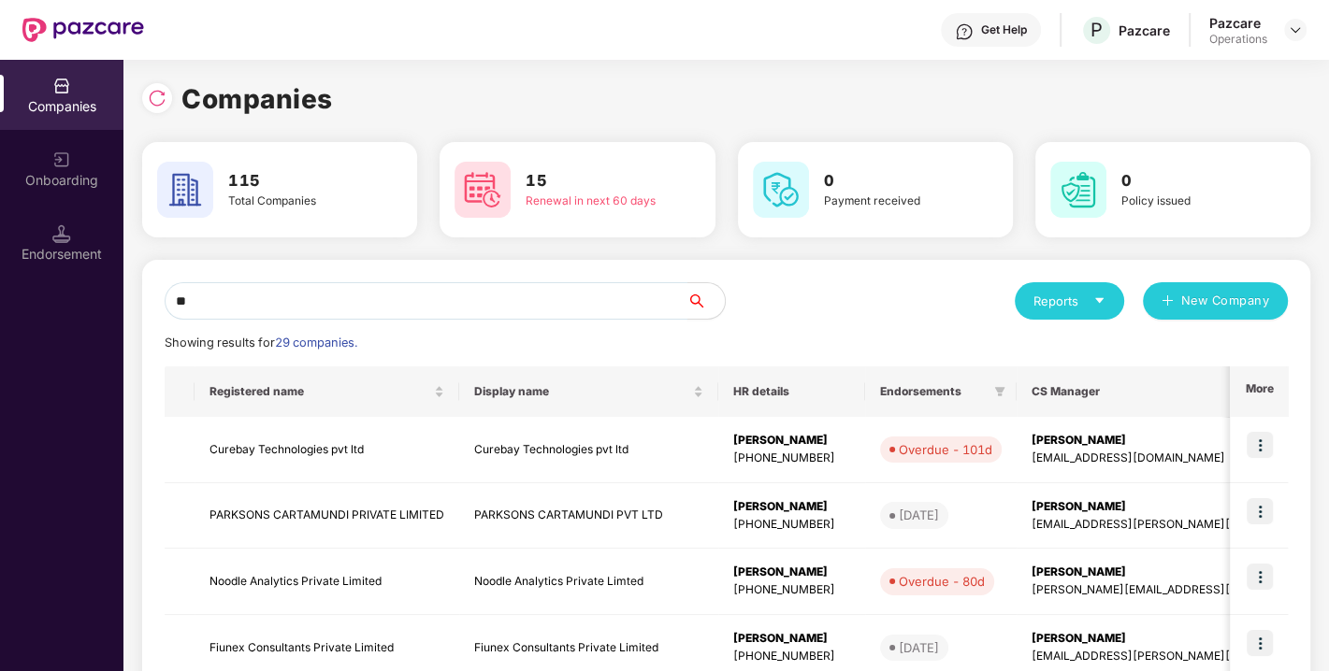
type input "*"
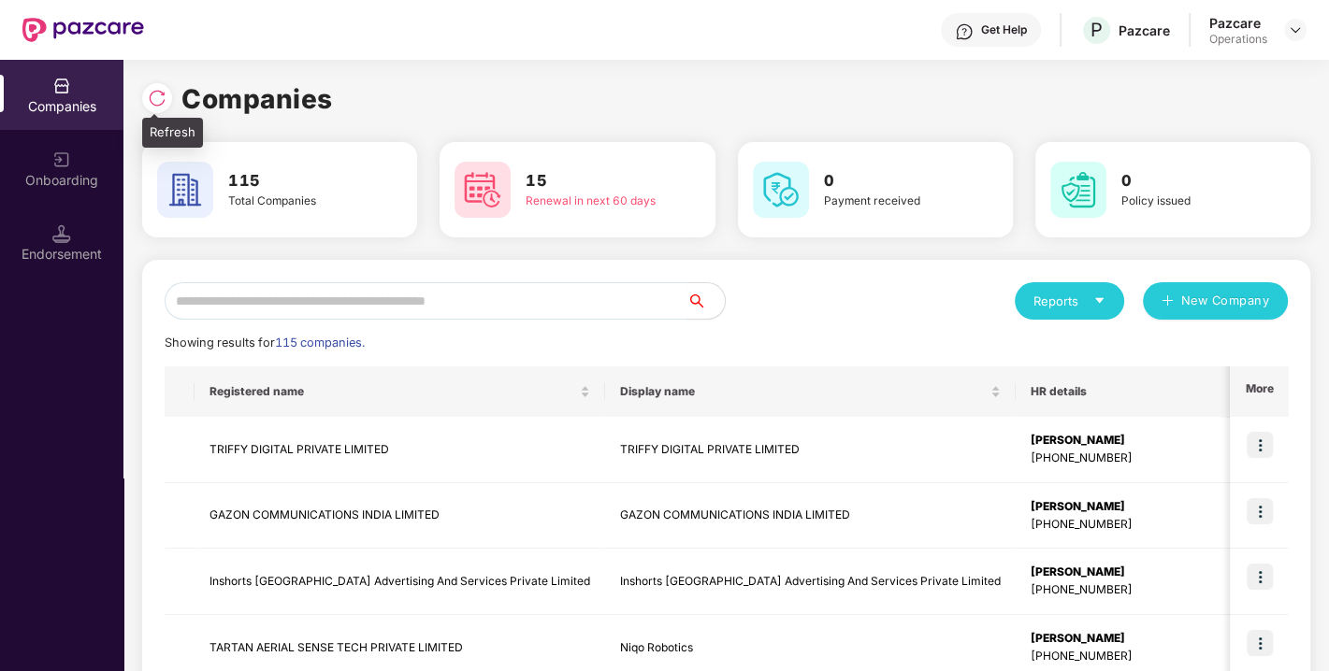
click at [159, 102] on img at bounding box center [157, 98] width 19 height 19
click at [346, 306] on input "*" at bounding box center [426, 300] width 523 height 37
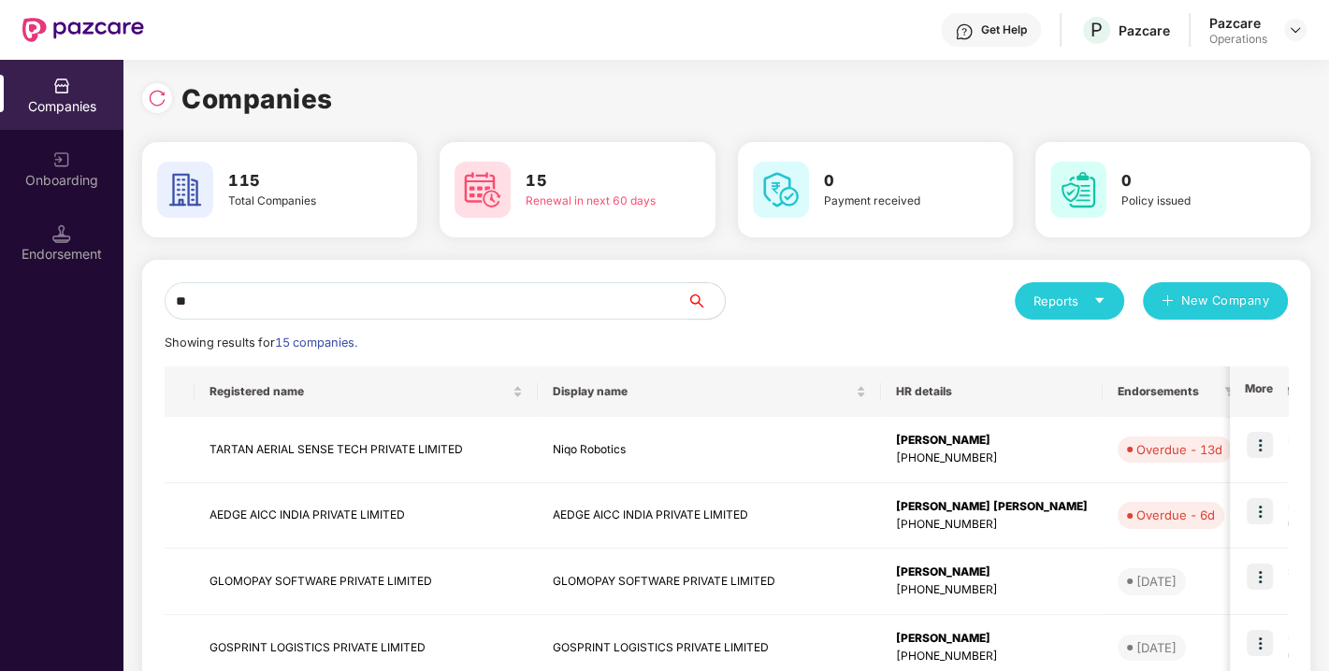
type input "*"
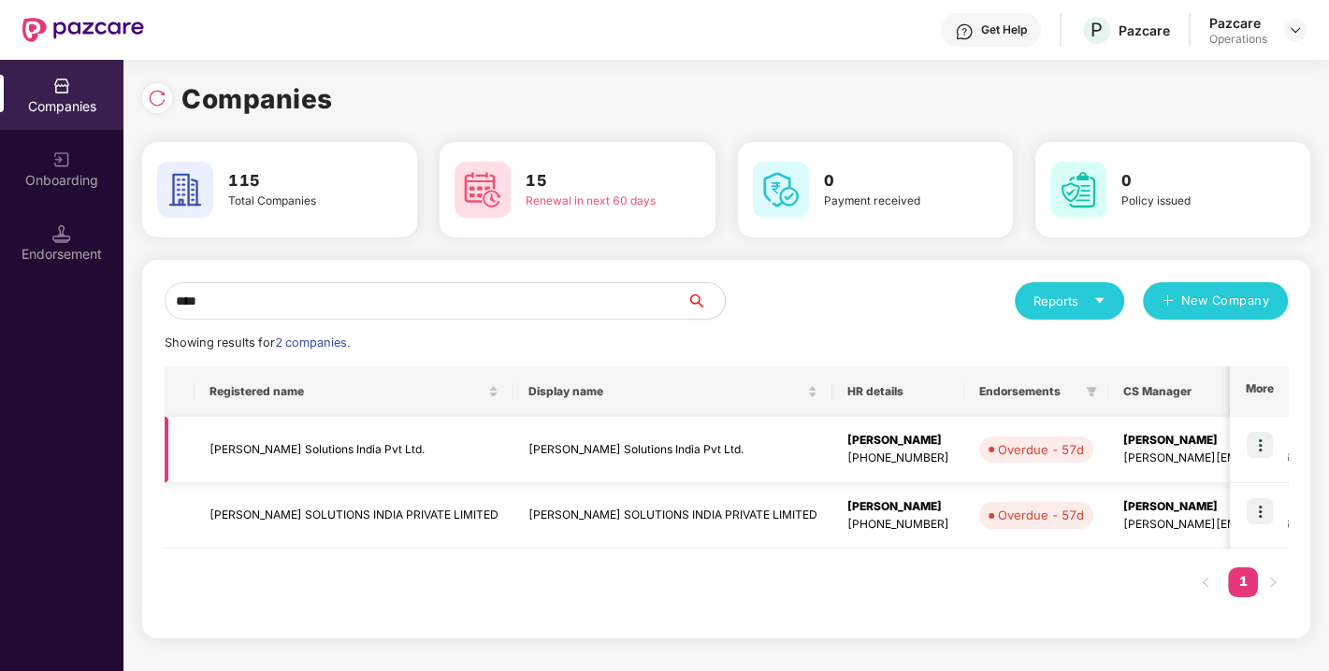
type input "****"
click at [1259, 443] on img at bounding box center [1259, 445] width 26 height 26
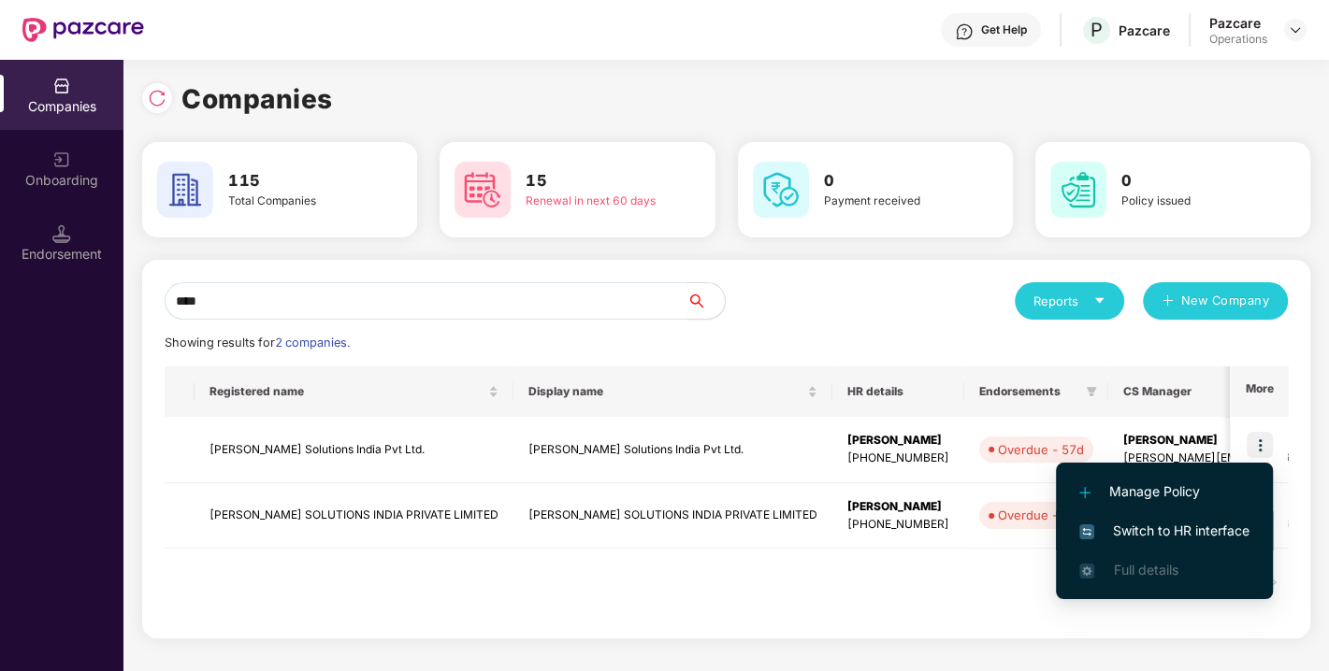
click at [1177, 525] on span "Switch to HR interface" at bounding box center [1164, 531] width 170 height 21
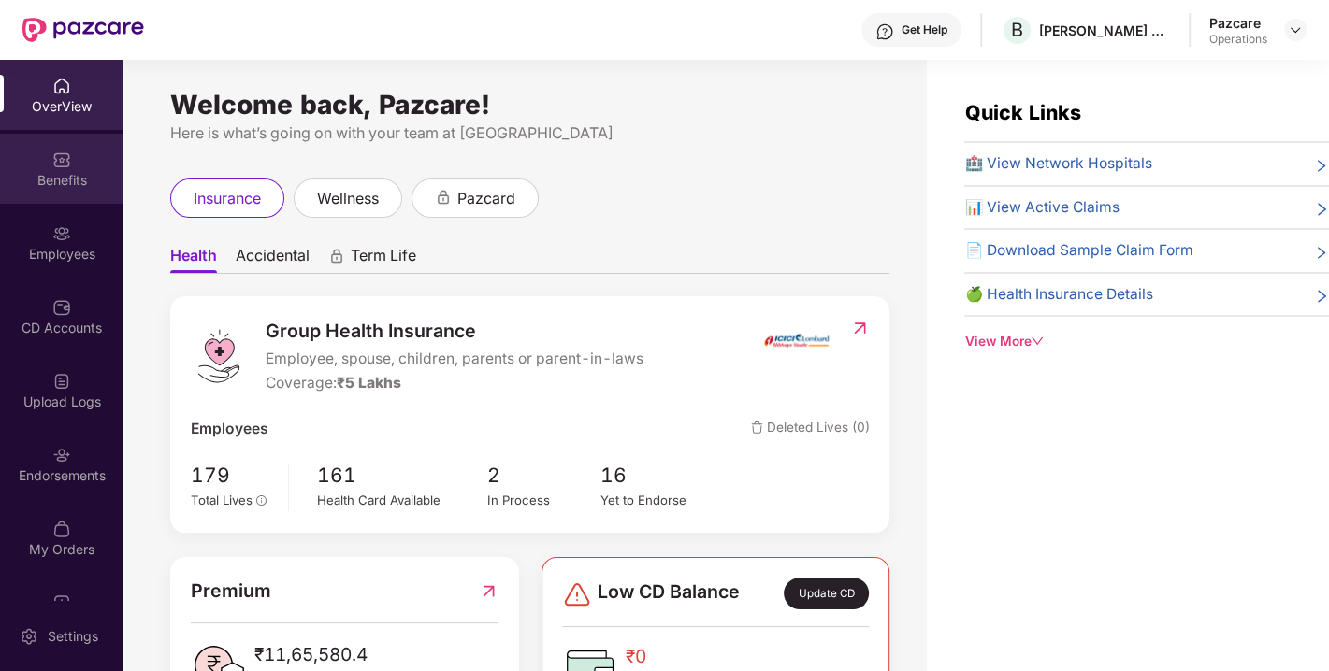
click at [38, 166] on div "Benefits" at bounding box center [61, 169] width 123 height 70
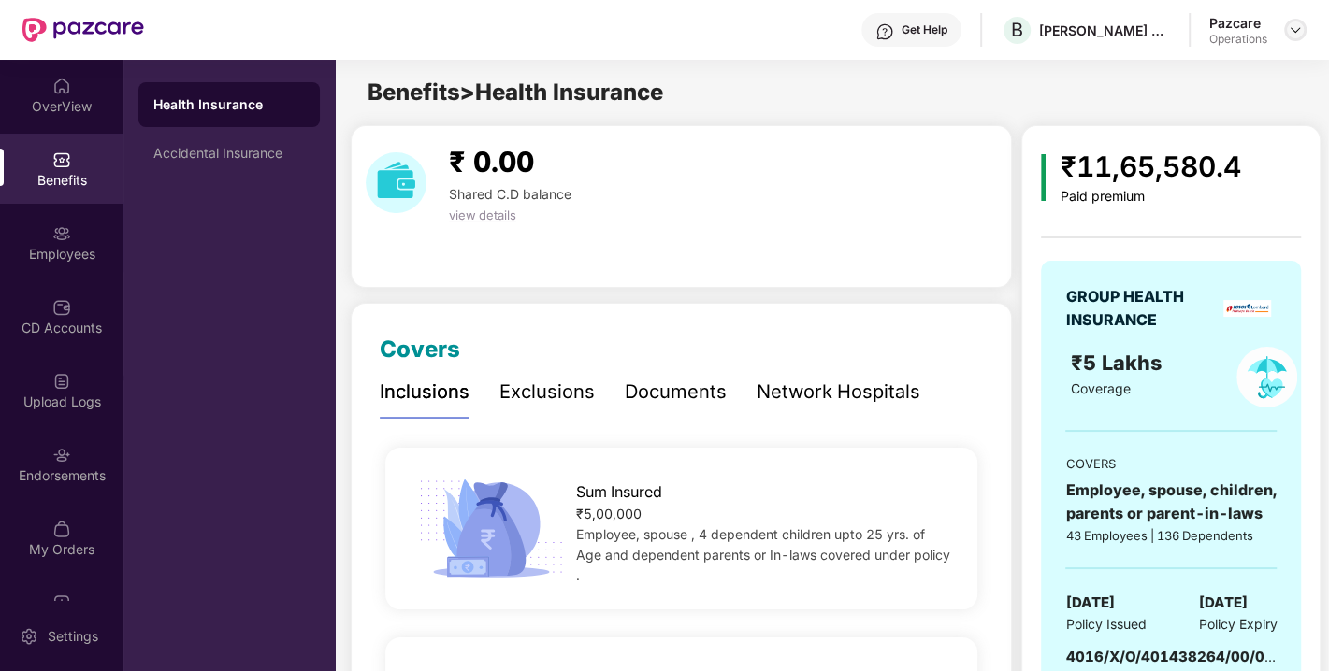
click at [1297, 37] on div at bounding box center [1295, 30] width 22 height 22
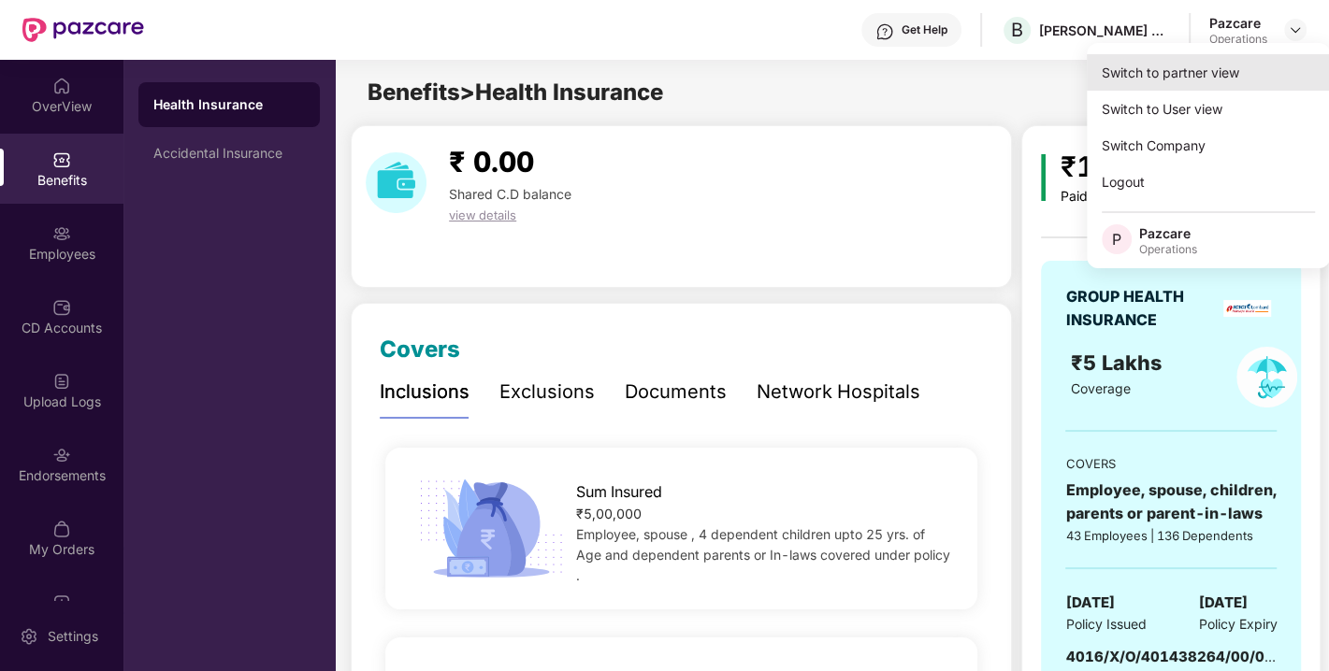
click at [1195, 71] on div "Switch to partner view" at bounding box center [1208, 72] width 243 height 36
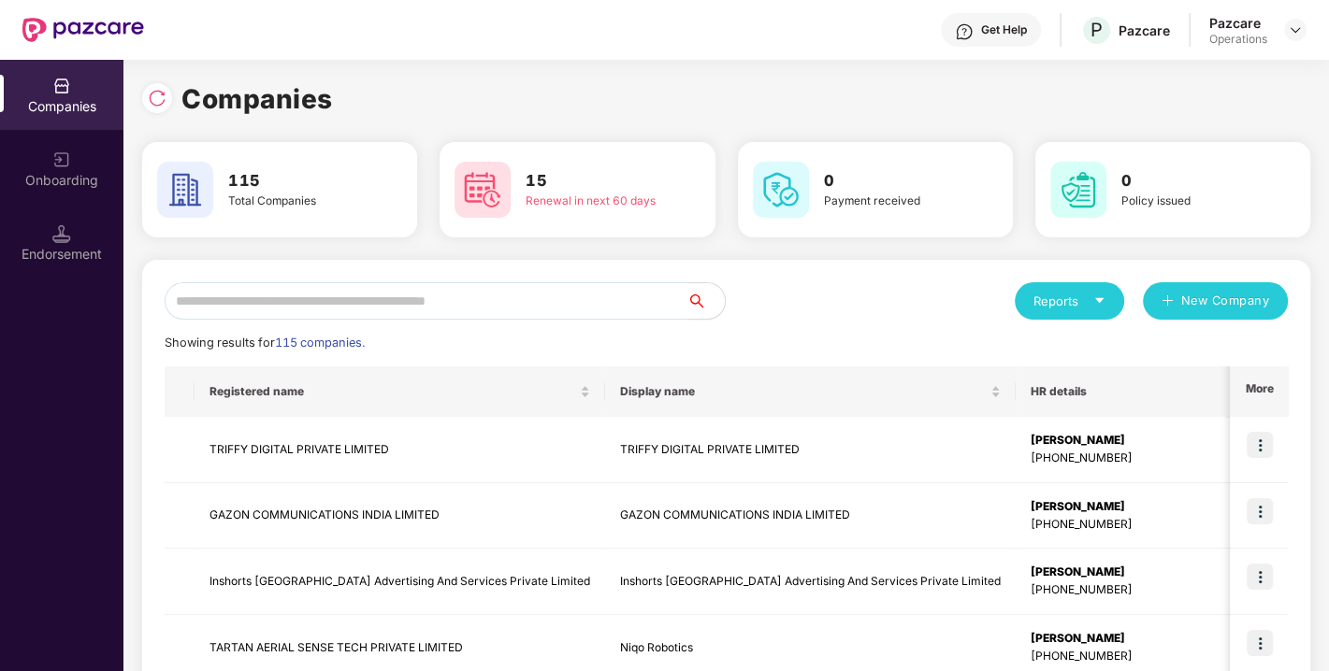
click at [583, 293] on input "text" at bounding box center [426, 300] width 523 height 37
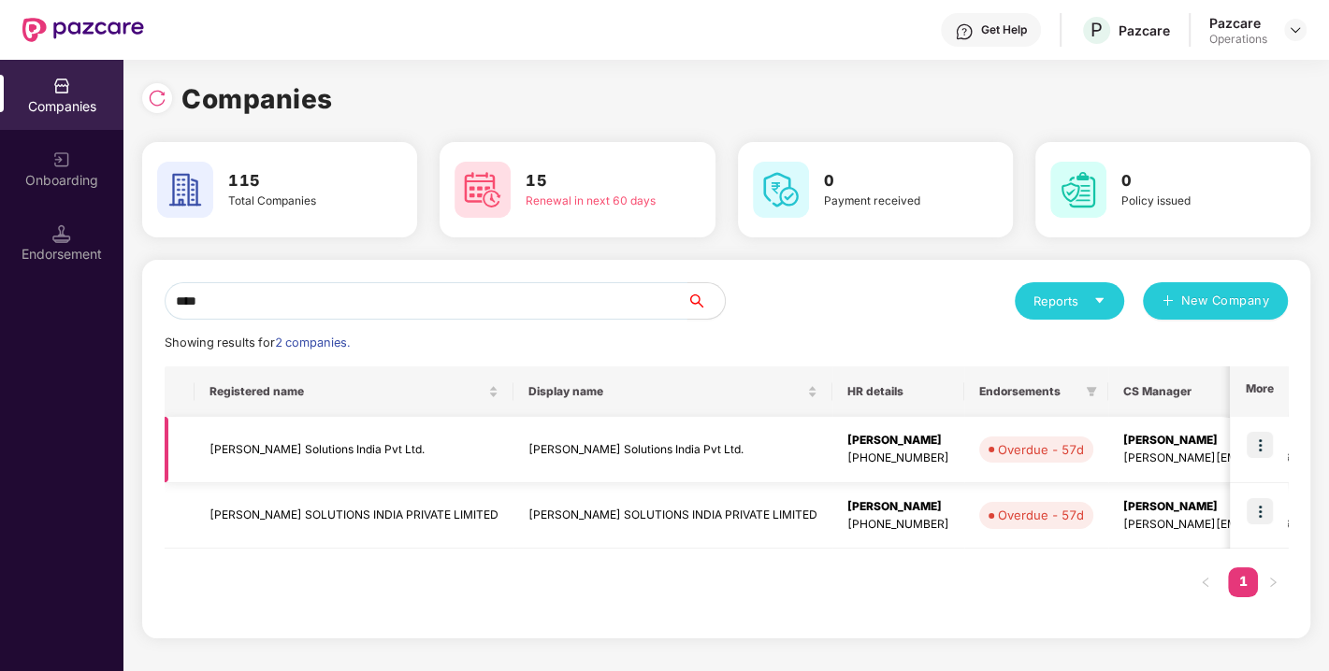
type input "****"
click at [286, 441] on td "[PERSON_NAME] Solutions India Pvt Ltd." at bounding box center [353, 450] width 319 height 66
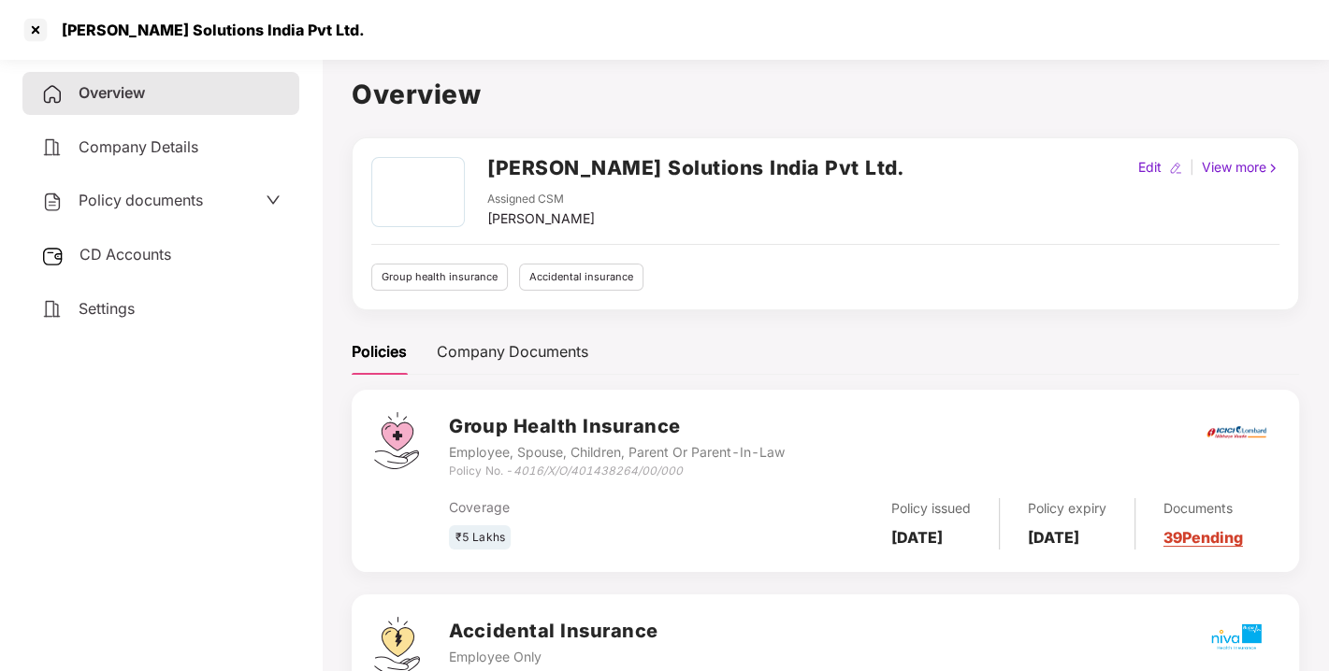
click at [158, 196] on span "Policy documents" at bounding box center [141, 200] width 124 height 19
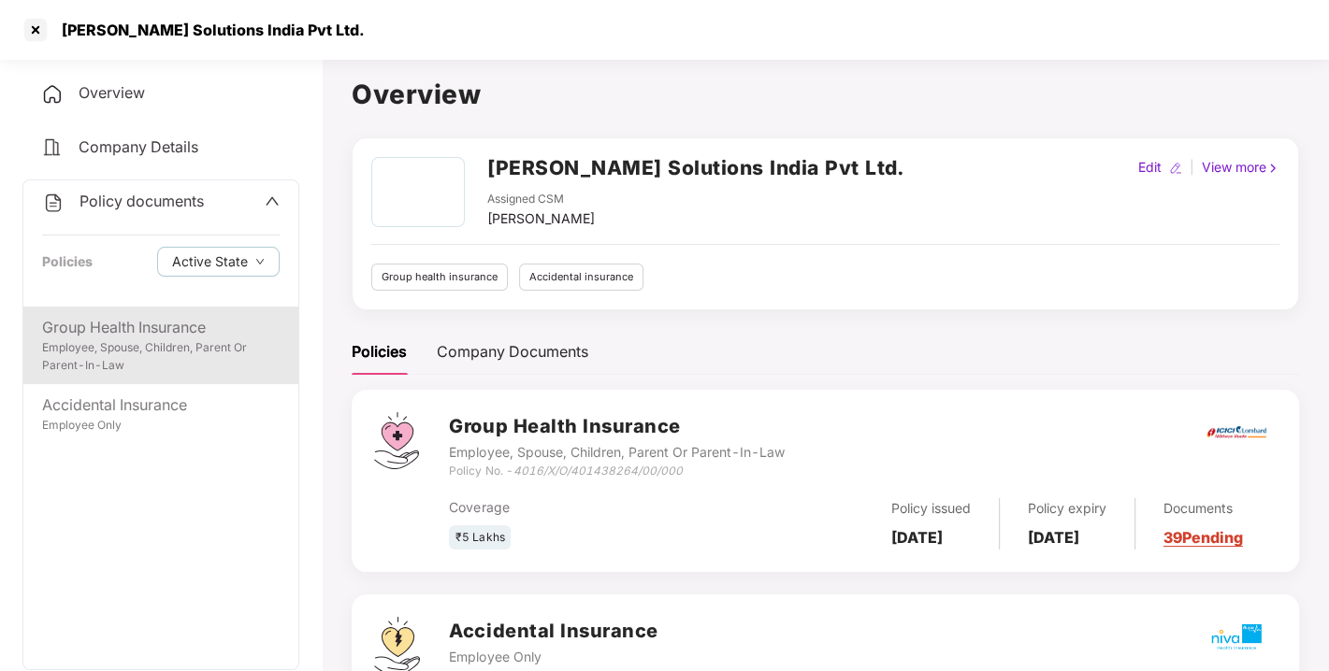
click at [134, 344] on div "Employee, Spouse, Children, Parent Or Parent-In-Law" at bounding box center [160, 357] width 237 height 36
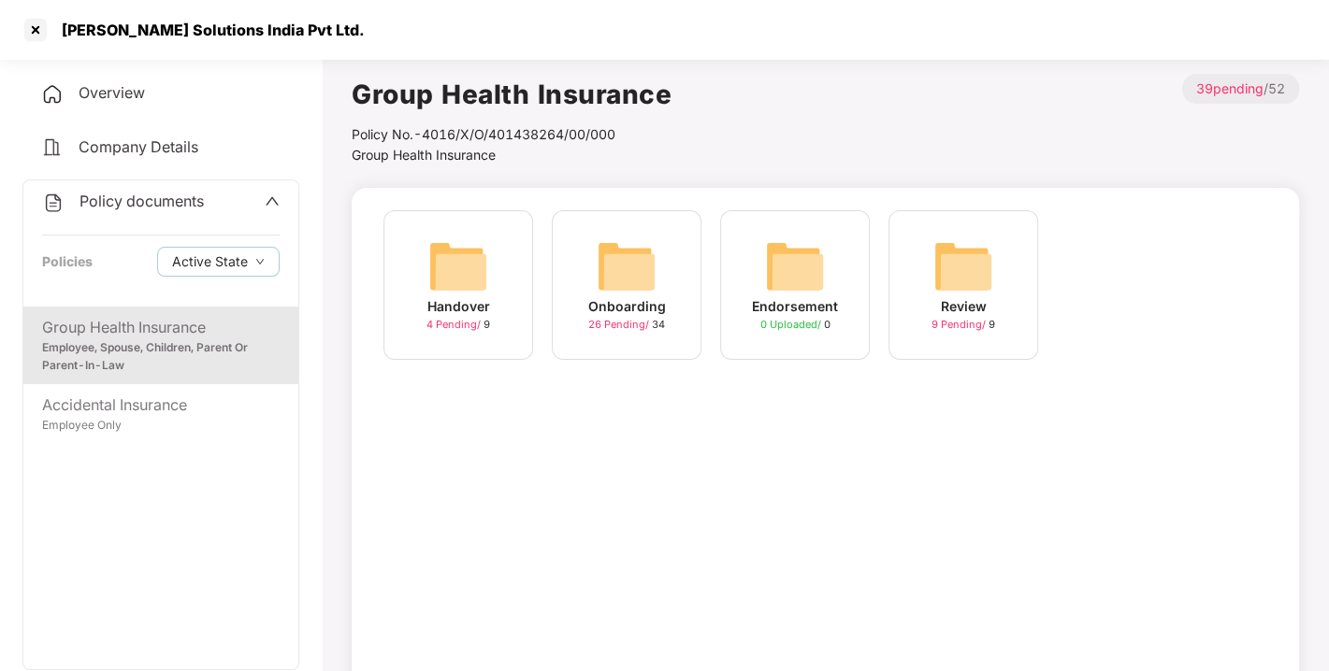
click at [635, 253] on img at bounding box center [627, 267] width 60 height 60
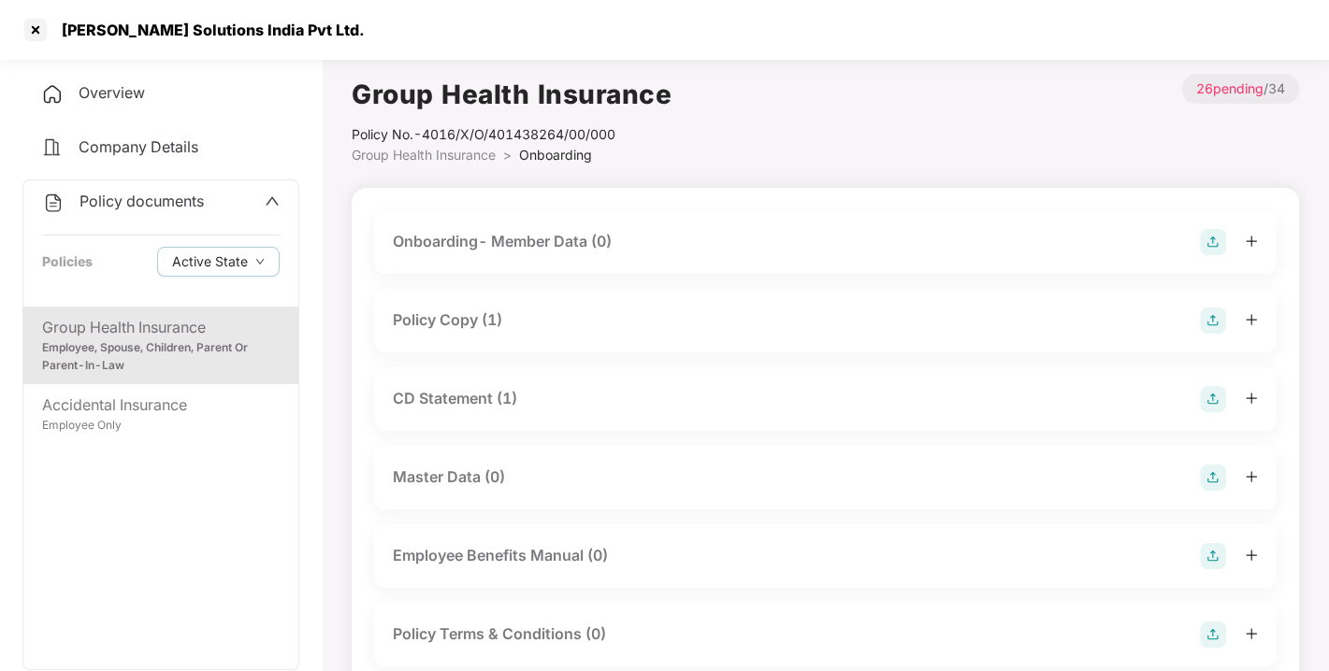
click at [457, 410] on div "CD Statement (1)" at bounding box center [455, 398] width 124 height 23
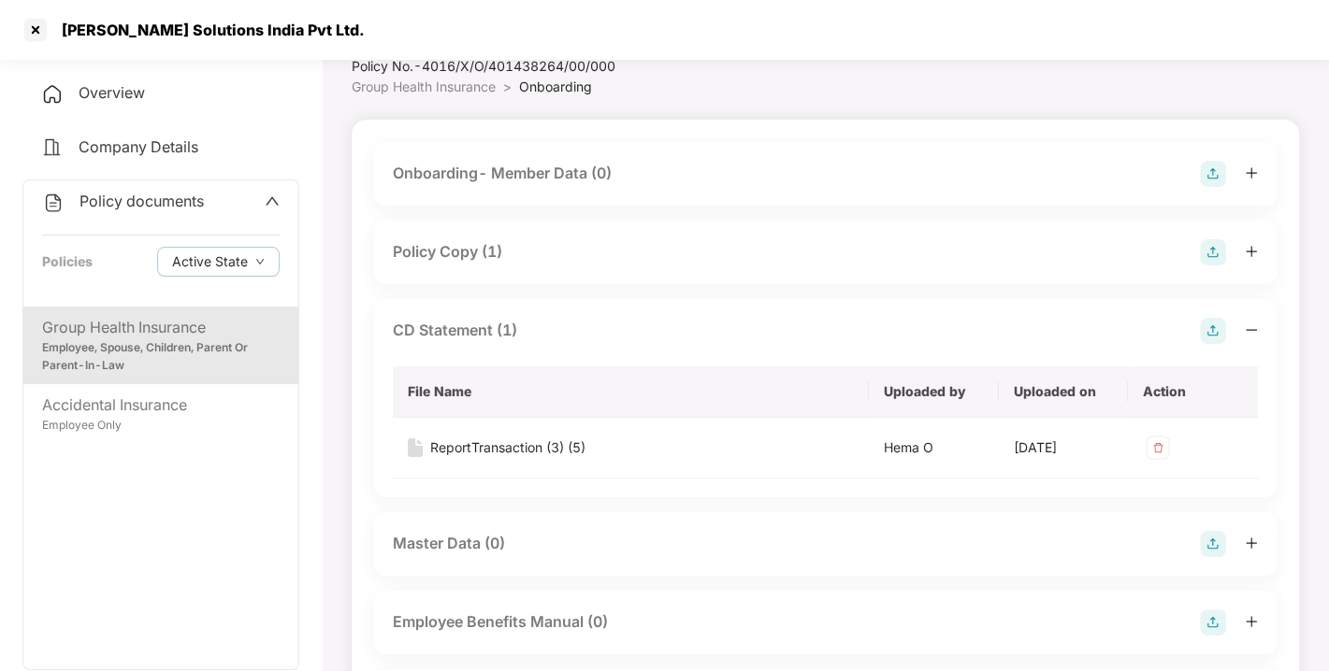
scroll to position [75, 0]
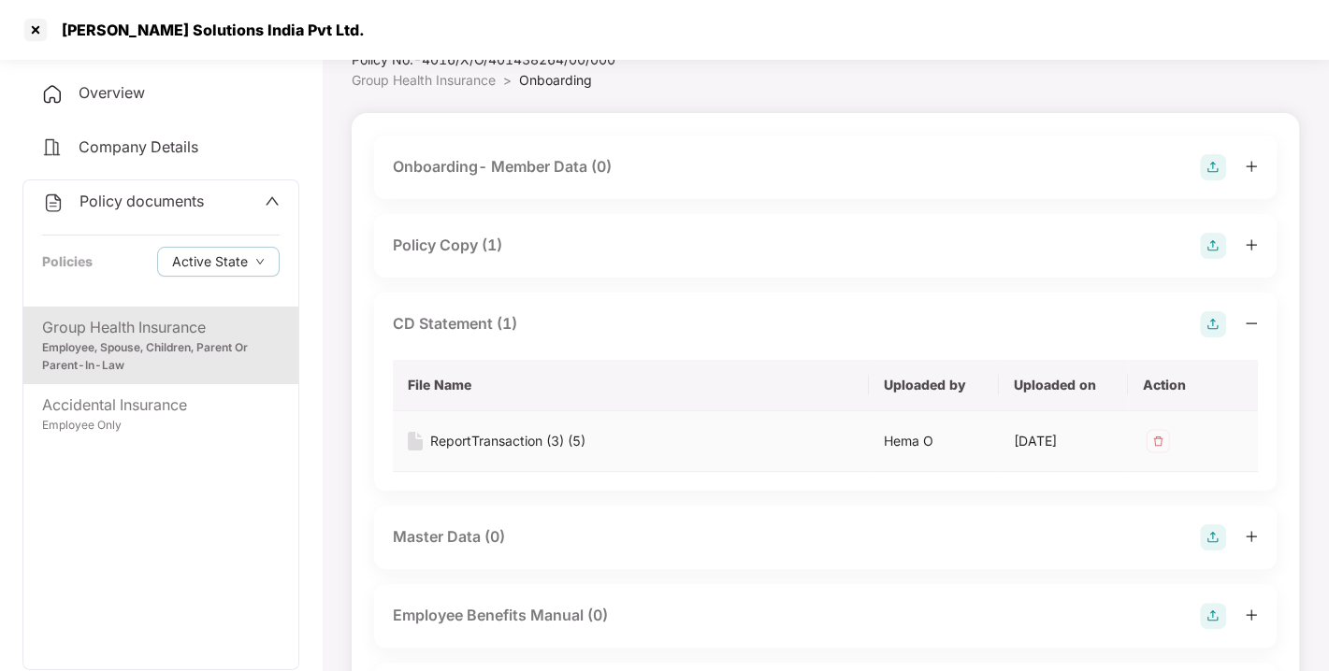
click at [507, 435] on div "ReportTransaction (3) (5)" at bounding box center [507, 441] width 155 height 21
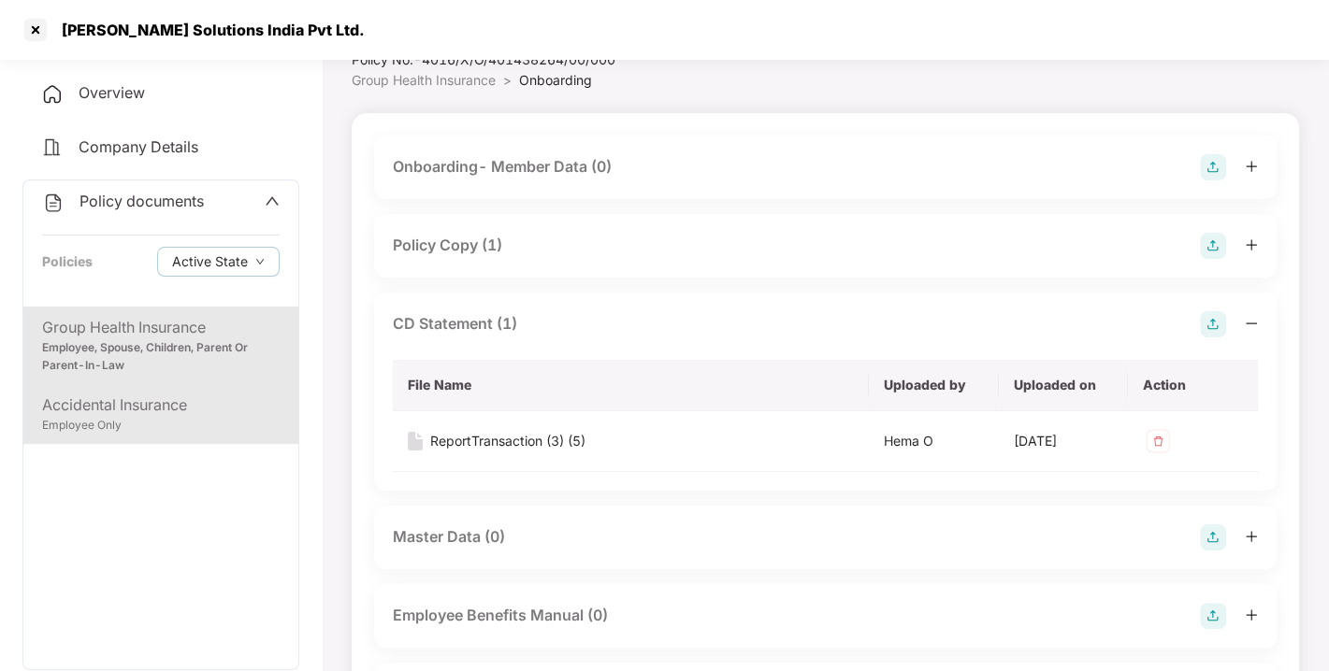
click at [191, 397] on div "Accidental Insurance" at bounding box center [160, 405] width 237 height 23
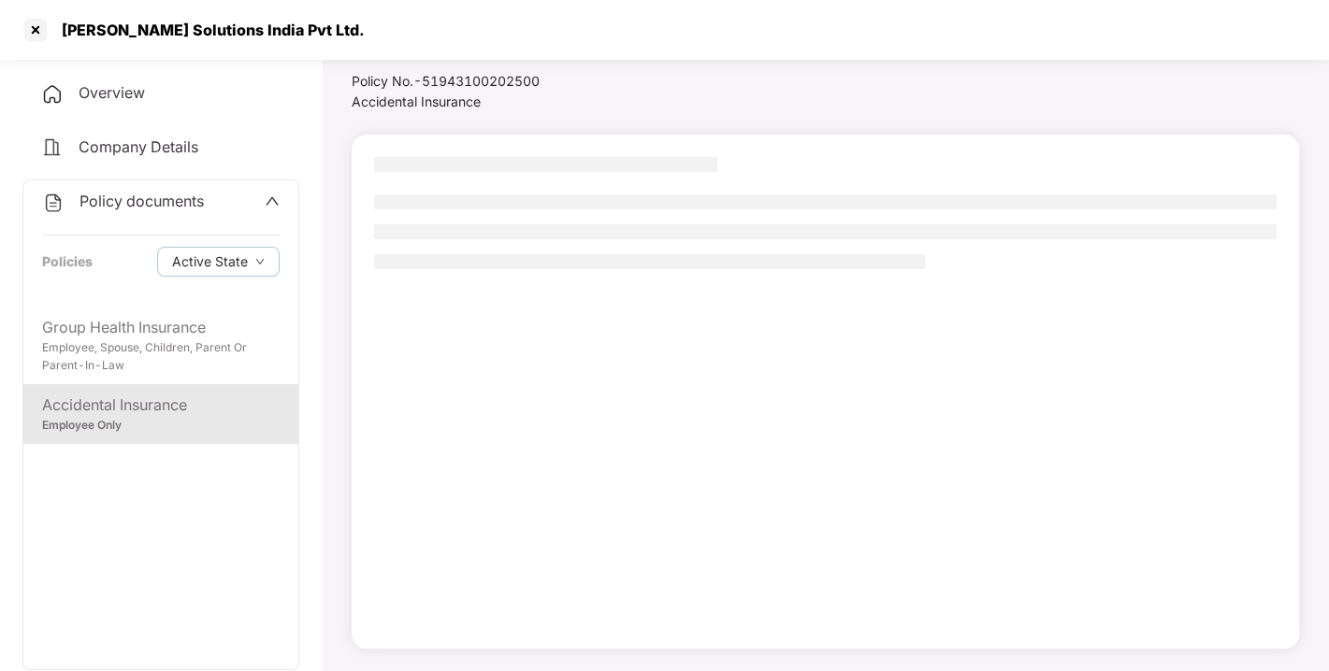
scroll to position [53, 0]
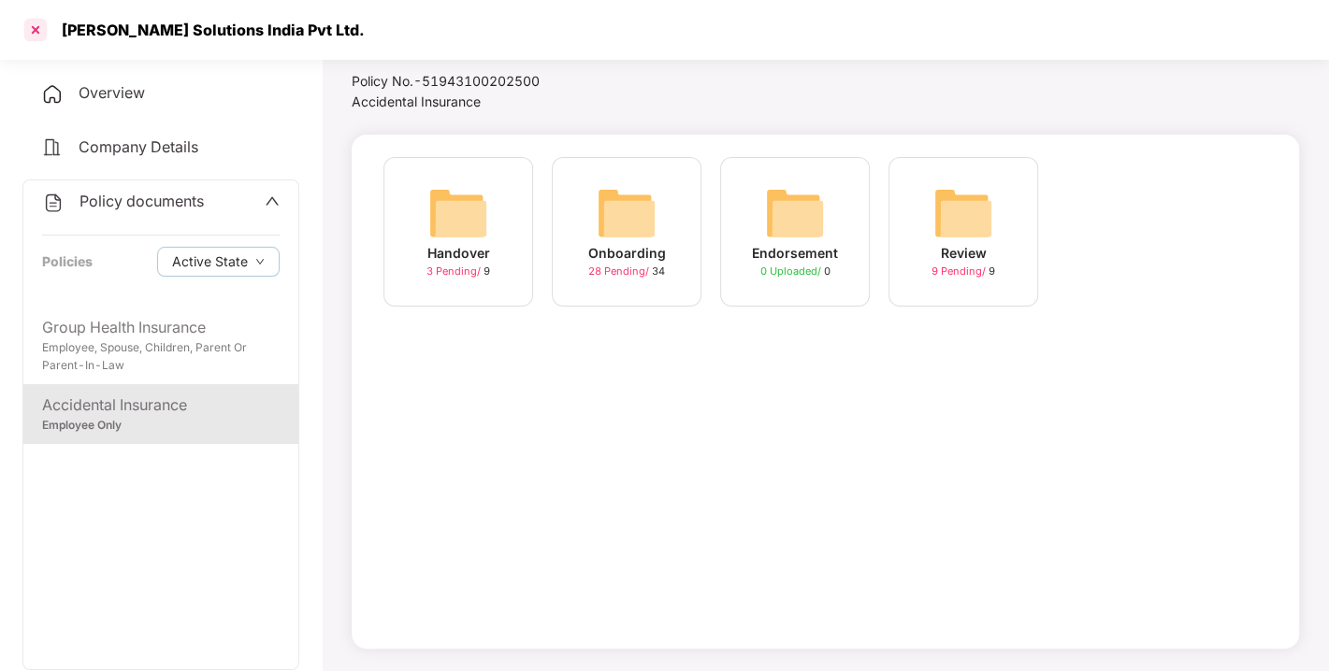
click at [33, 22] on div at bounding box center [36, 30] width 30 height 30
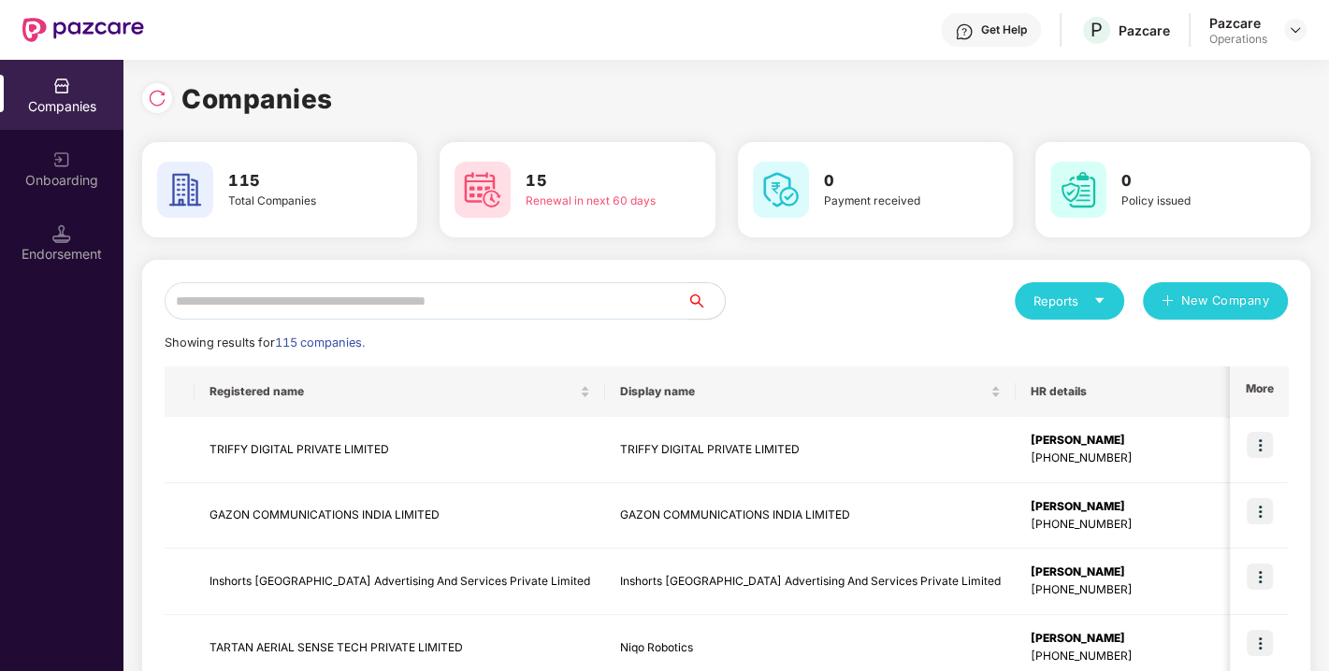
click at [468, 309] on input "text" at bounding box center [426, 300] width 523 height 37
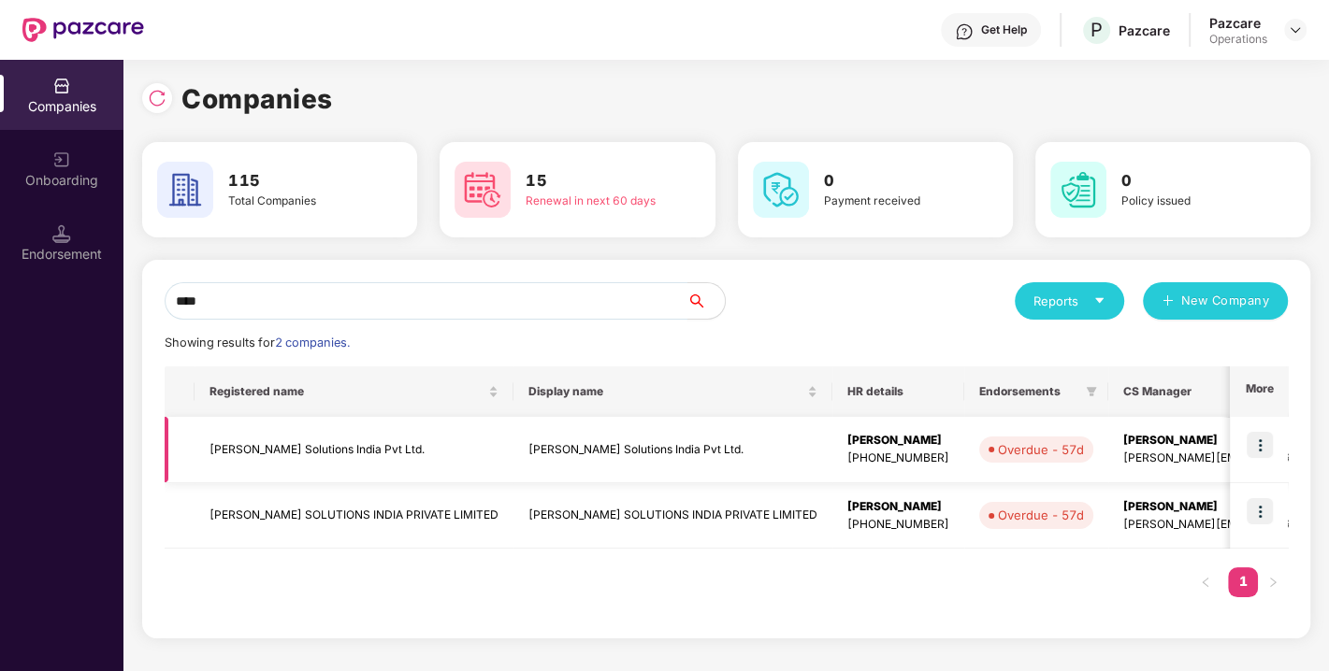
type input "****"
click at [1274, 439] on td at bounding box center [1259, 450] width 58 height 66
click at [1267, 438] on img at bounding box center [1259, 445] width 26 height 26
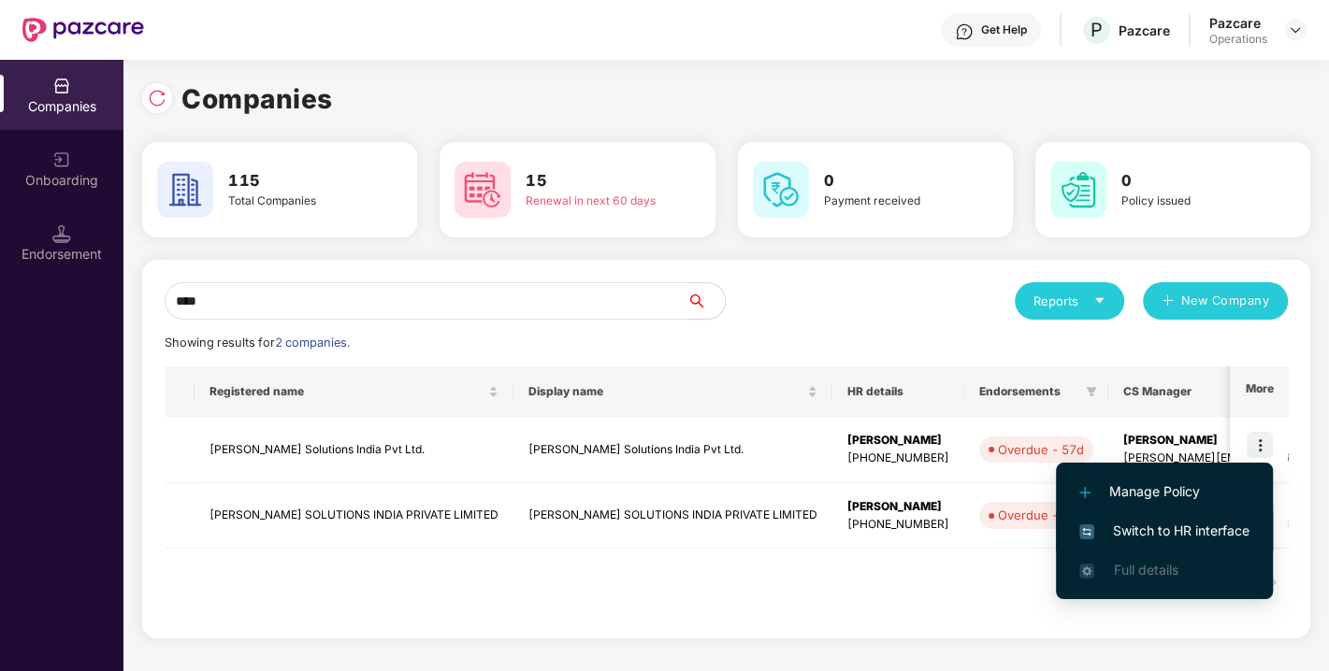
click at [1180, 523] on span "Switch to HR interface" at bounding box center [1164, 531] width 170 height 21
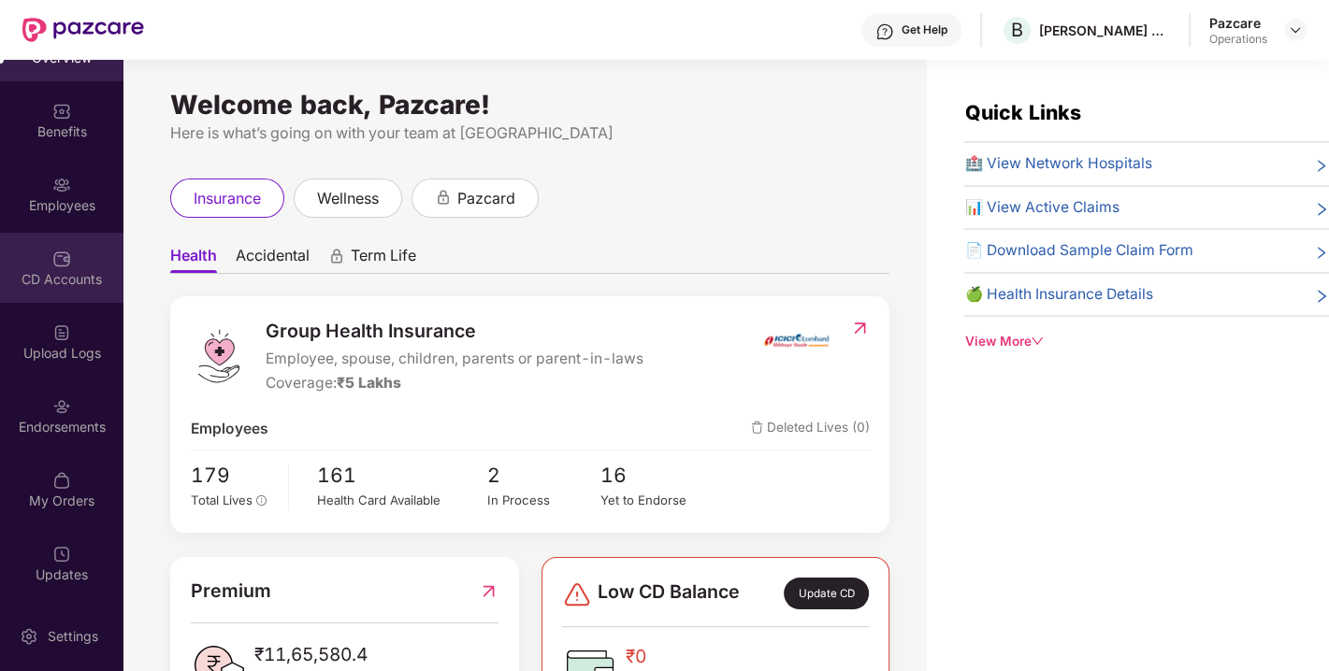
scroll to position [59, 0]
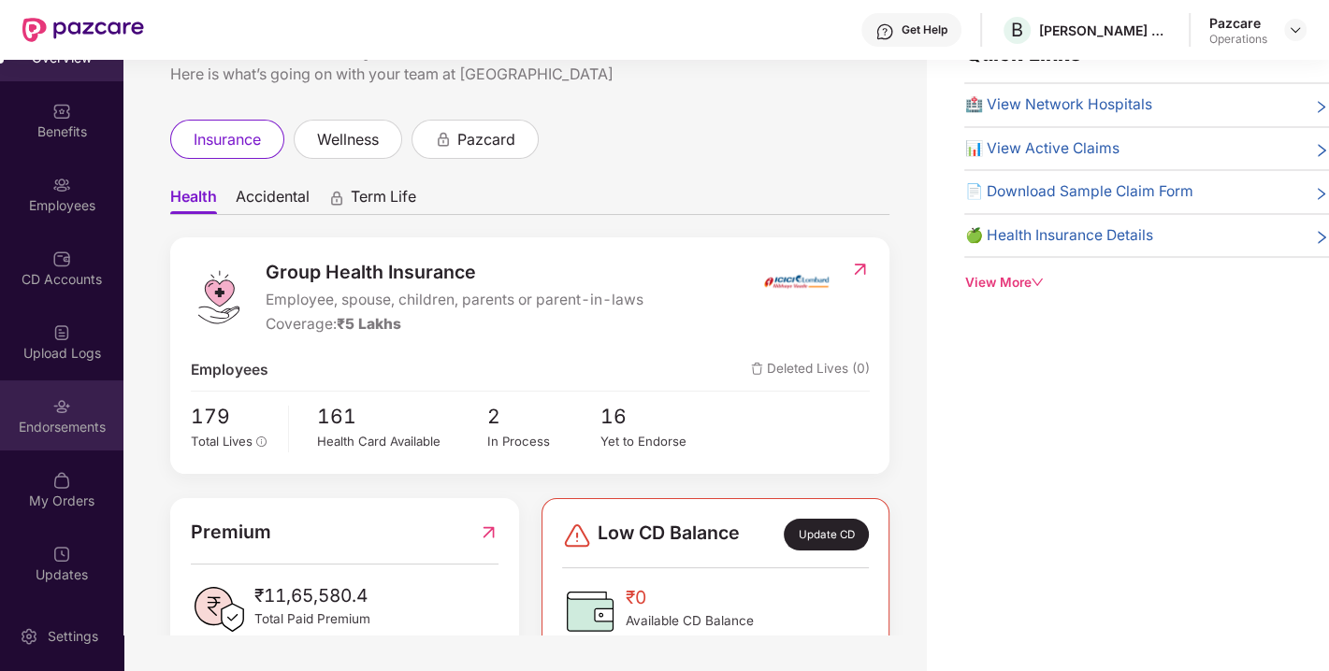
click at [47, 396] on div "Endorsements" at bounding box center [61, 416] width 123 height 70
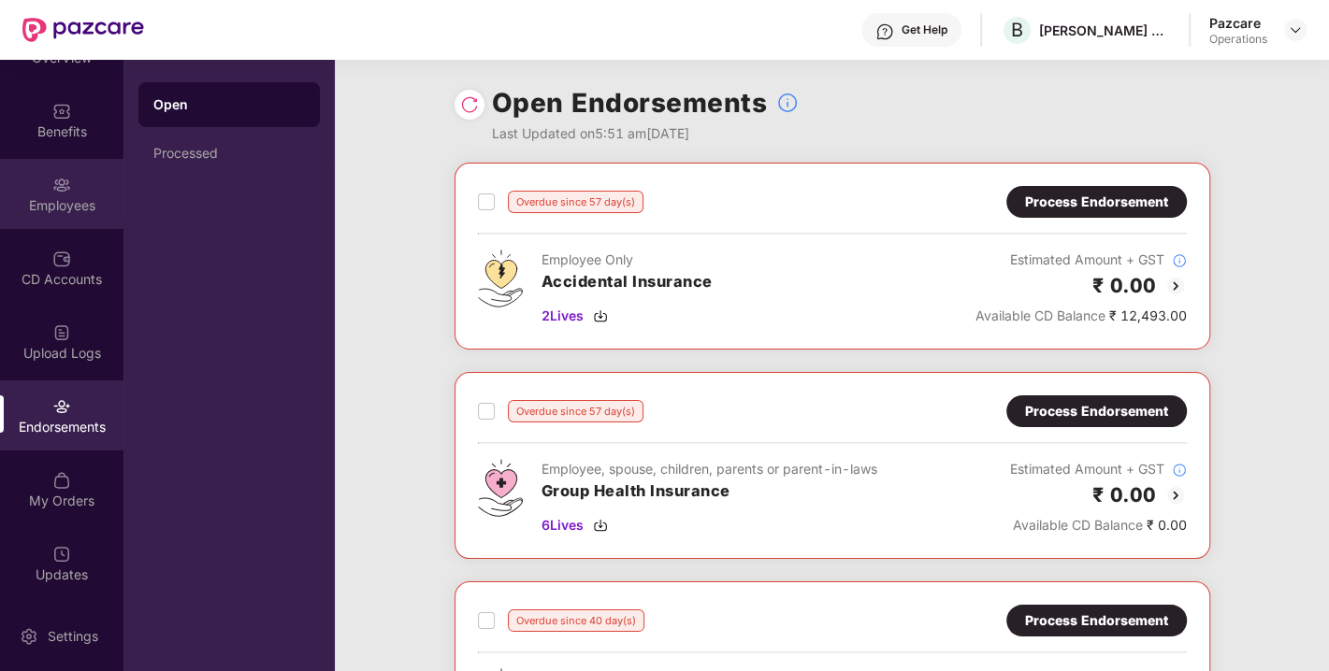
click at [34, 173] on div "Employees" at bounding box center [61, 194] width 123 height 70
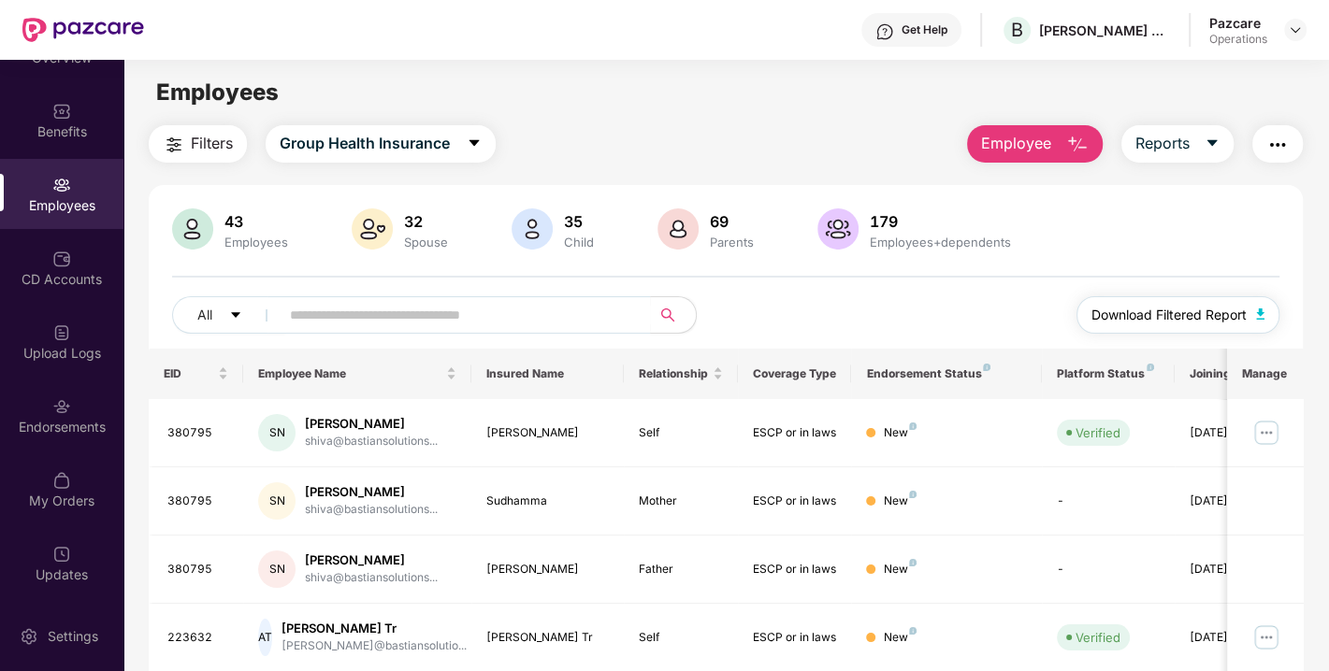
click at [1173, 312] on span "Download Filtered Report" at bounding box center [1168, 315] width 155 height 21
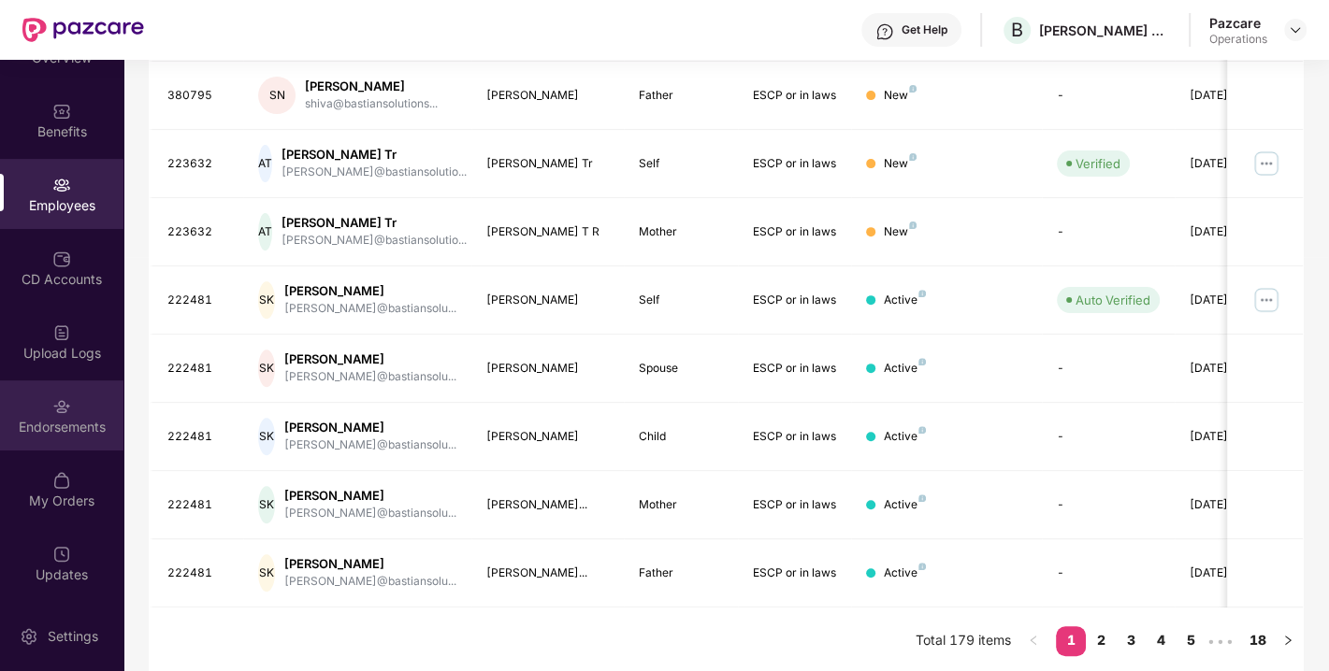
click at [44, 413] on div "Endorsements" at bounding box center [61, 416] width 123 height 70
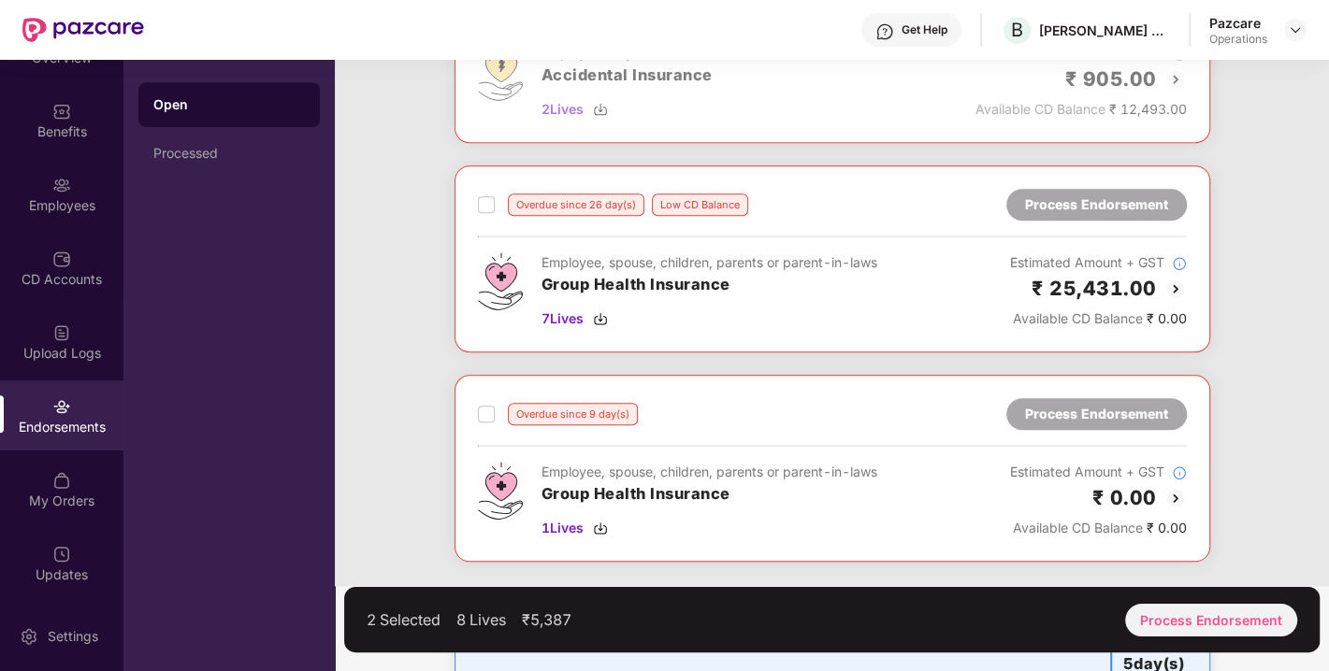
scroll to position [1047, 0]
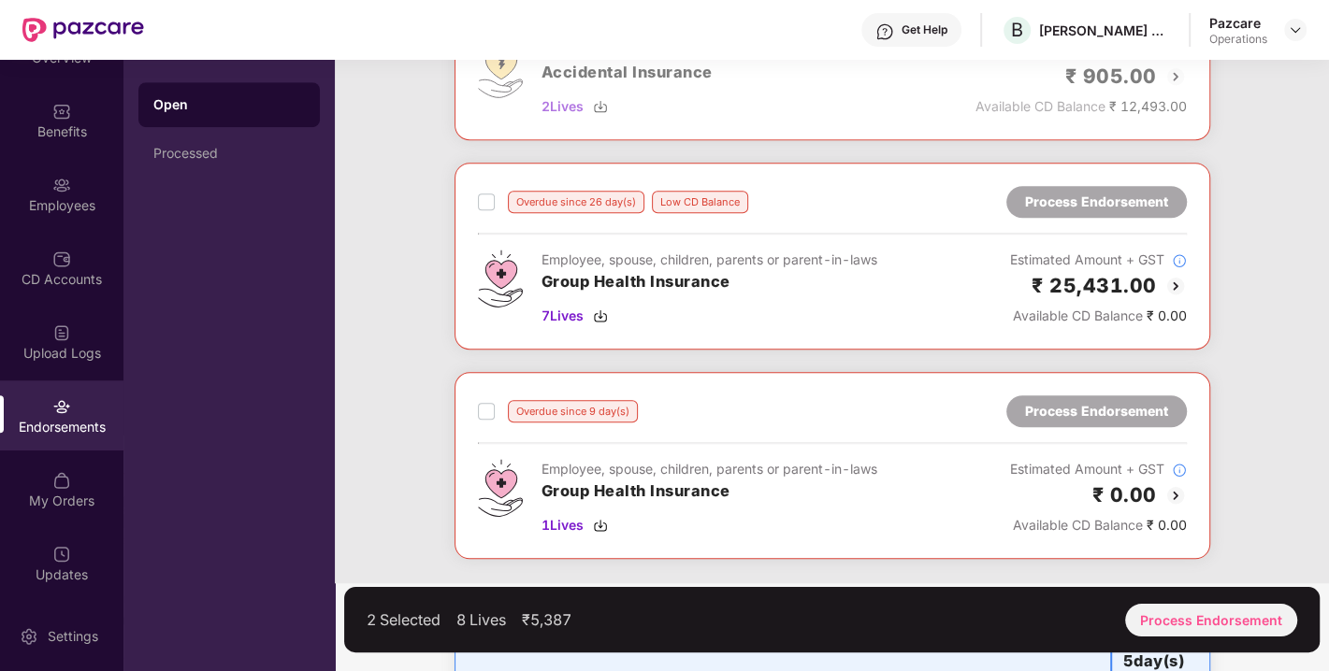
click at [474, 196] on div "Overdue since 26 day(s) Low CD Balance Process Endorsement Employee, spouse, ch…" at bounding box center [832, 256] width 756 height 187
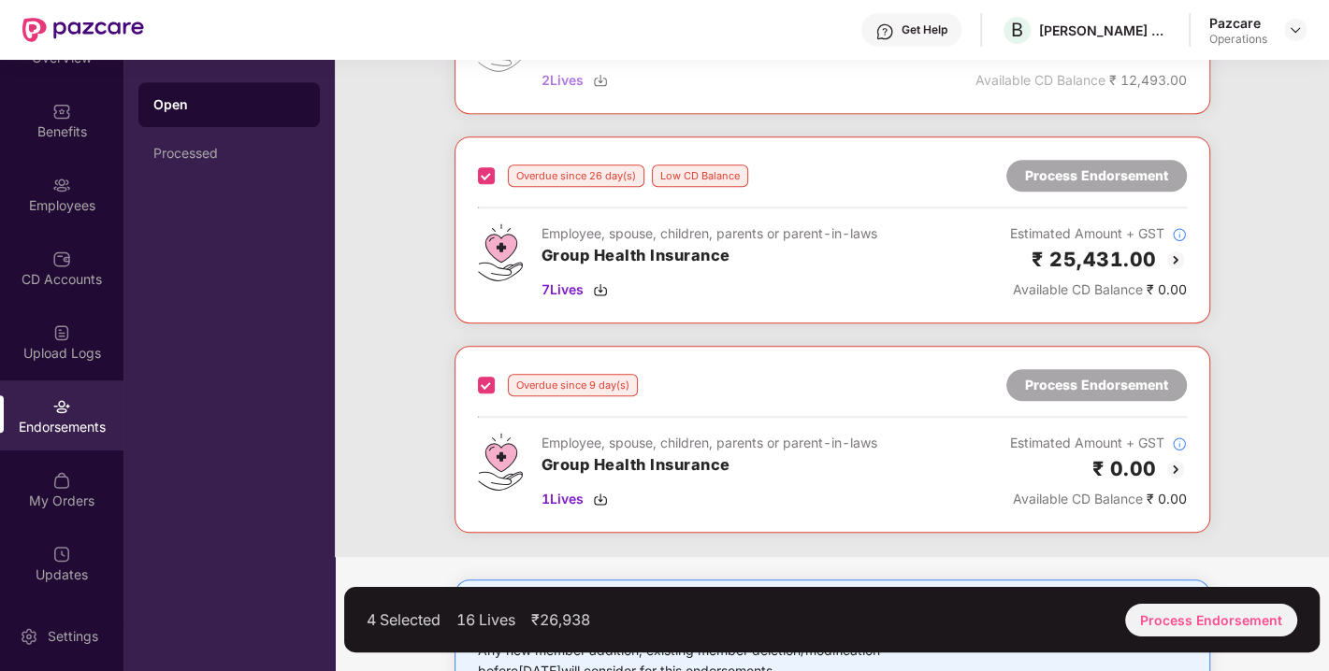
scroll to position [1137, 0]
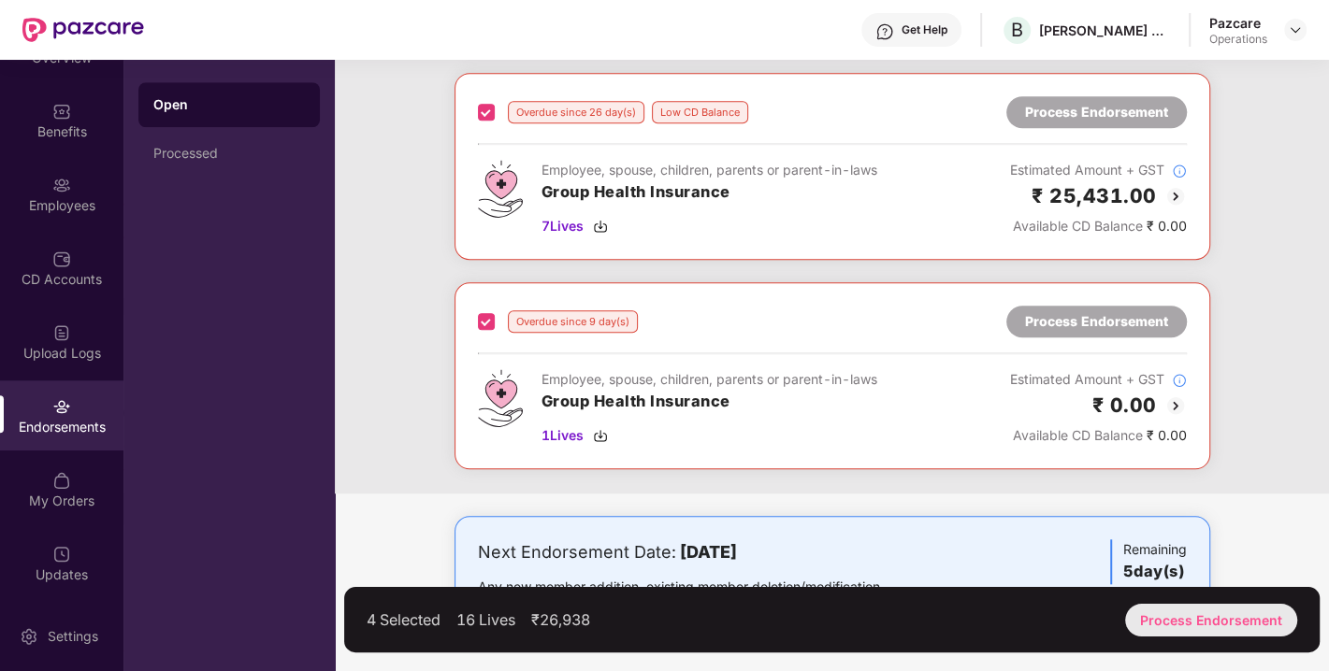
click at [1217, 630] on div "Process Endorsement" at bounding box center [1211, 620] width 172 height 33
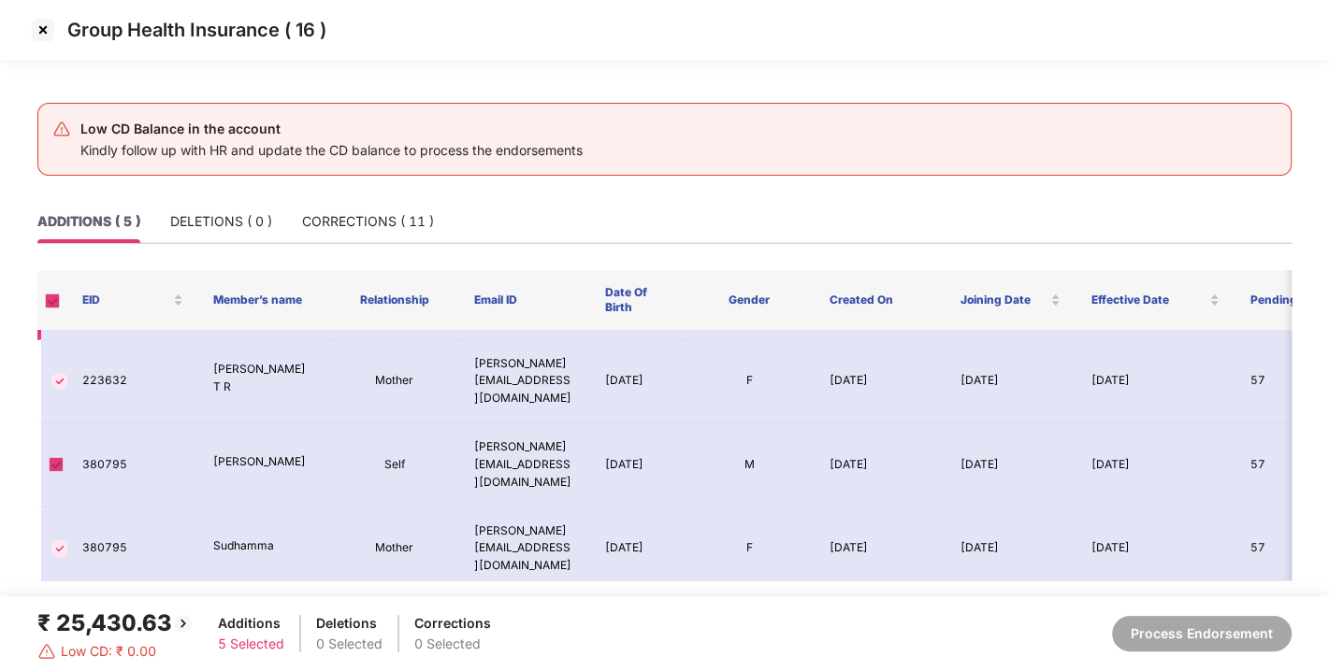
scroll to position [82, 0]
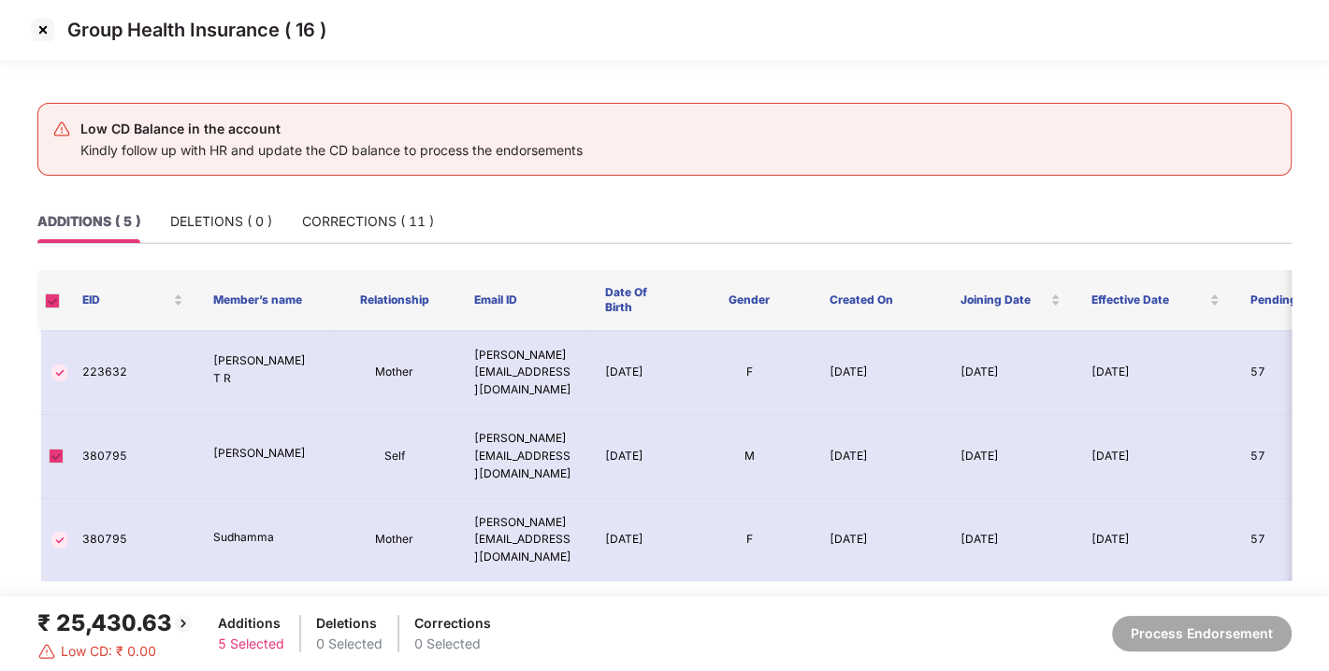
click at [38, 35] on img at bounding box center [43, 30] width 30 height 30
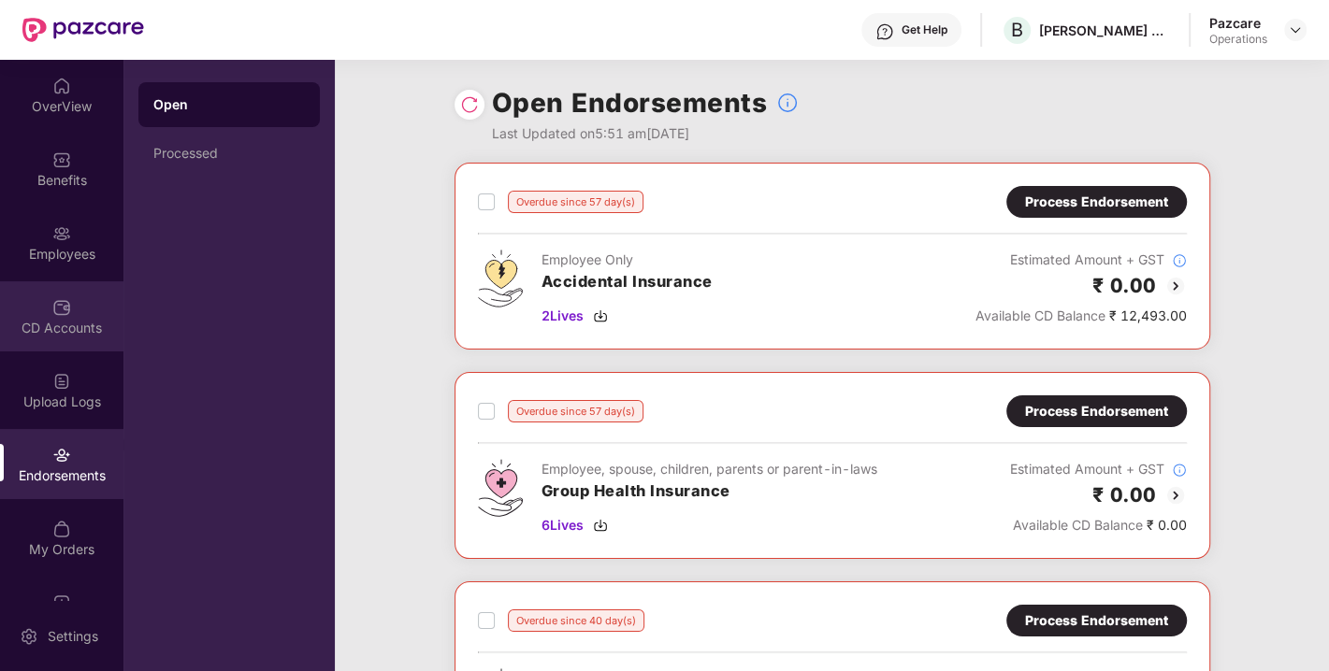
click at [36, 322] on div "CD Accounts" at bounding box center [61, 328] width 123 height 19
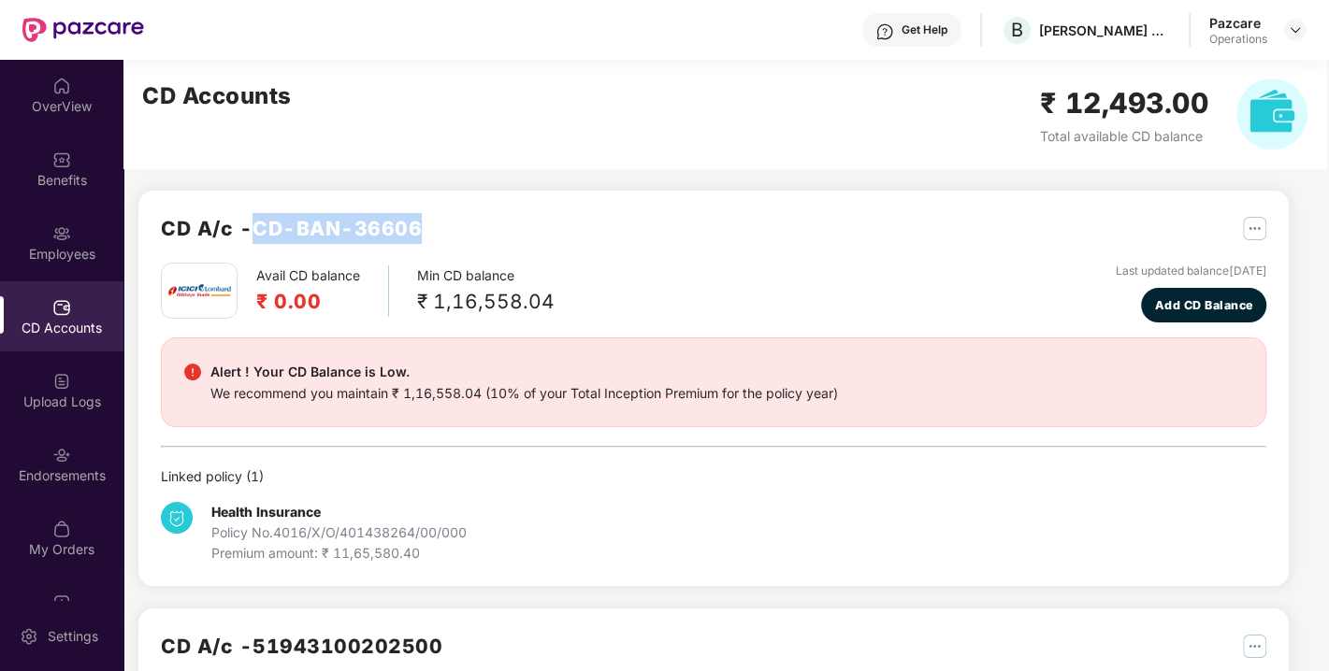
drag, startPoint x: 253, startPoint y: 224, endPoint x: 423, endPoint y: 217, distance: 169.4
click at [422, 217] on h2 "CD A/c - CD-BAN-36606" at bounding box center [291, 228] width 261 height 31
copy h2 "CD-BAN-36606"
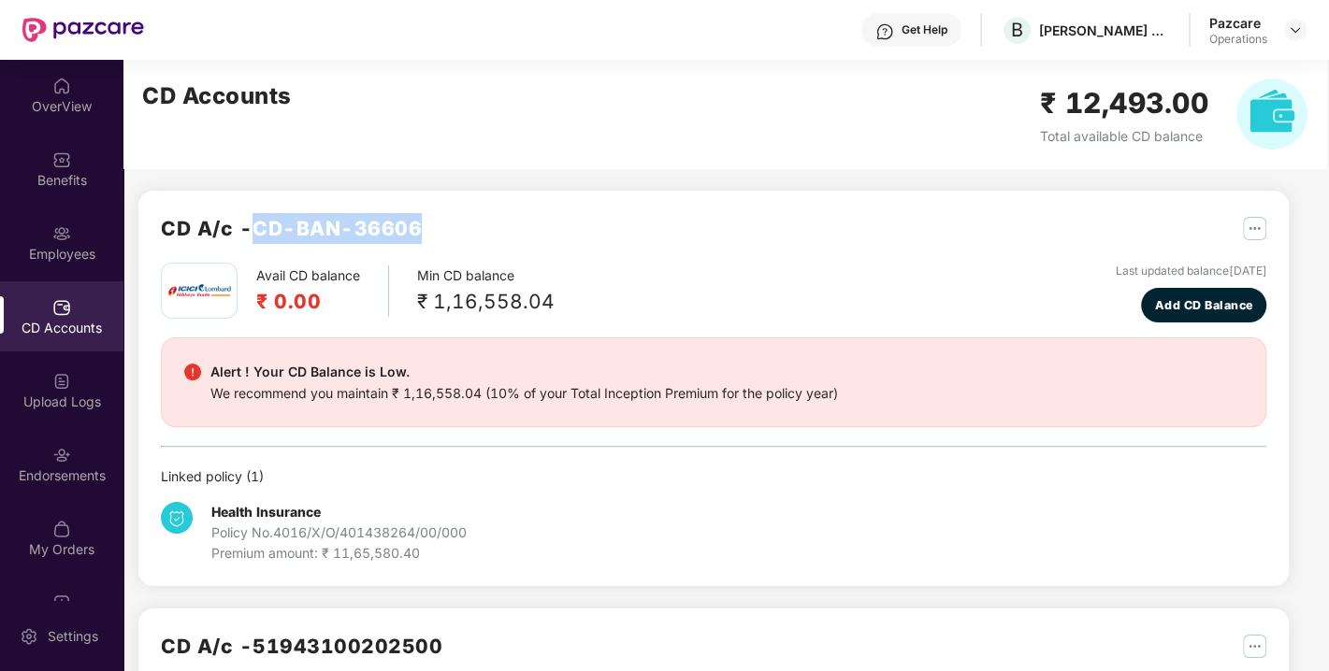
copy h2 "CD-BAN-36606"
click at [277, 231] on h2 "CD A/c - CD-BAN-36606" at bounding box center [291, 228] width 261 height 31
click at [612, 207] on div "CD A/c - CD-BAN-36606 Avail CD balance ₹ 0.00 Min CD balance ₹ 1,16,558.04 Last…" at bounding box center [713, 389] width 1150 height 396
drag, startPoint x: 258, startPoint y: 227, endPoint x: 425, endPoint y: 216, distance: 167.7
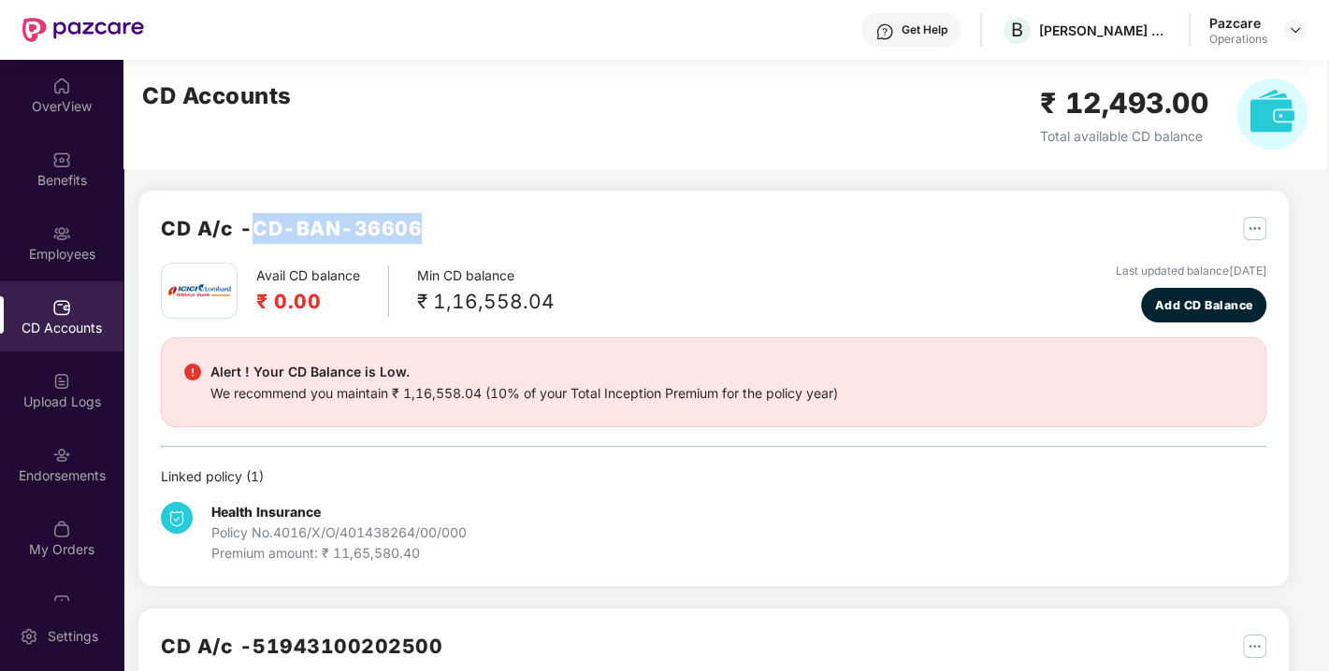
click at [425, 216] on div "CD A/c - CD-BAN-36606" at bounding box center [713, 238] width 1105 height 50
copy h2 "CD-BAN-36606"
click at [625, 259] on div "CD A/c - CD-BAN-36606" at bounding box center [713, 238] width 1105 height 50
drag, startPoint x: 256, startPoint y: 226, endPoint x: 440, endPoint y: 226, distance: 184.2
click at [440, 226] on div "CD A/c - CD-BAN-36606" at bounding box center [713, 238] width 1105 height 50
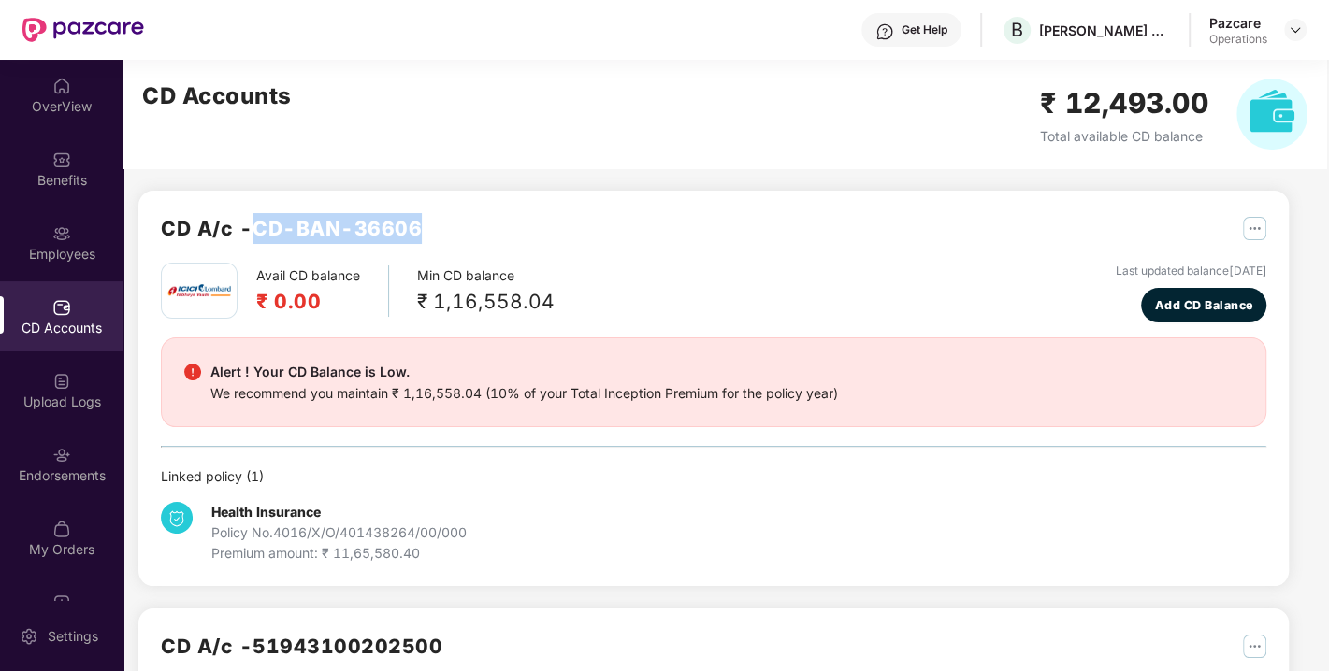
copy h2 "CD-BAN-36606"
click at [784, 163] on div "CD Accounts ₹ 12,493.00 Total available CD balance" at bounding box center [724, 114] width 1202 height 108
click at [1297, 35] on img at bounding box center [1295, 29] width 15 height 15
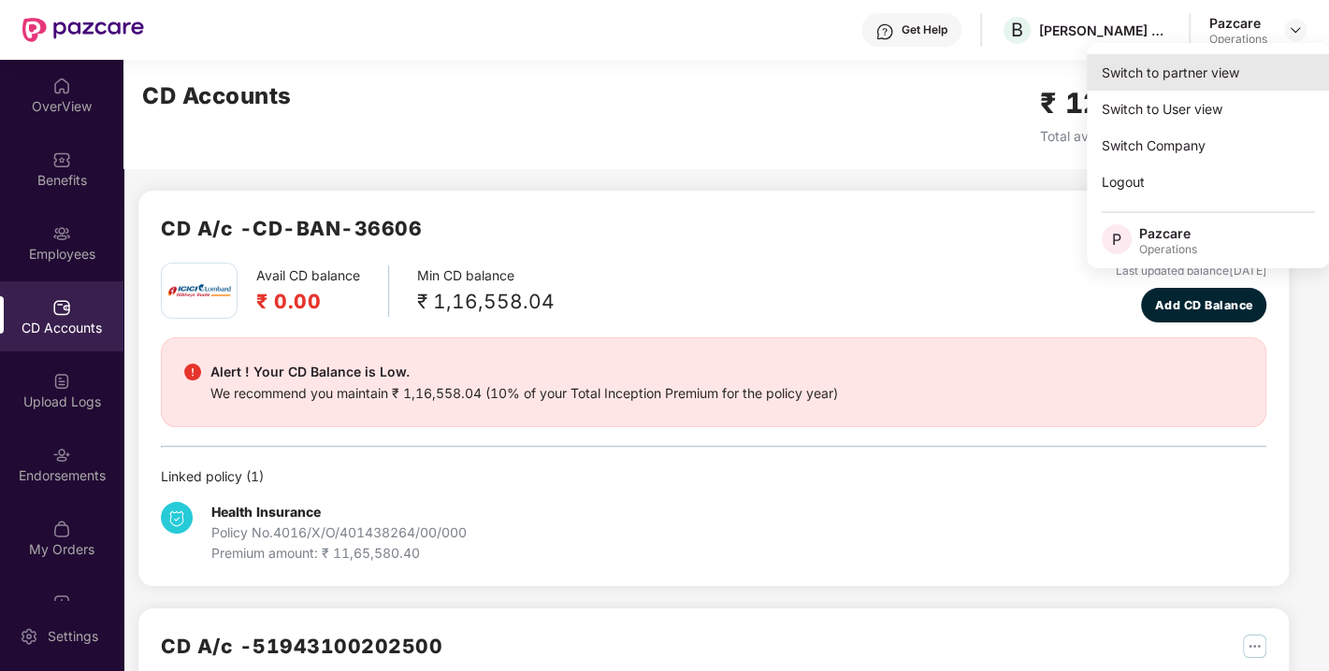
click at [1199, 65] on div "Switch to partner view" at bounding box center [1208, 72] width 243 height 36
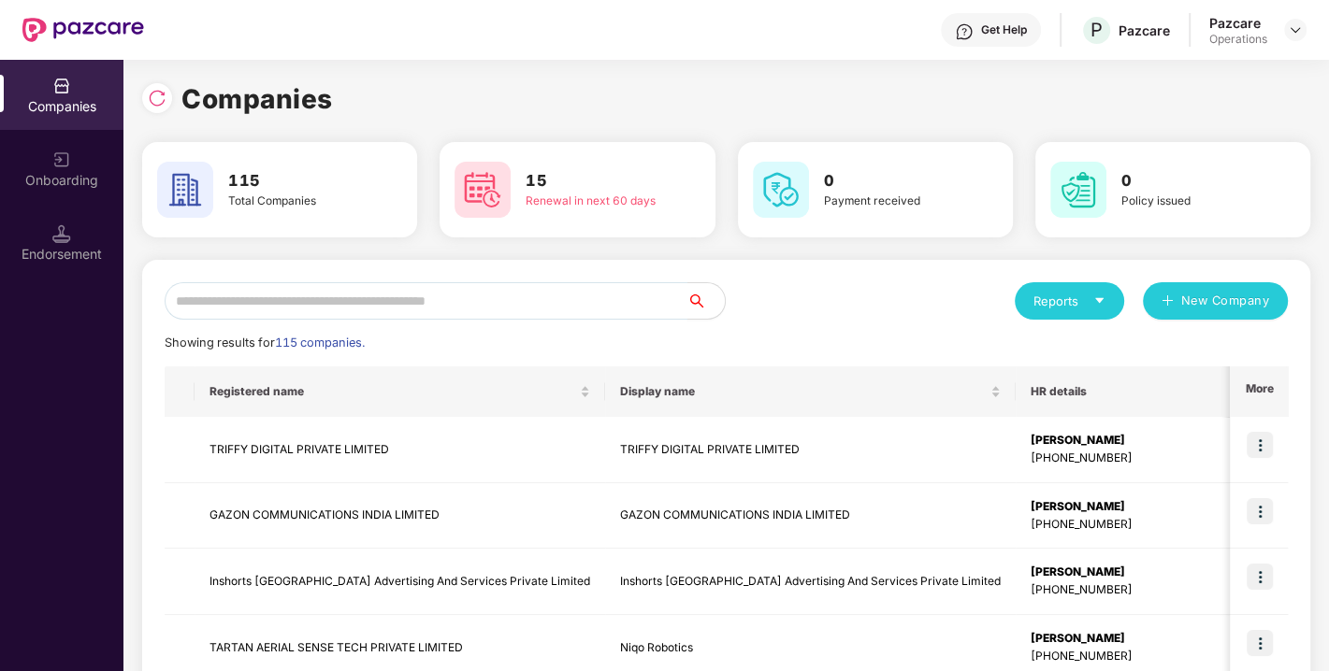
click at [456, 298] on input "text" at bounding box center [426, 300] width 523 height 37
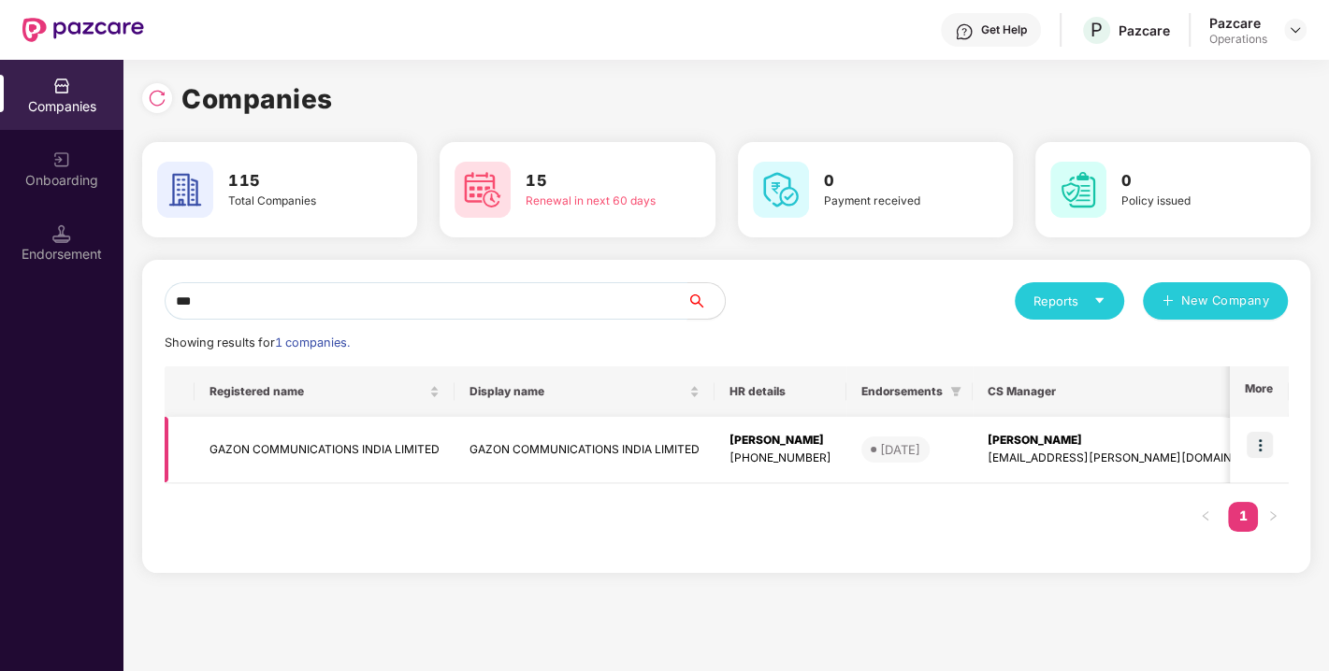
type input "***"
click at [338, 463] on td "GAZON COMMUNICATIONS INDIA LIMITED" at bounding box center [324, 450] width 260 height 66
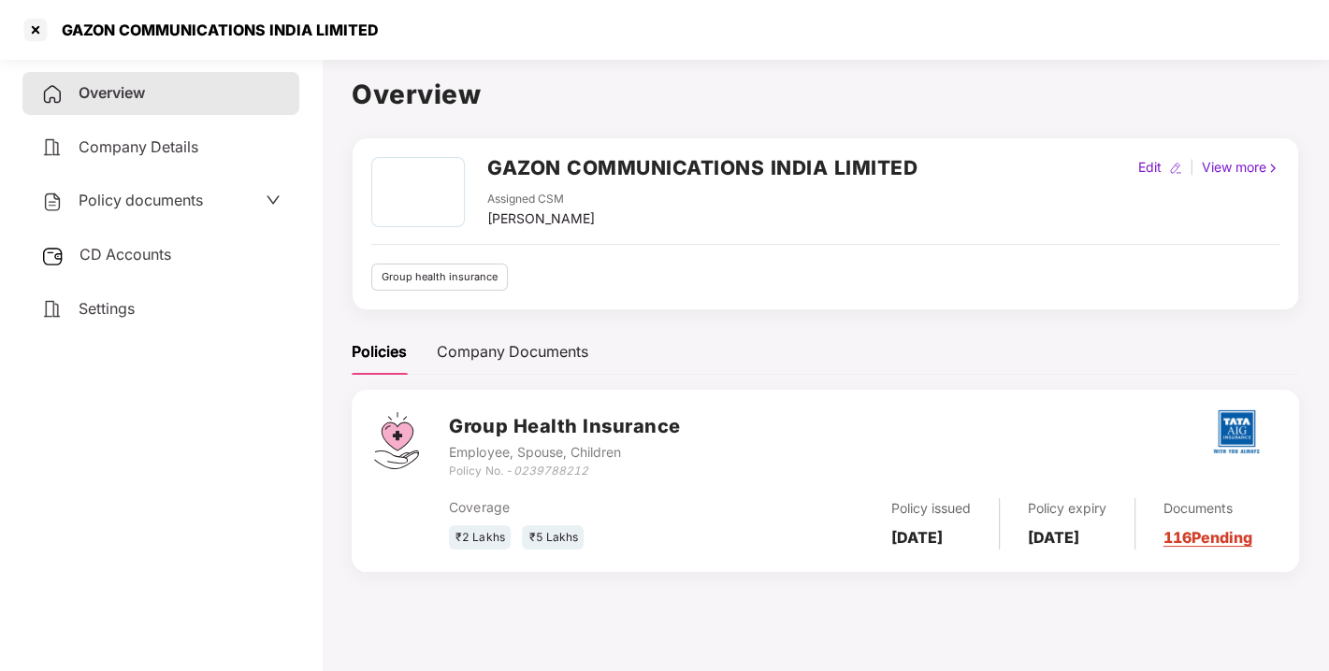
click at [542, 471] on icon "0239788212" at bounding box center [549, 471] width 75 height 14
copy icon "0239788212"
click at [38, 32] on div at bounding box center [36, 30] width 30 height 30
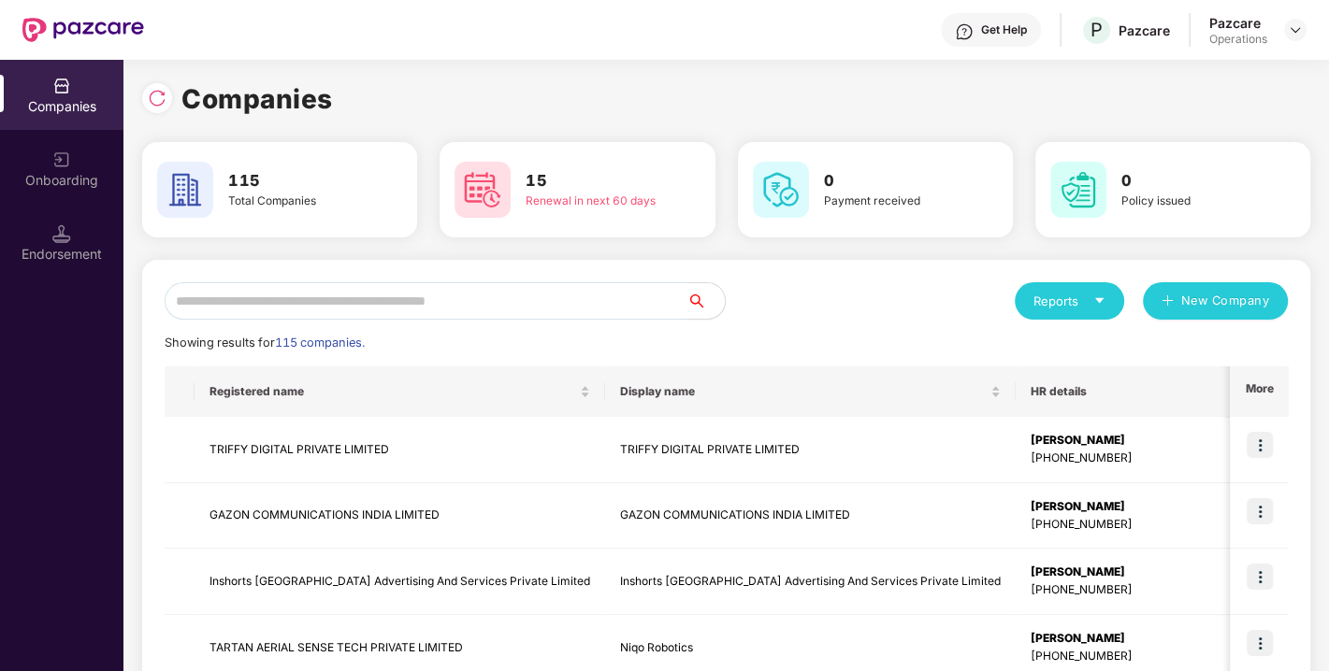
click at [305, 293] on input "text" at bounding box center [426, 300] width 523 height 37
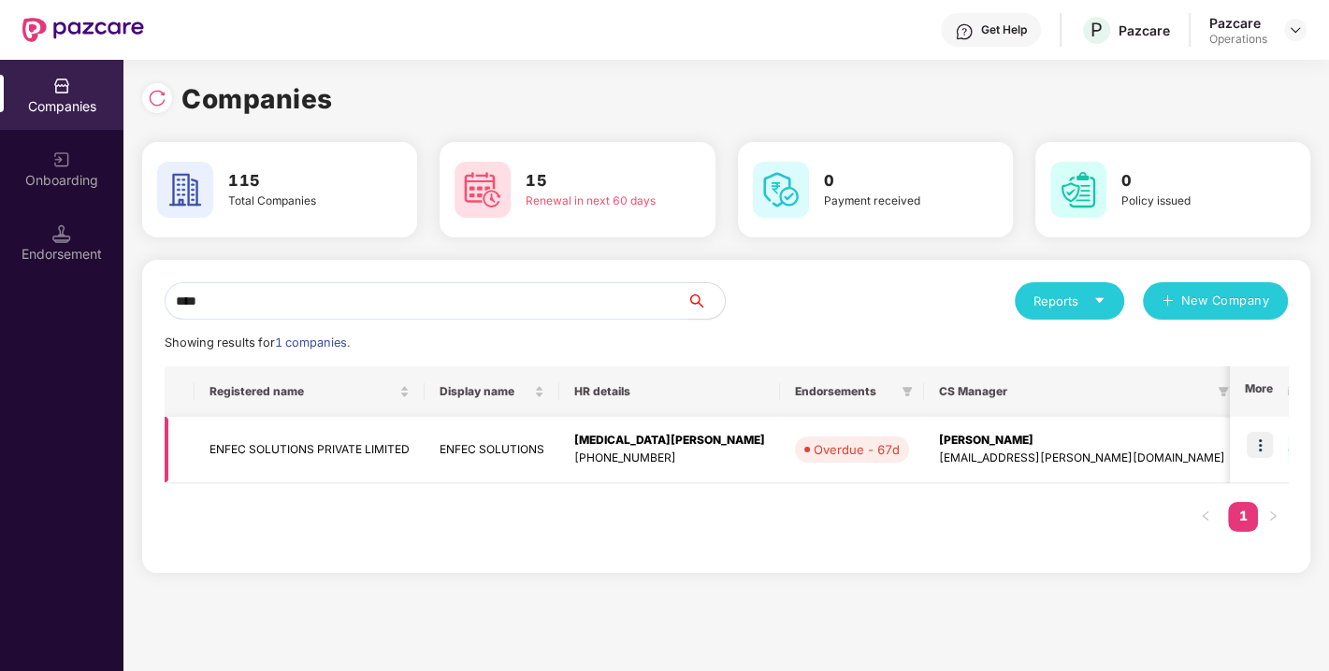
type input "****"
click at [295, 446] on td "ENFEC SOLUTIONS PRIVATE LIMITED" at bounding box center [309, 450] width 230 height 66
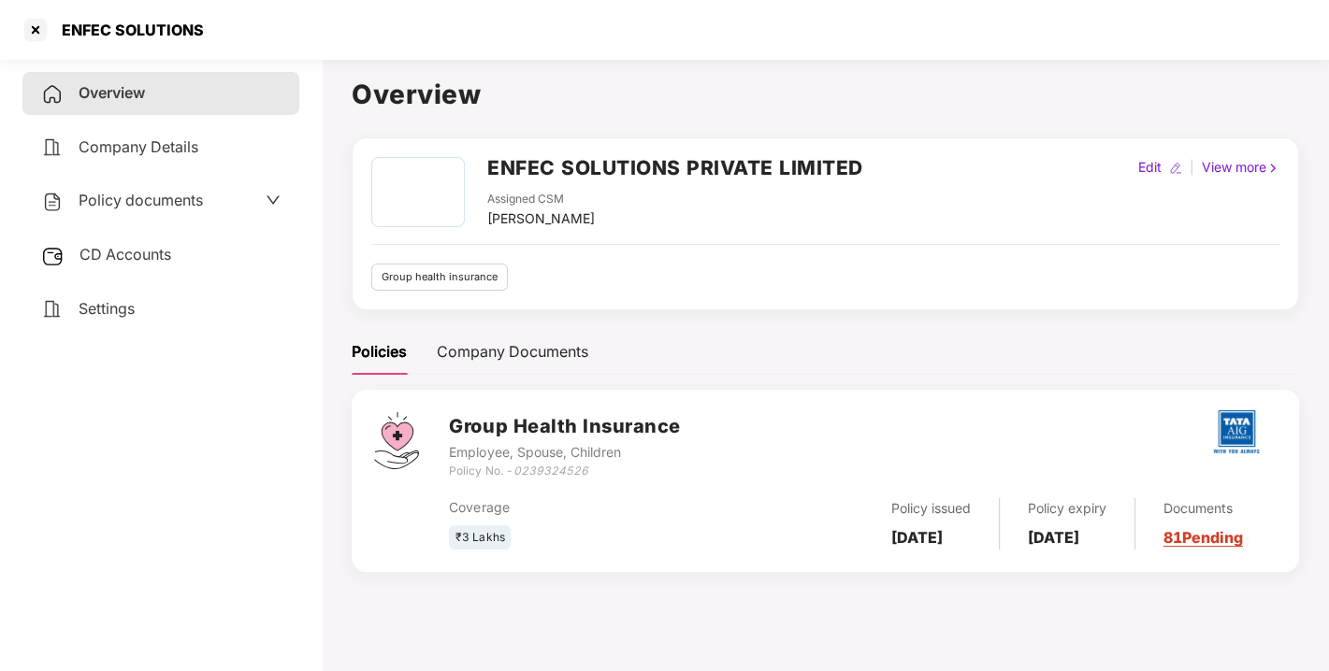
click at [537, 472] on icon "0239324526" at bounding box center [549, 471] width 75 height 14
copy icon "0239324526"
click at [29, 26] on div at bounding box center [36, 30] width 30 height 30
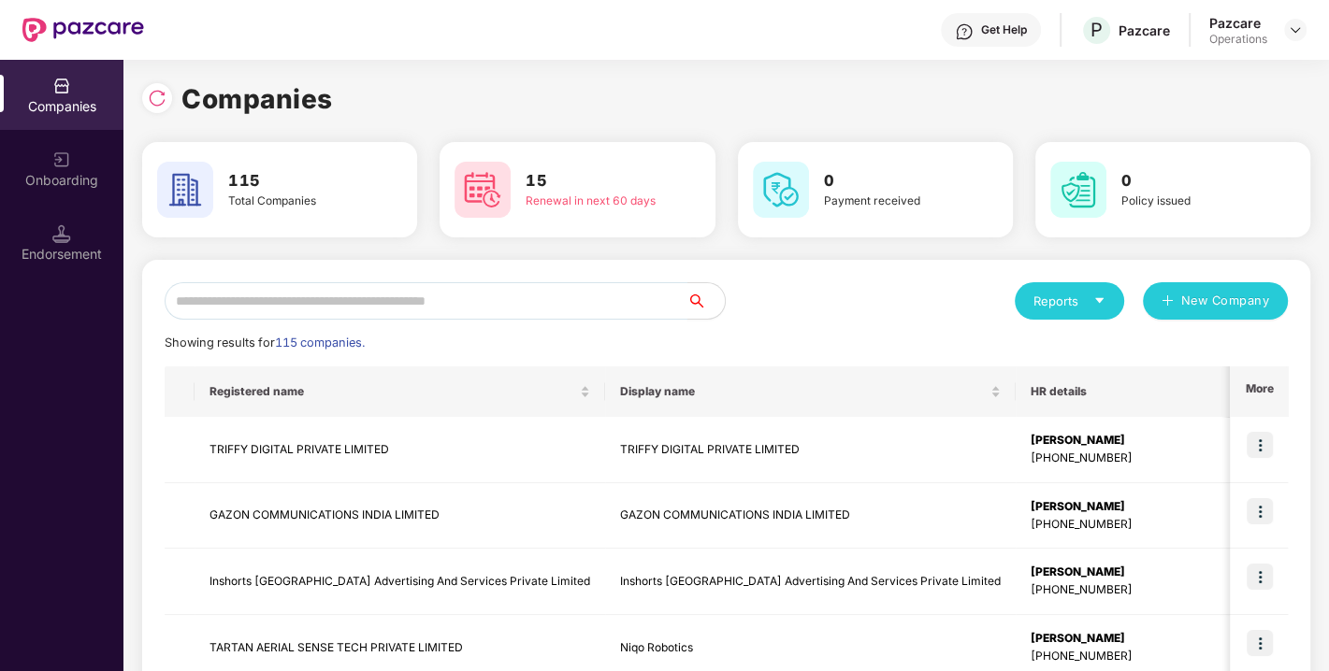
click at [466, 302] on input "text" at bounding box center [426, 300] width 523 height 37
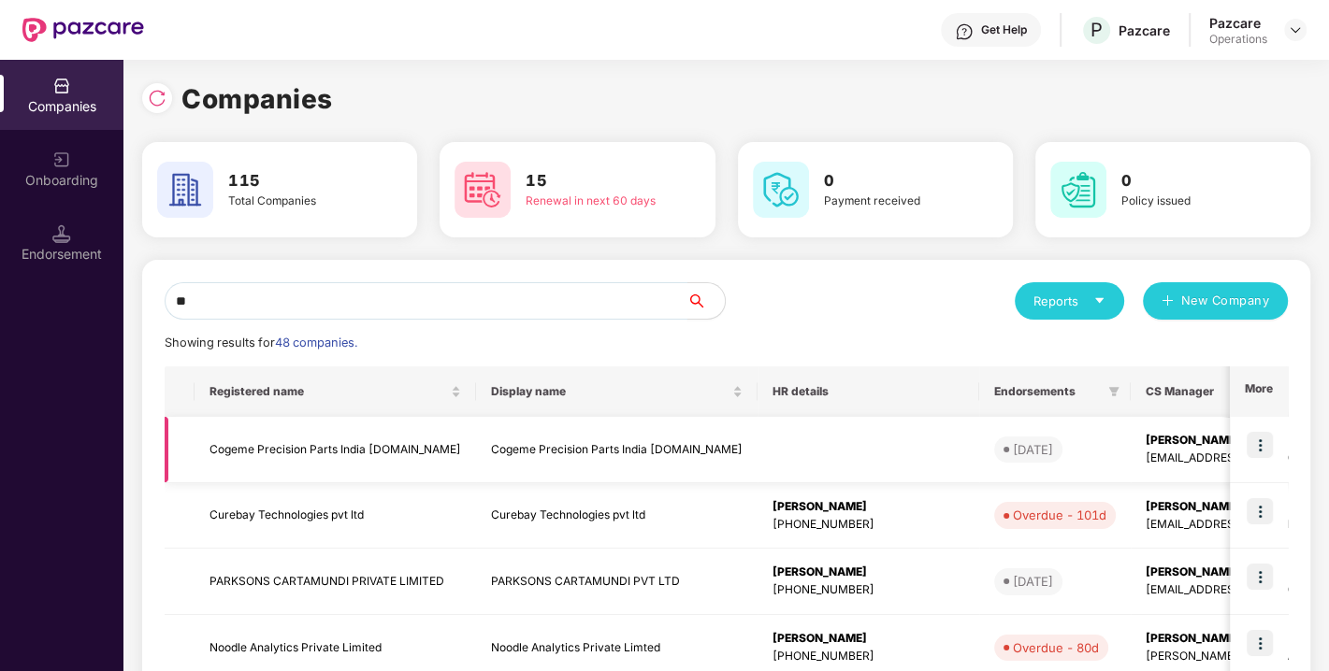
type input "*"
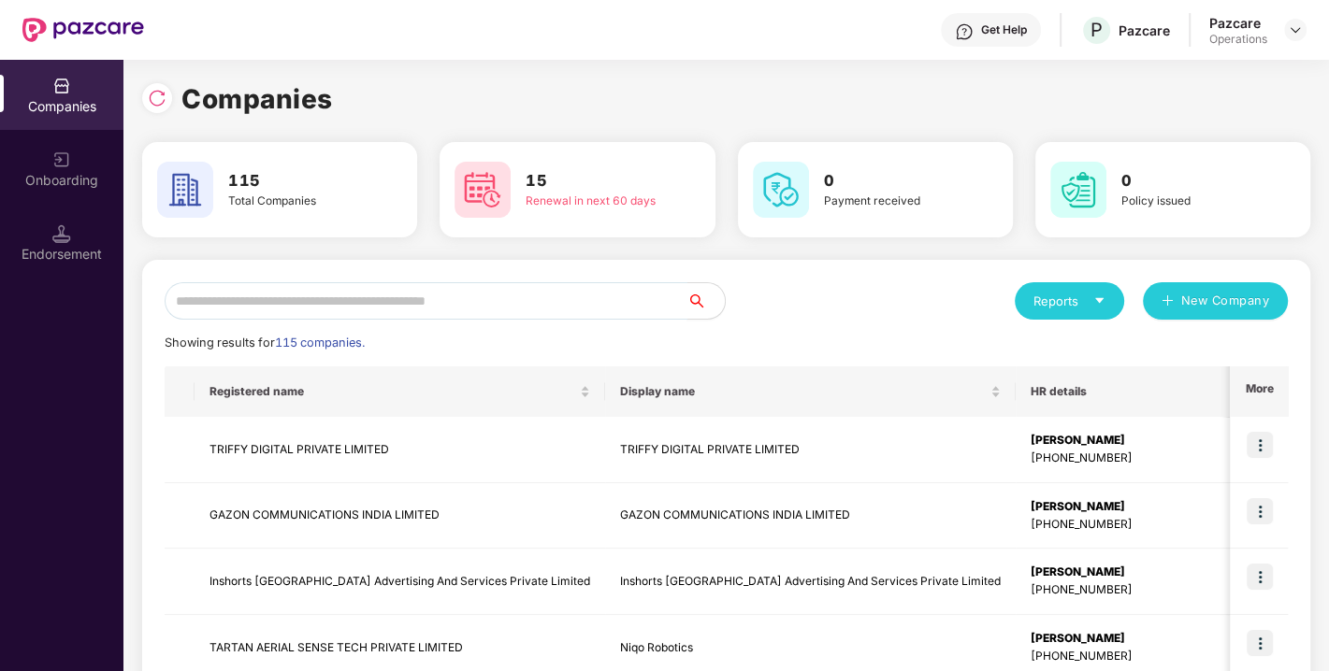
click at [392, 303] on input "text" at bounding box center [426, 300] width 523 height 37
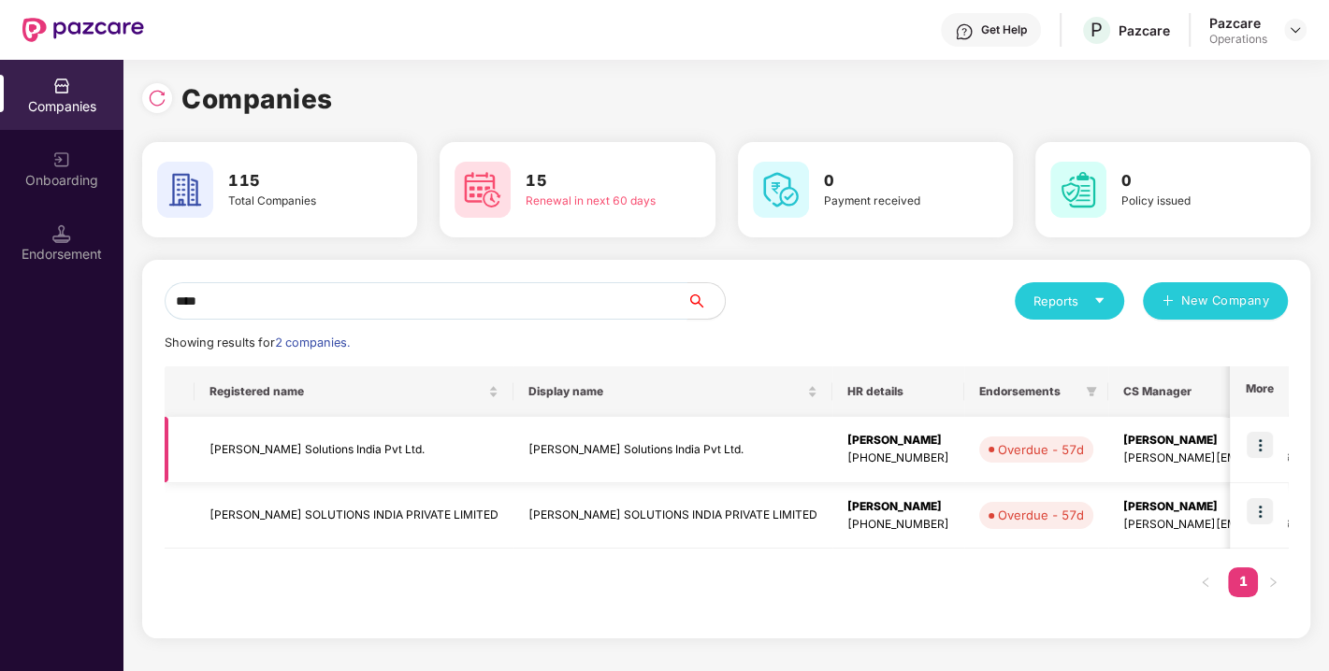
type input "****"
click at [1261, 439] on img at bounding box center [1259, 445] width 26 height 26
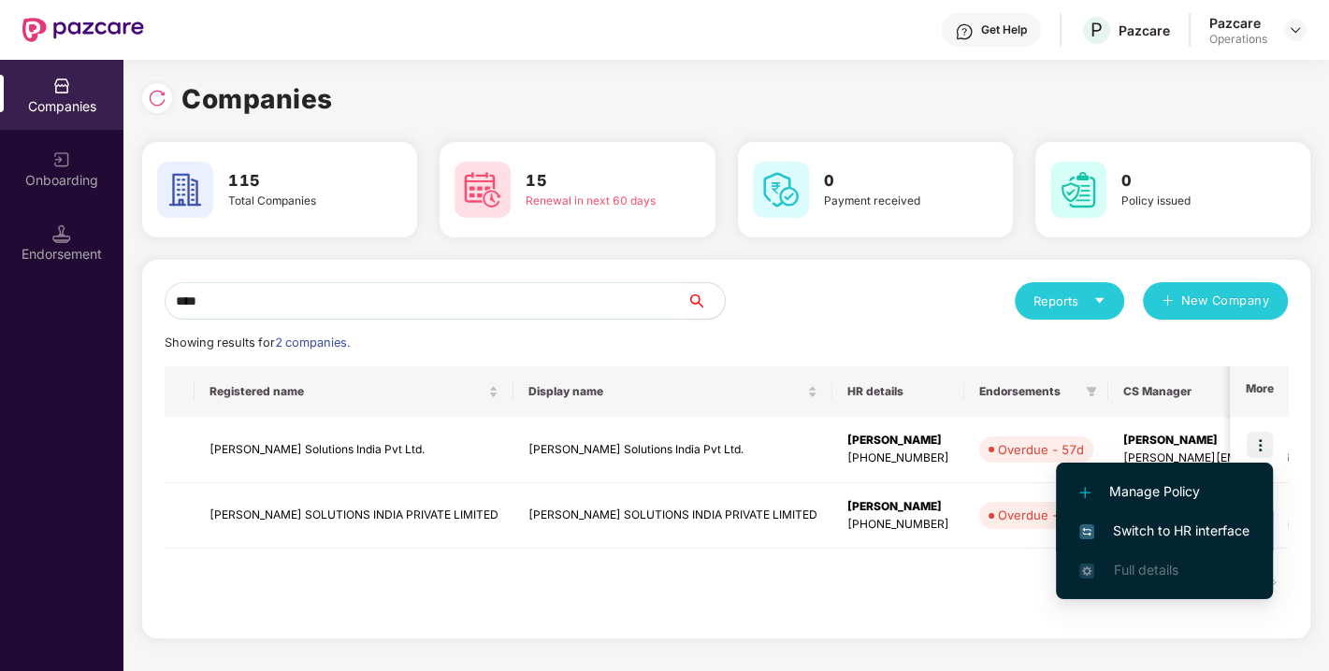
click at [1148, 530] on span "Switch to HR interface" at bounding box center [1164, 531] width 170 height 21
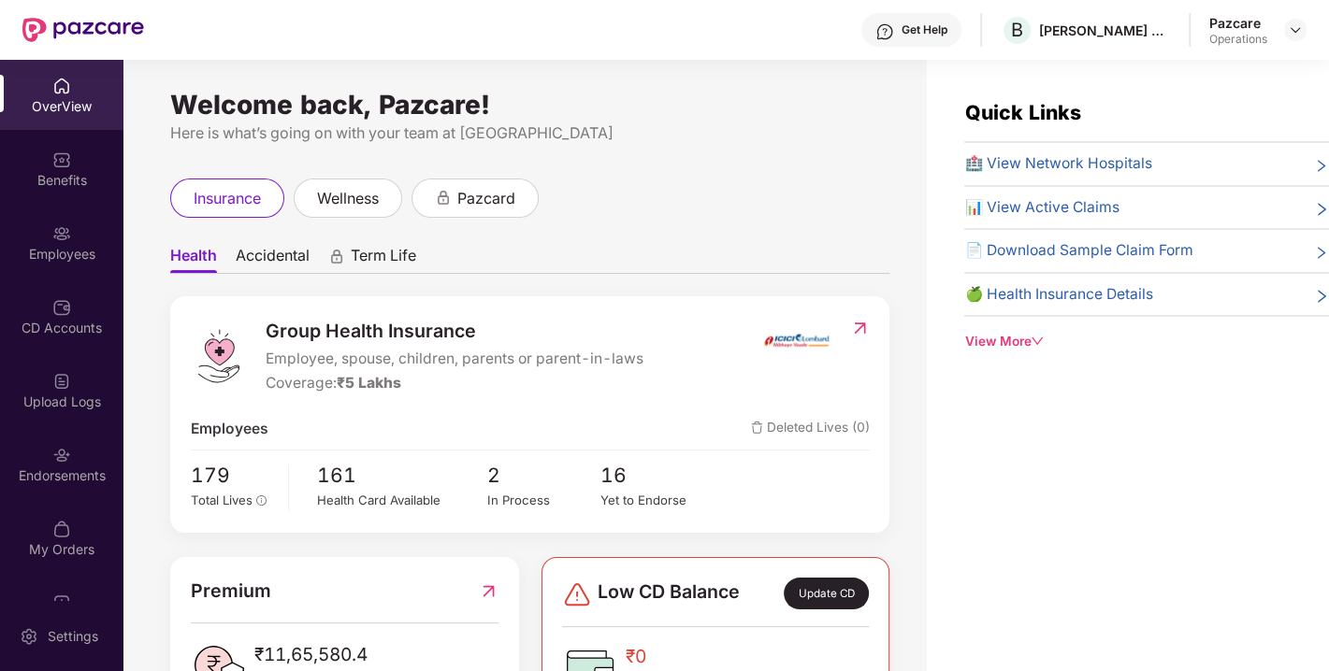
scroll to position [49, 0]
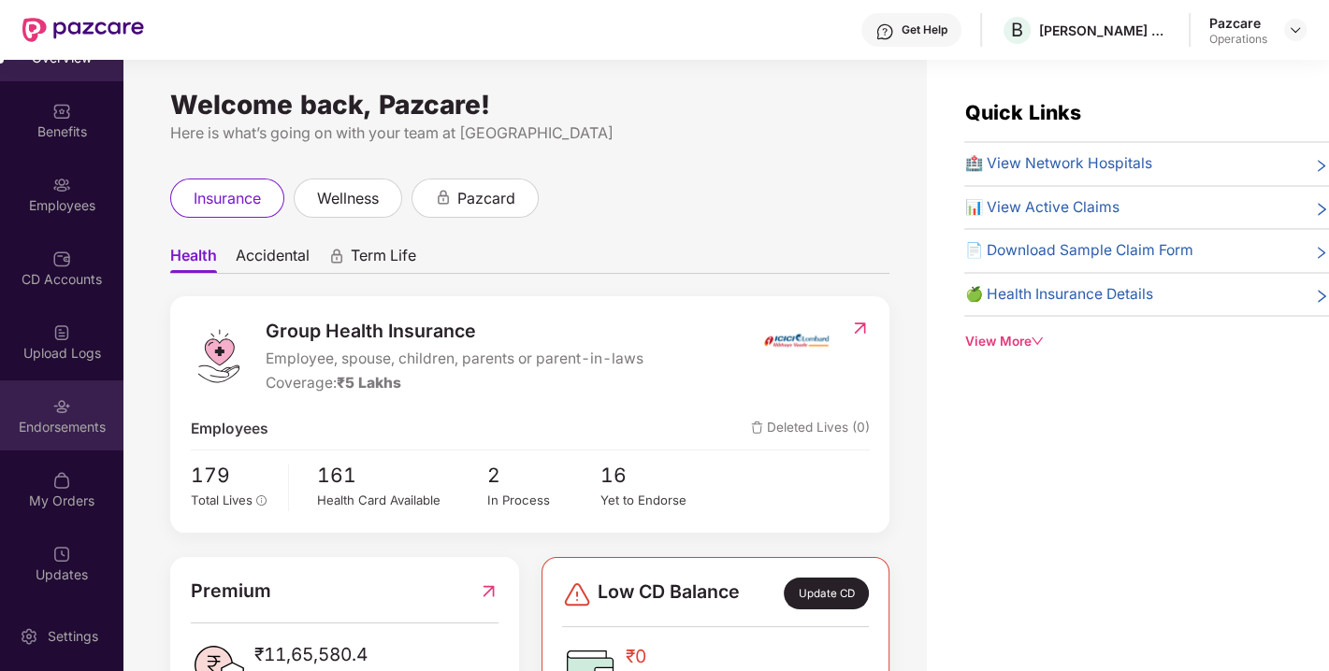
click at [38, 414] on div "Endorsements" at bounding box center [61, 416] width 123 height 70
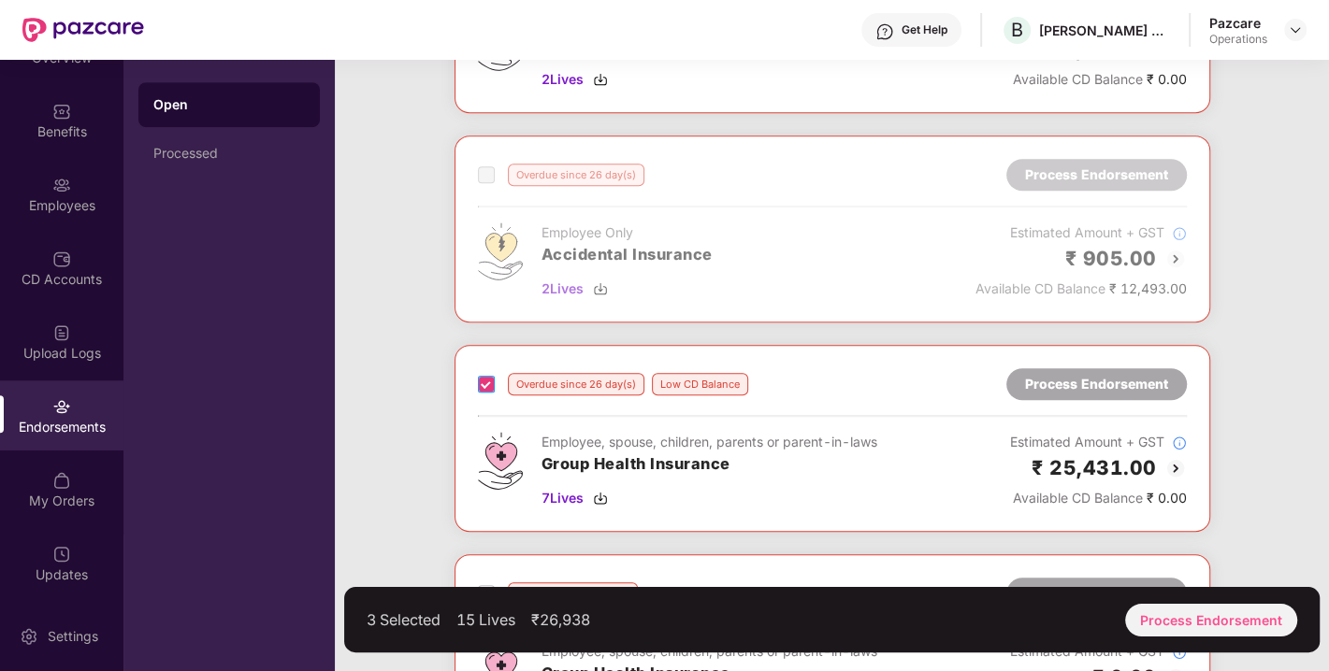
scroll to position [1137, 0]
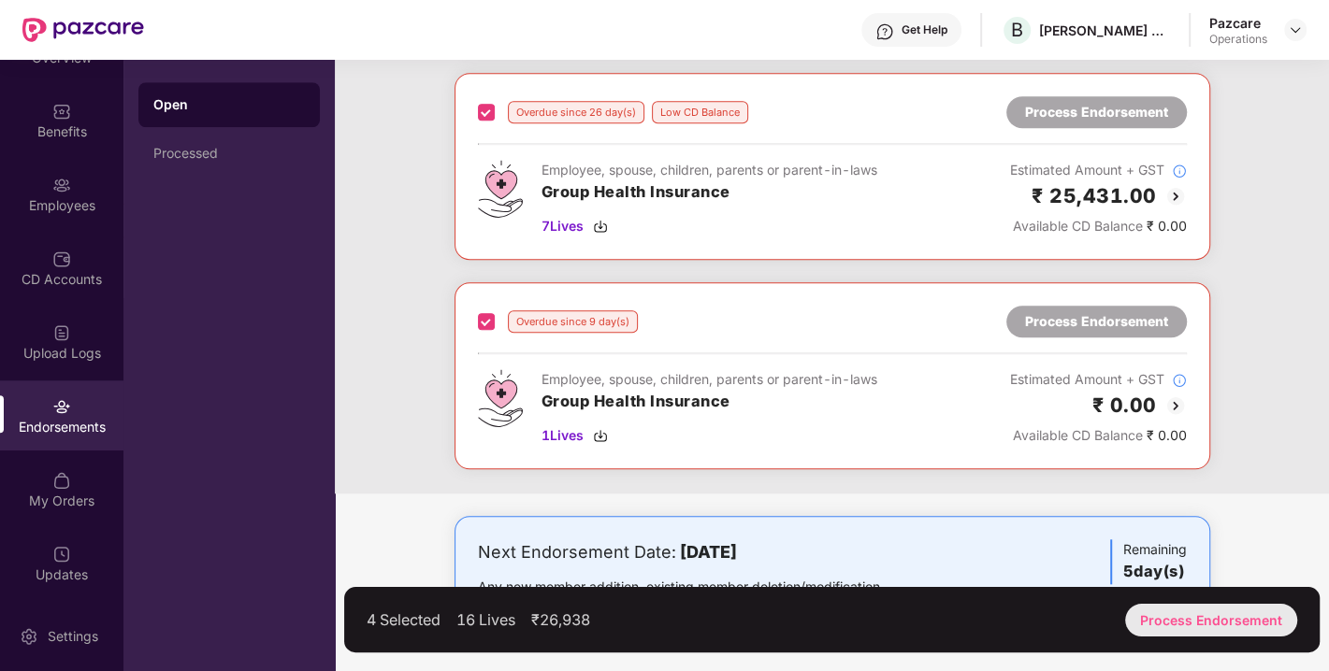
click at [1225, 629] on div "Process Endorsement" at bounding box center [1211, 620] width 172 height 33
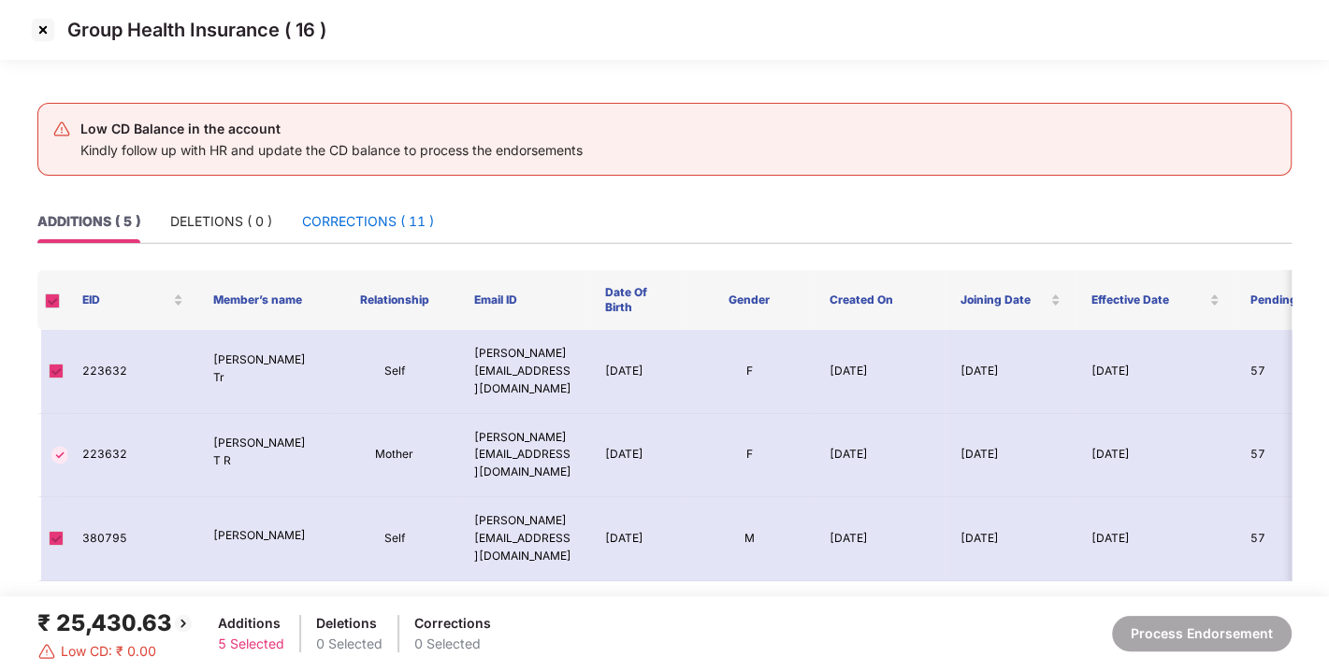
click at [330, 222] on div "CORRECTIONS ( 11 )" at bounding box center [368, 221] width 132 height 21
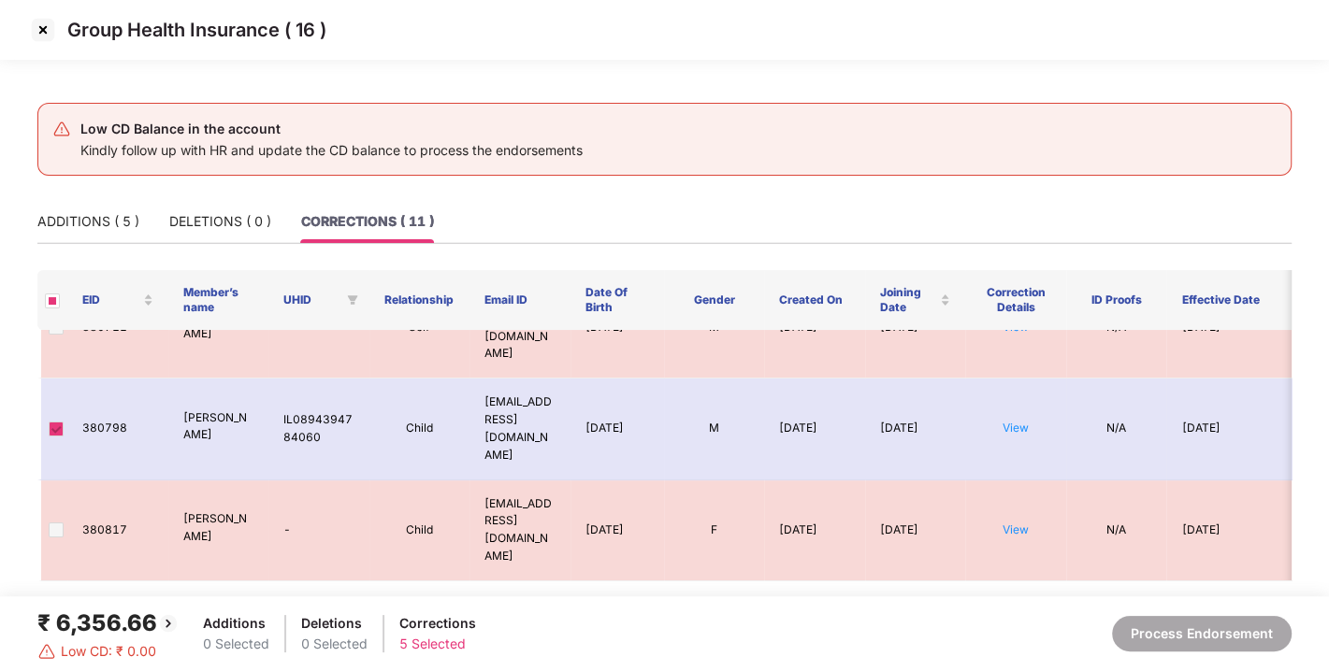
scroll to position [398, 0]
click at [58, 521] on span at bounding box center [56, 528] width 15 height 15
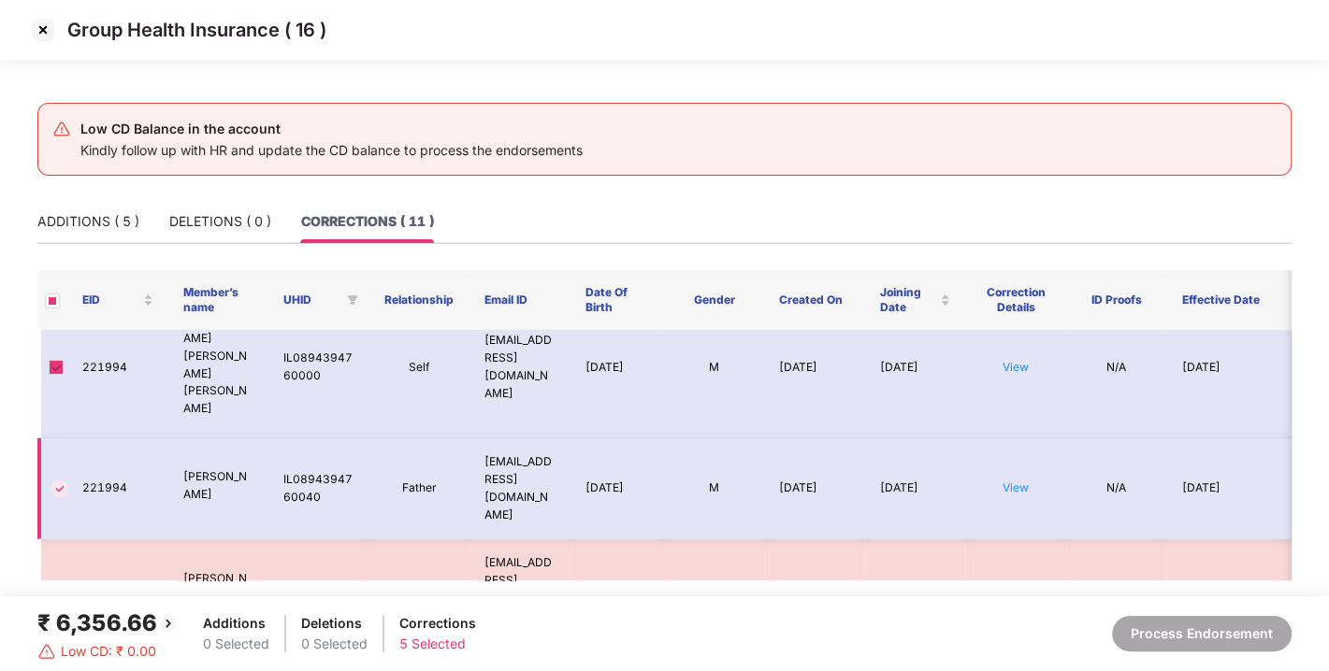
scroll to position [0, 0]
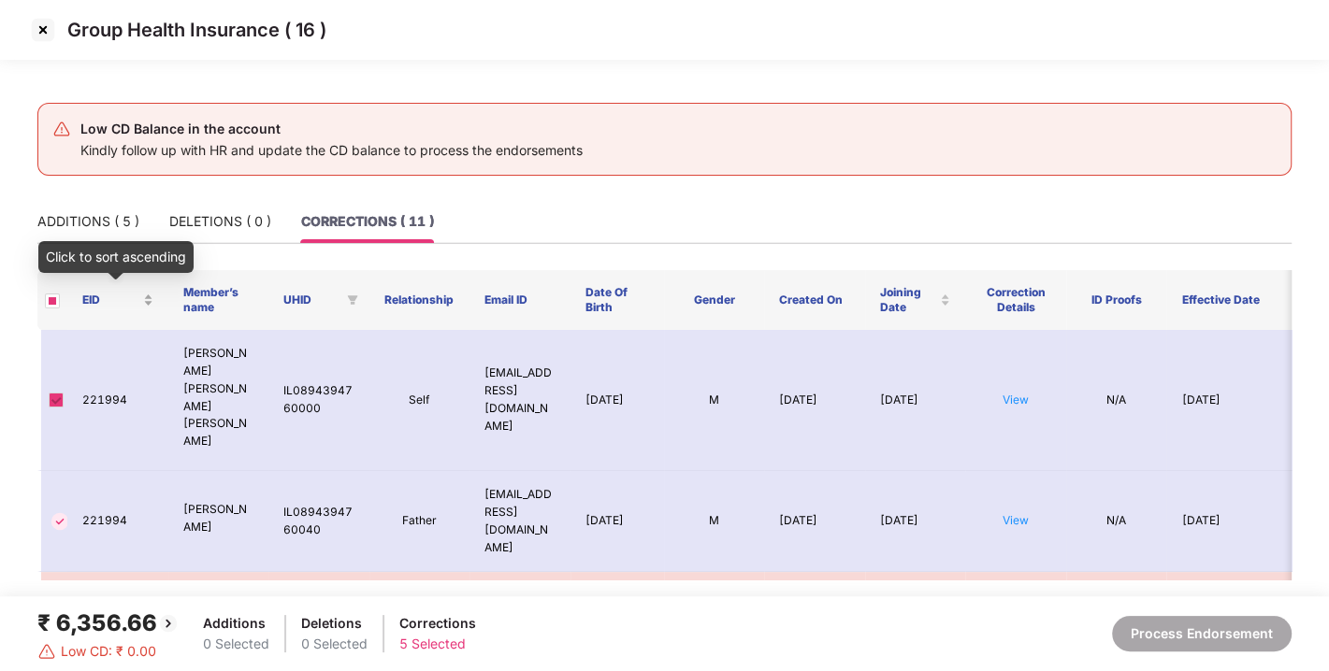
click at [146, 292] on div "EID" at bounding box center [117, 301] width 71 height 18
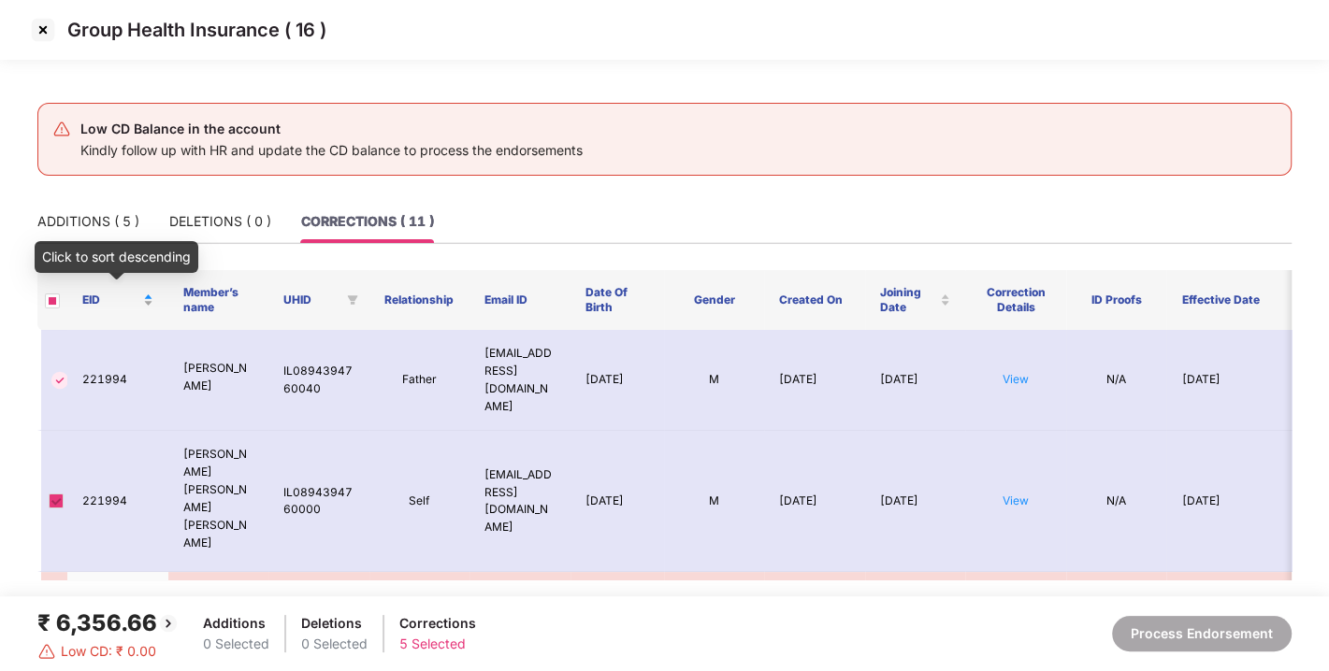
click at [146, 292] on div "EID" at bounding box center [117, 301] width 71 height 18
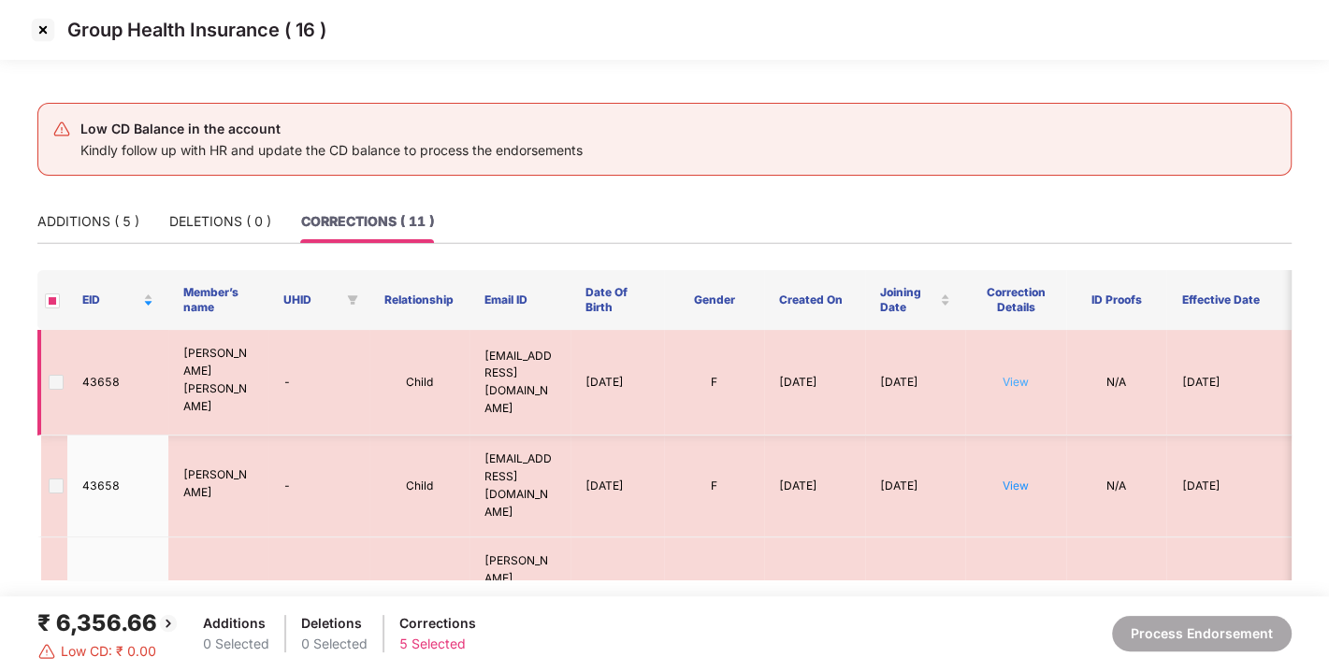
click at [1014, 375] on link "View" at bounding box center [1015, 382] width 26 height 14
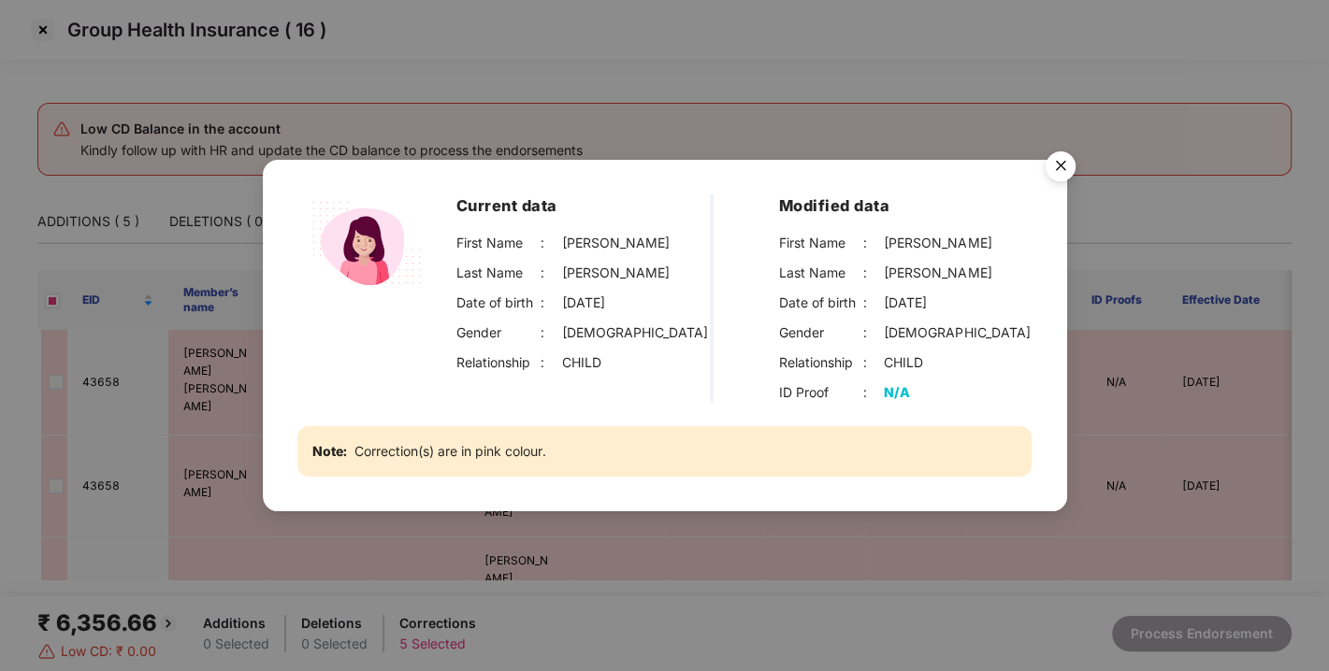
click at [1055, 159] on img "Close" at bounding box center [1060, 169] width 52 height 52
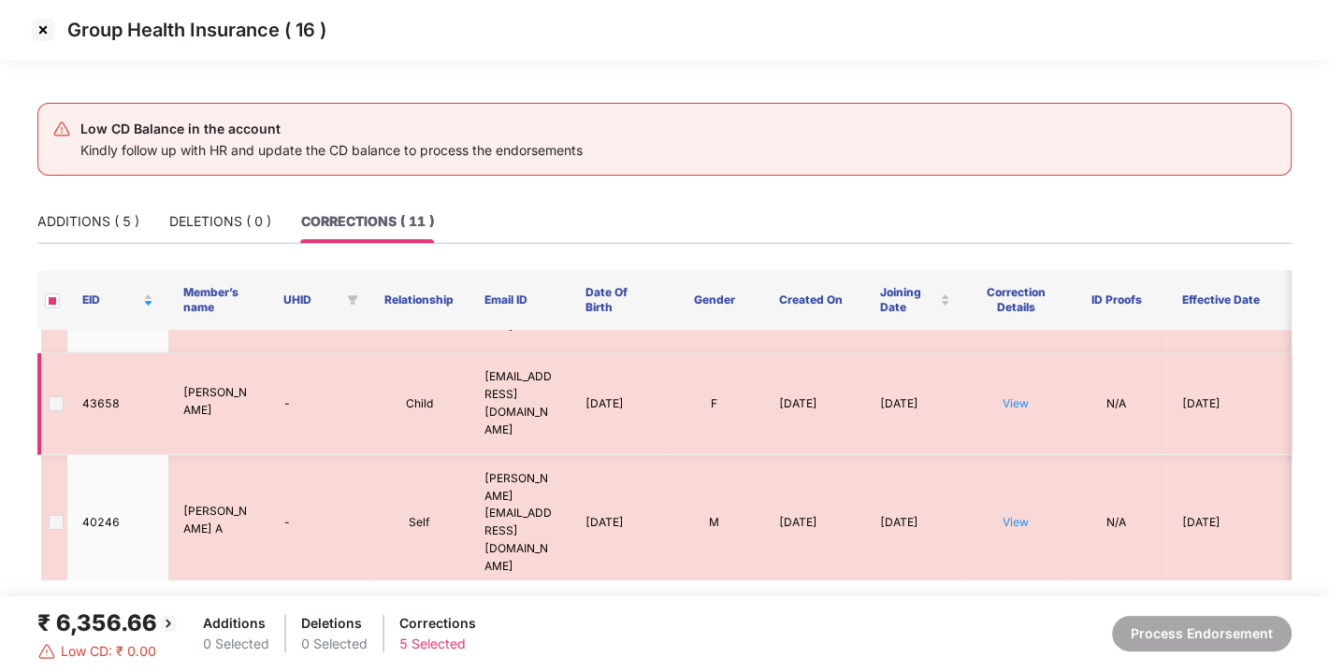
scroll to position [82, 0]
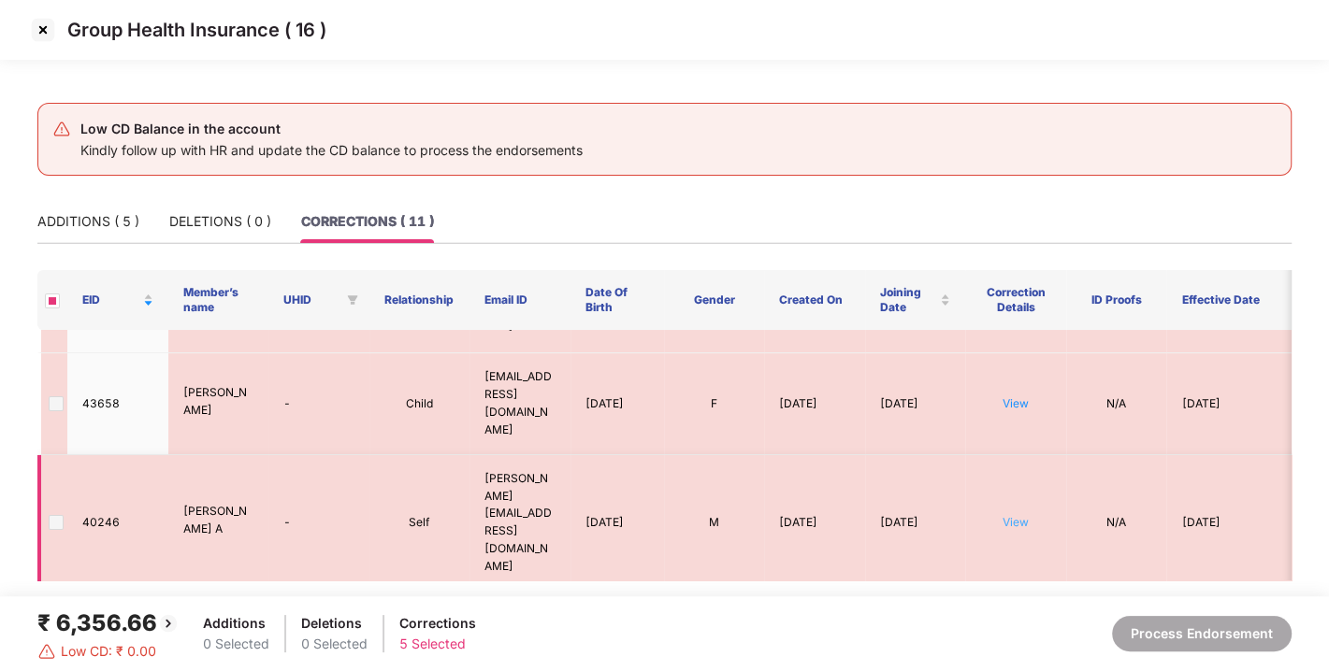
click at [1016, 515] on link "View" at bounding box center [1015, 522] width 26 height 14
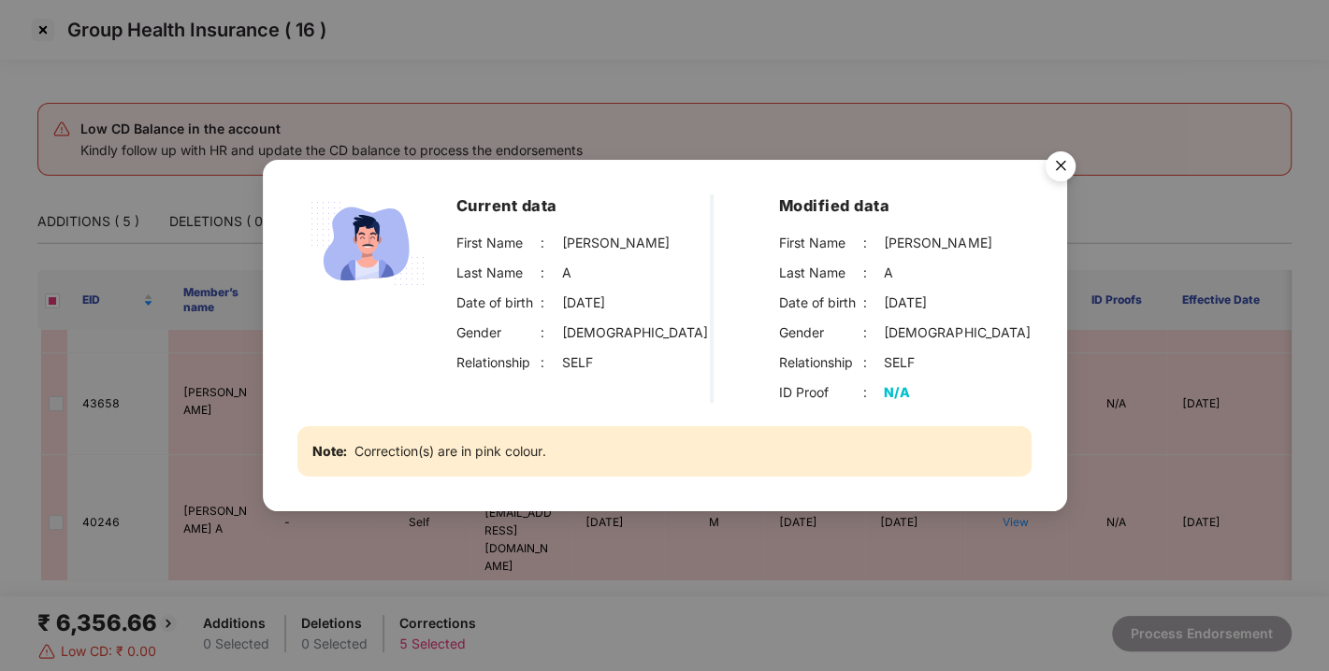
click at [1058, 166] on img "Close" at bounding box center [1060, 169] width 52 height 52
